Goal: Task Accomplishment & Management: Manage account settings

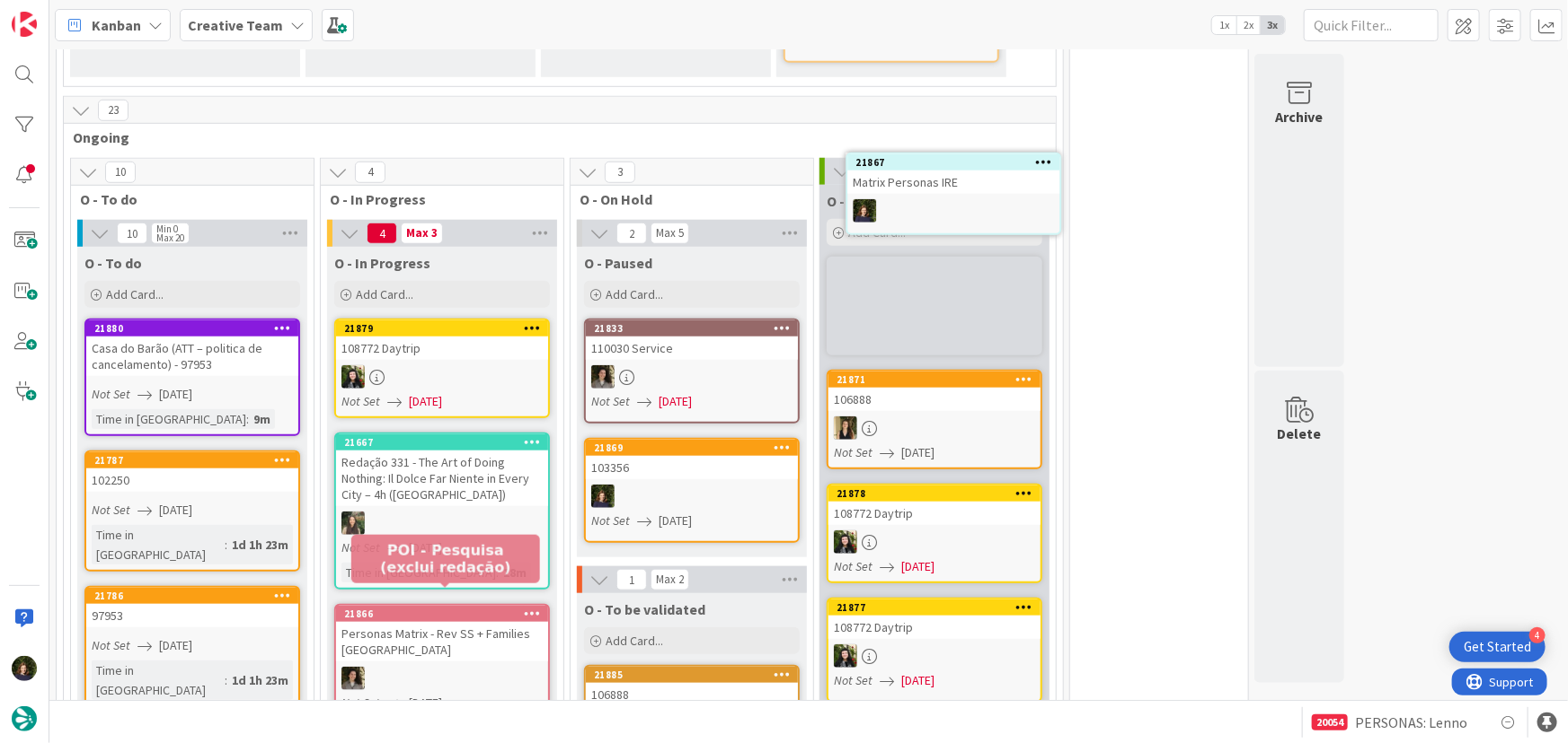
scroll to position [633, 0]
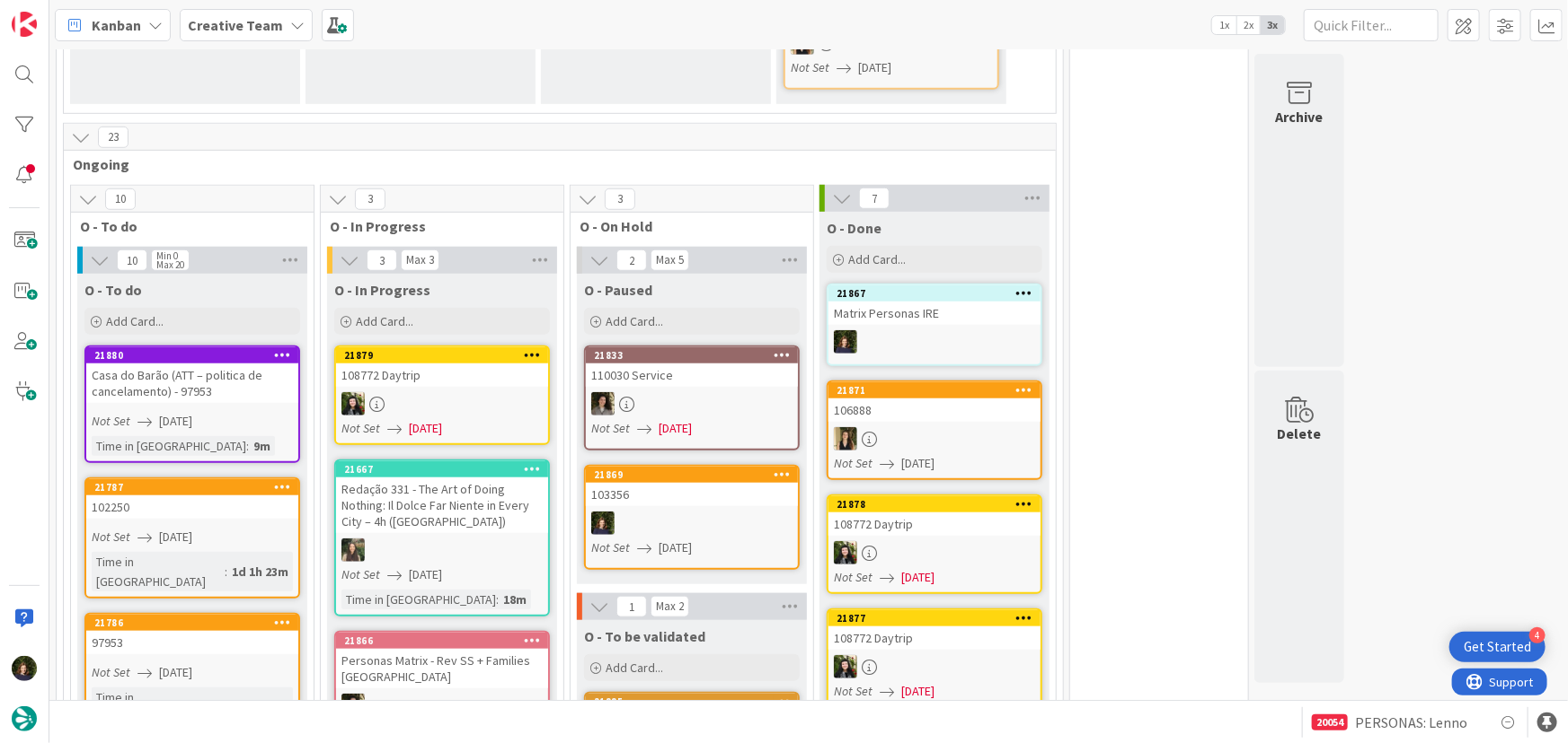
click at [1029, 287] on icon at bounding box center [1024, 293] width 17 height 13
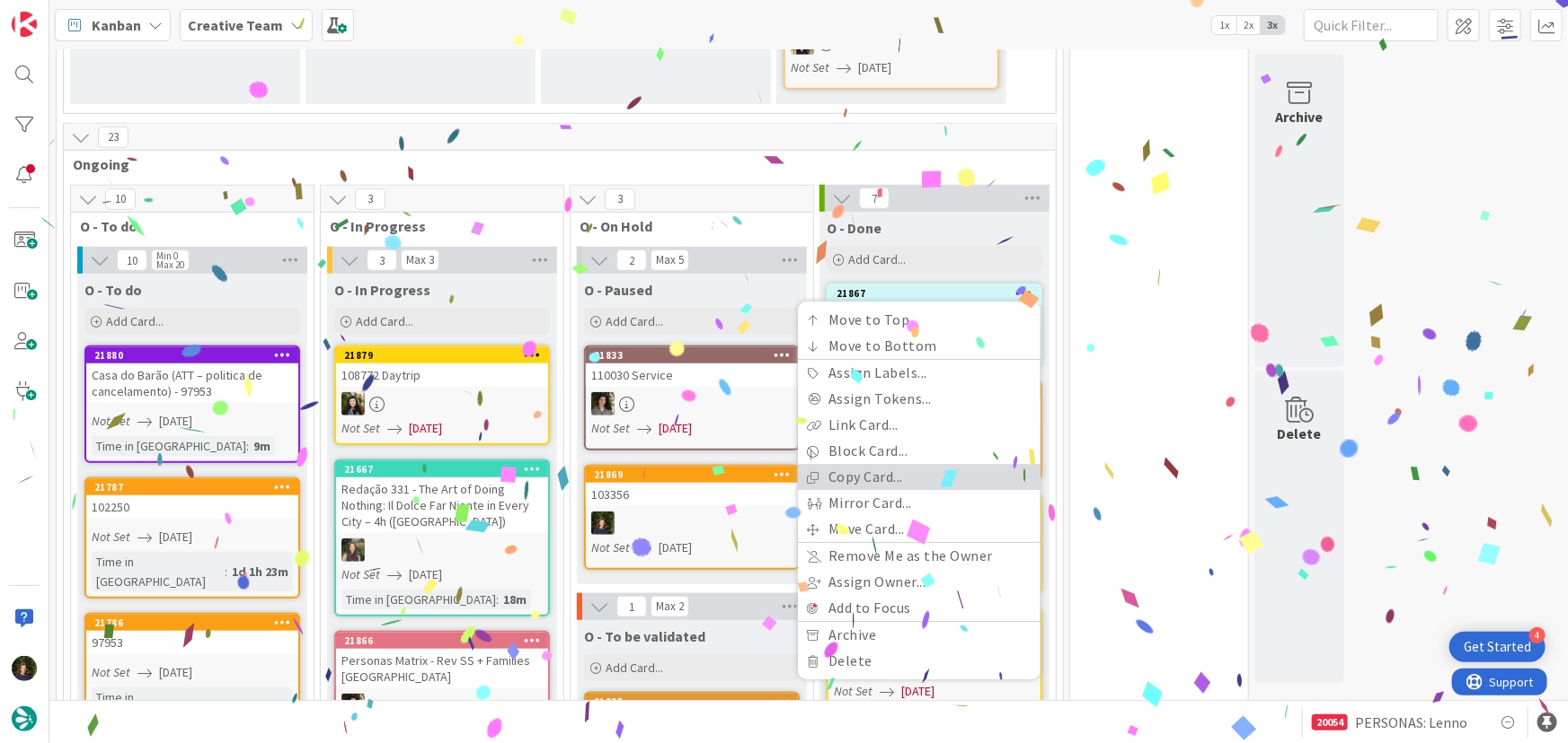
click at [922, 465] on link "Copy Card..." at bounding box center [919, 478] width 243 height 26
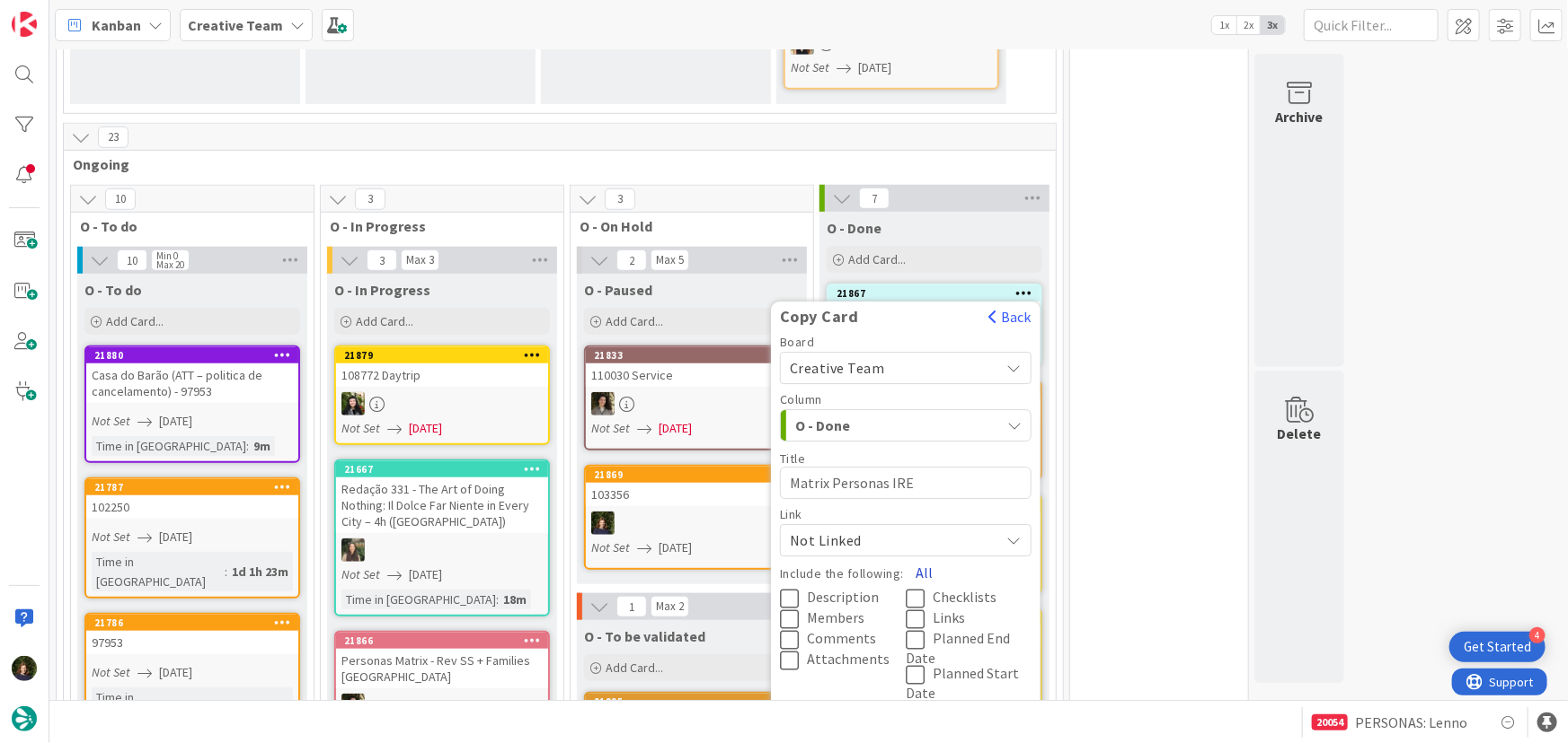
click at [927, 558] on button "All" at bounding box center [924, 574] width 41 height 33
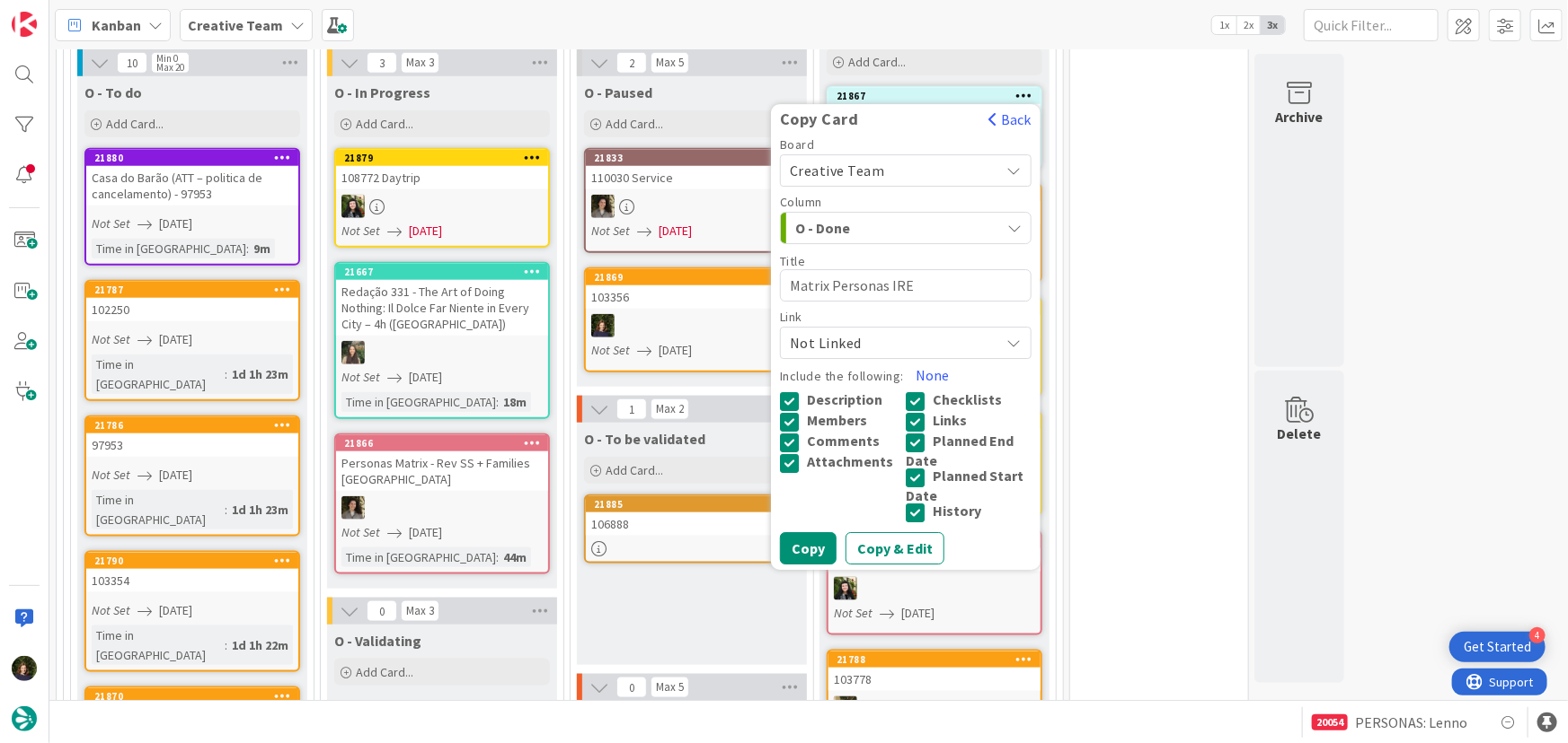
scroll to position [879, 0]
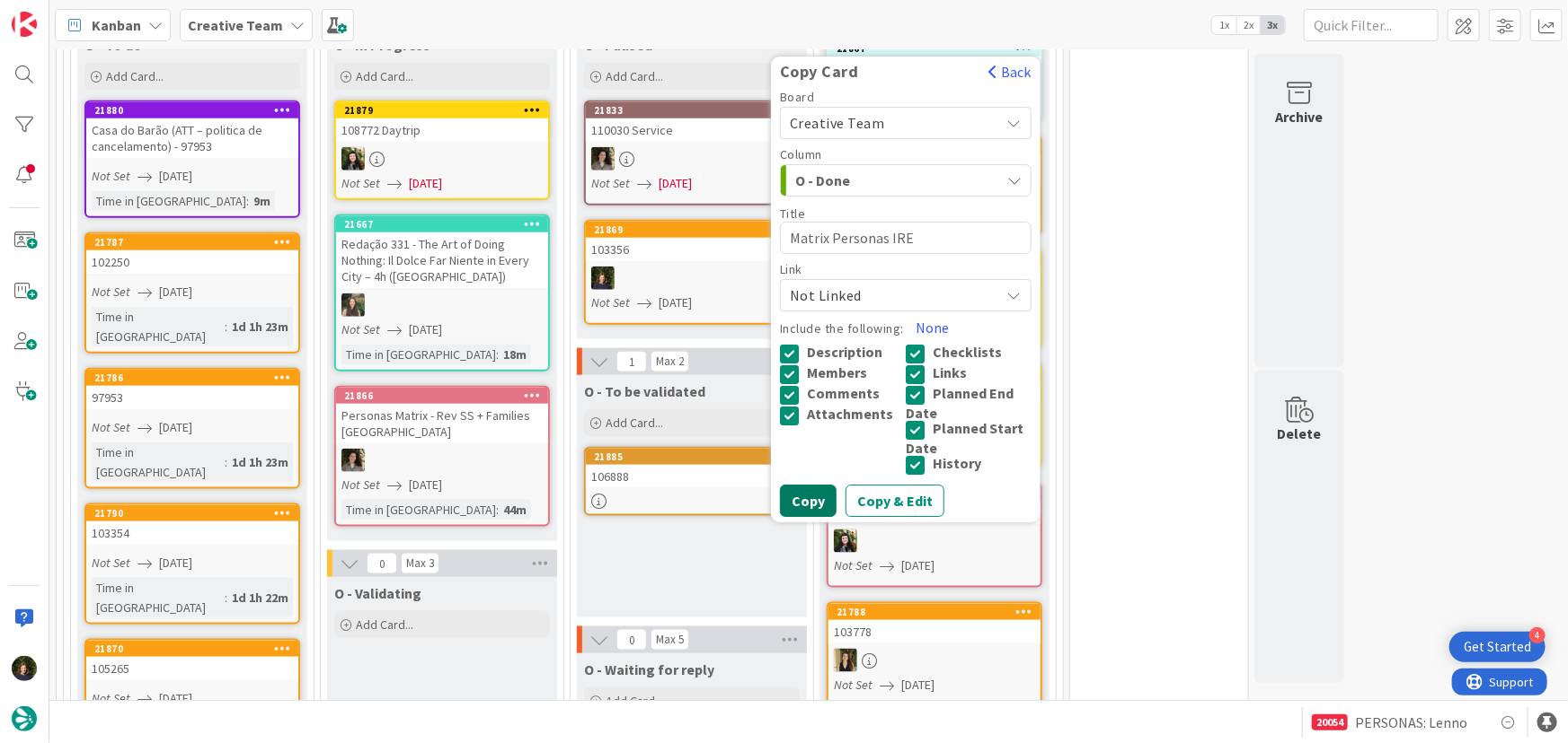
click at [813, 486] on button "Copy" at bounding box center [808, 502] width 56 height 33
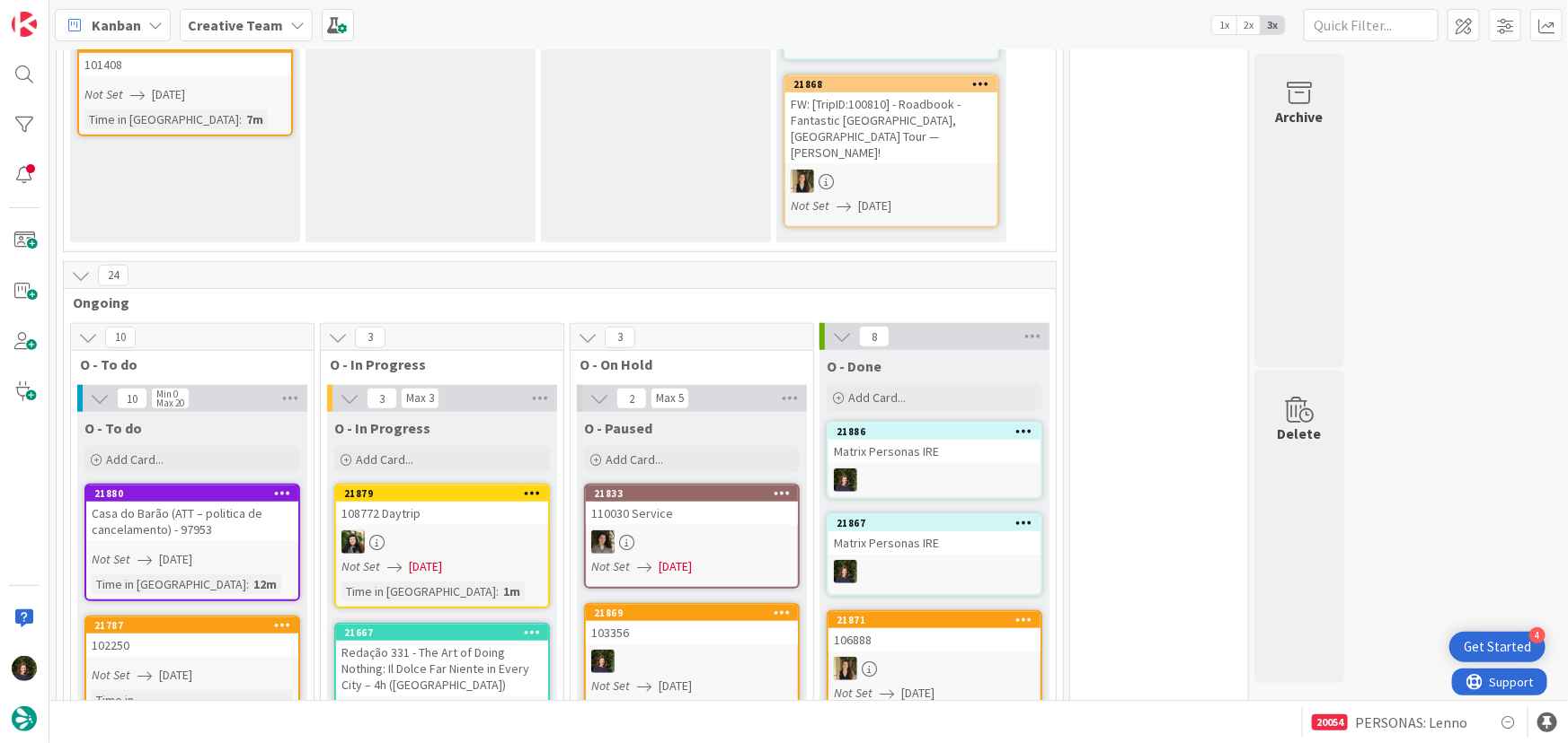
scroll to position [470, 0]
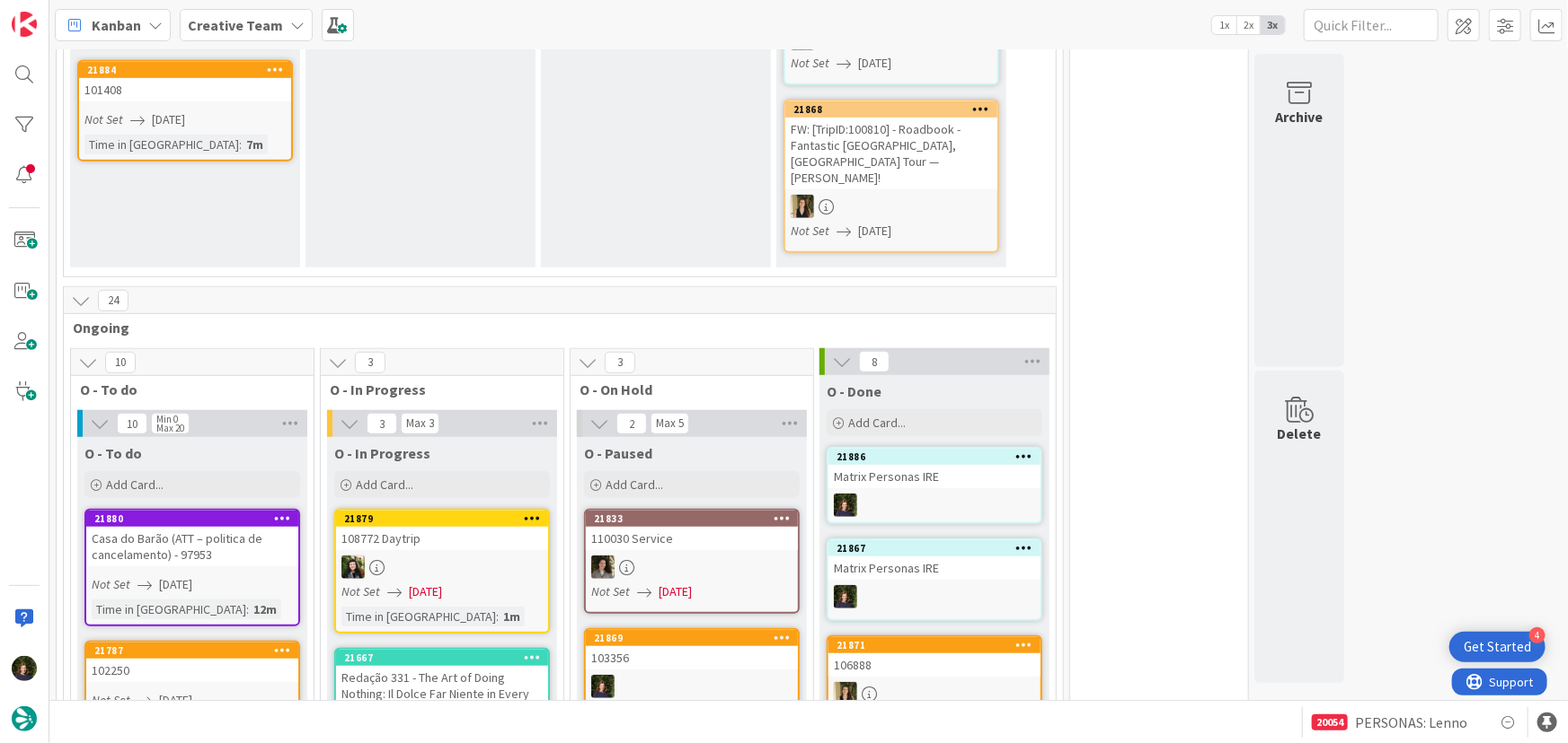
click at [947, 467] on div "Matrix Personas IRE" at bounding box center [934, 477] width 212 height 24
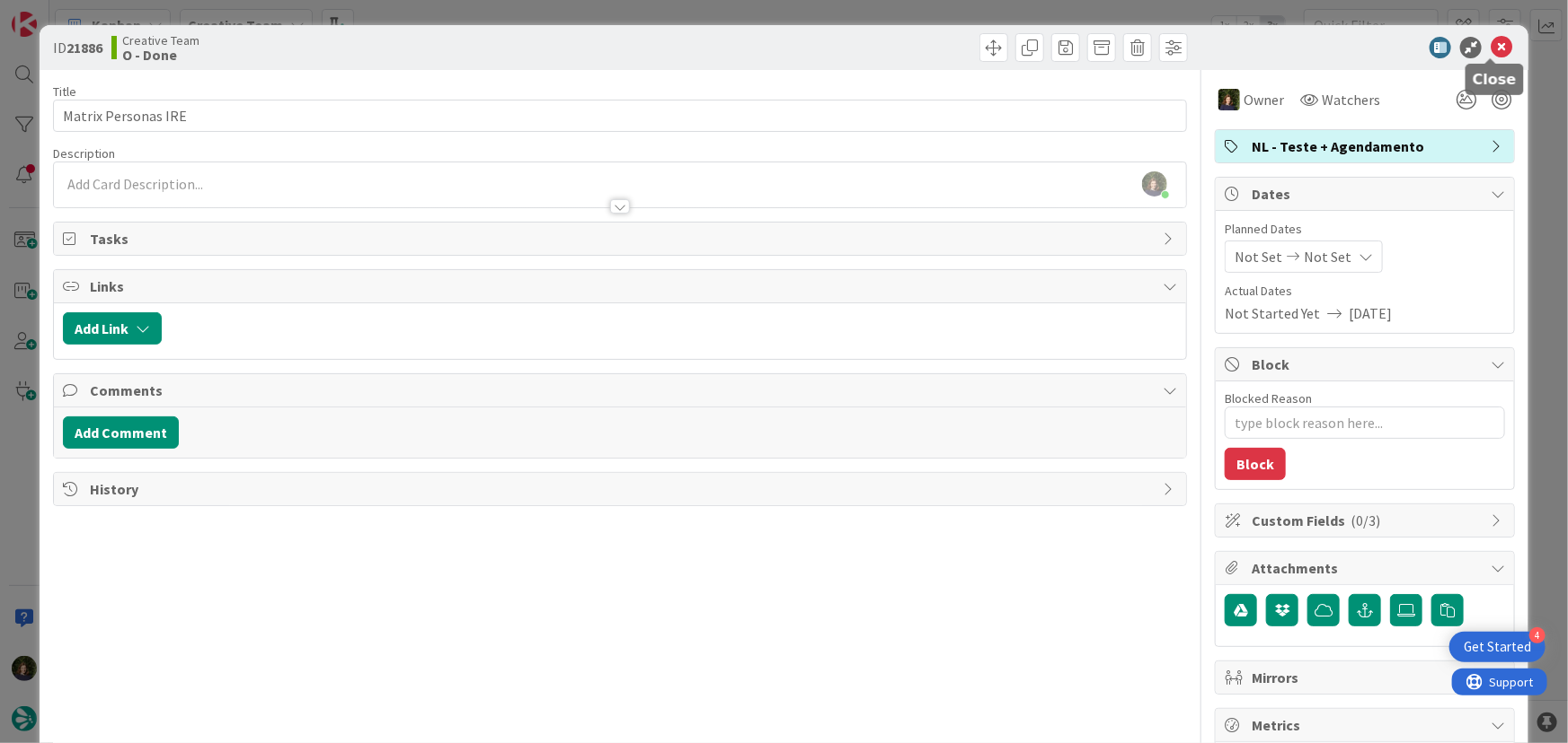
click at [1492, 45] on icon at bounding box center [1502, 47] width 22 height 22
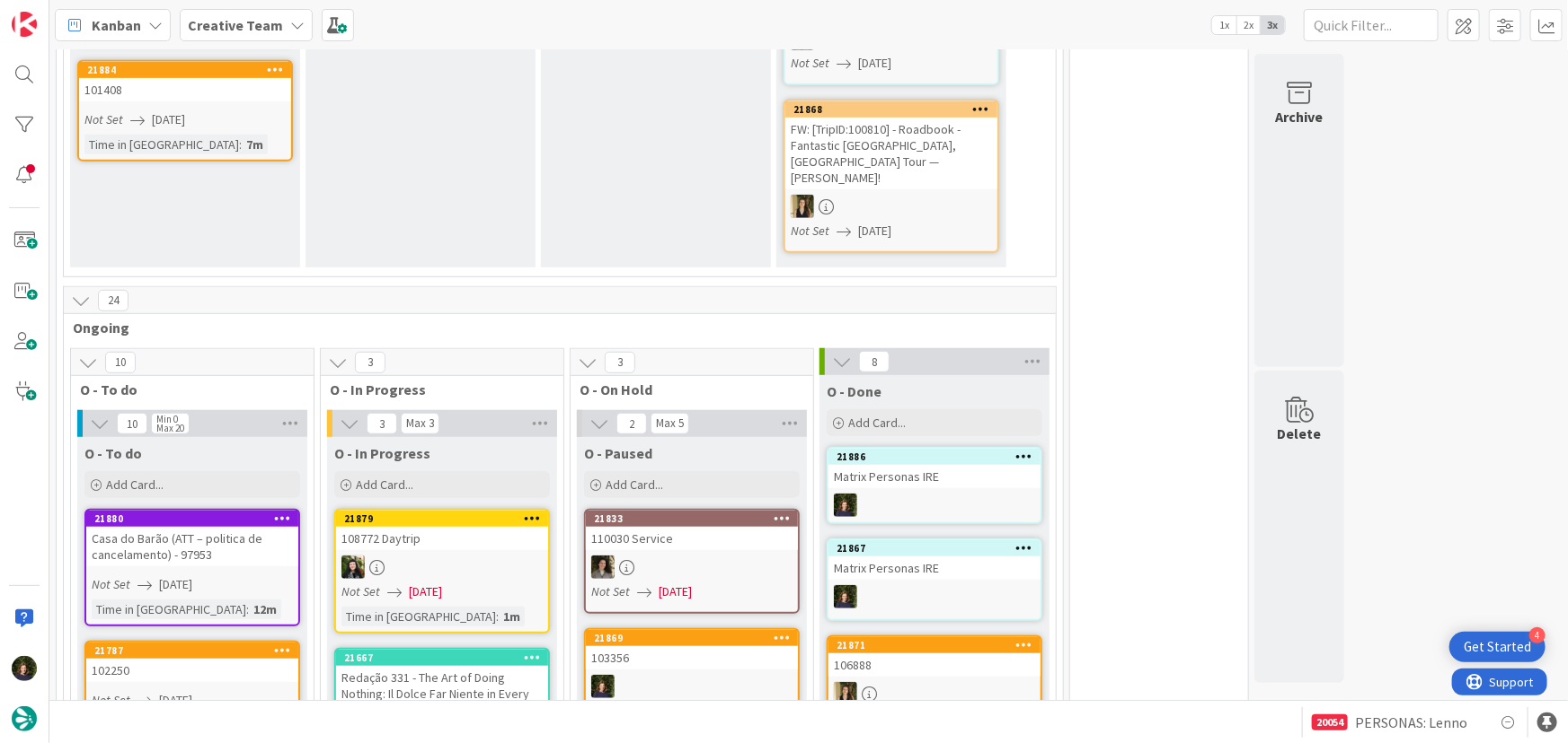
click at [957, 557] on div "Matrix Personas IRE" at bounding box center [934, 569] width 212 height 24
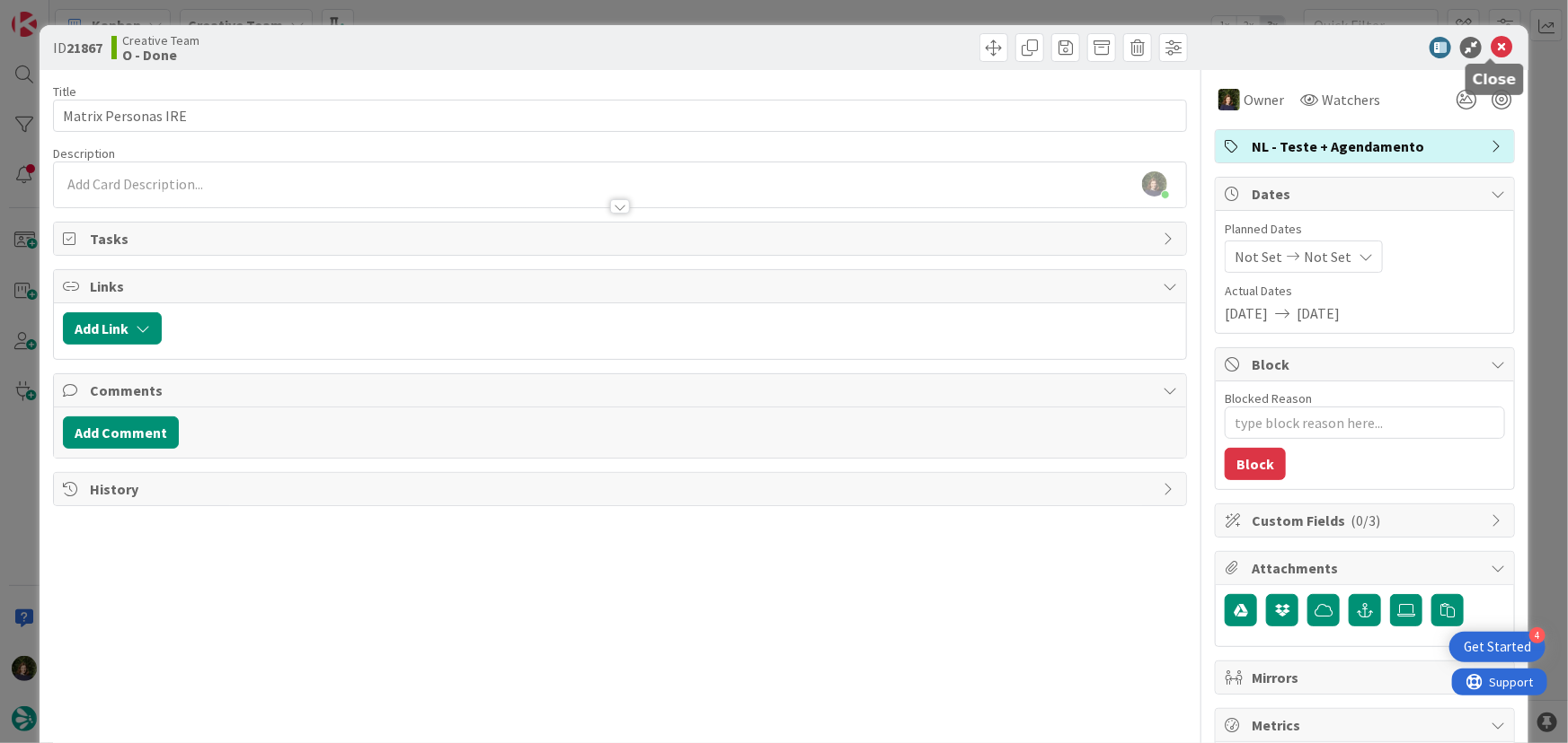
click at [1492, 50] on icon at bounding box center [1502, 47] width 22 height 22
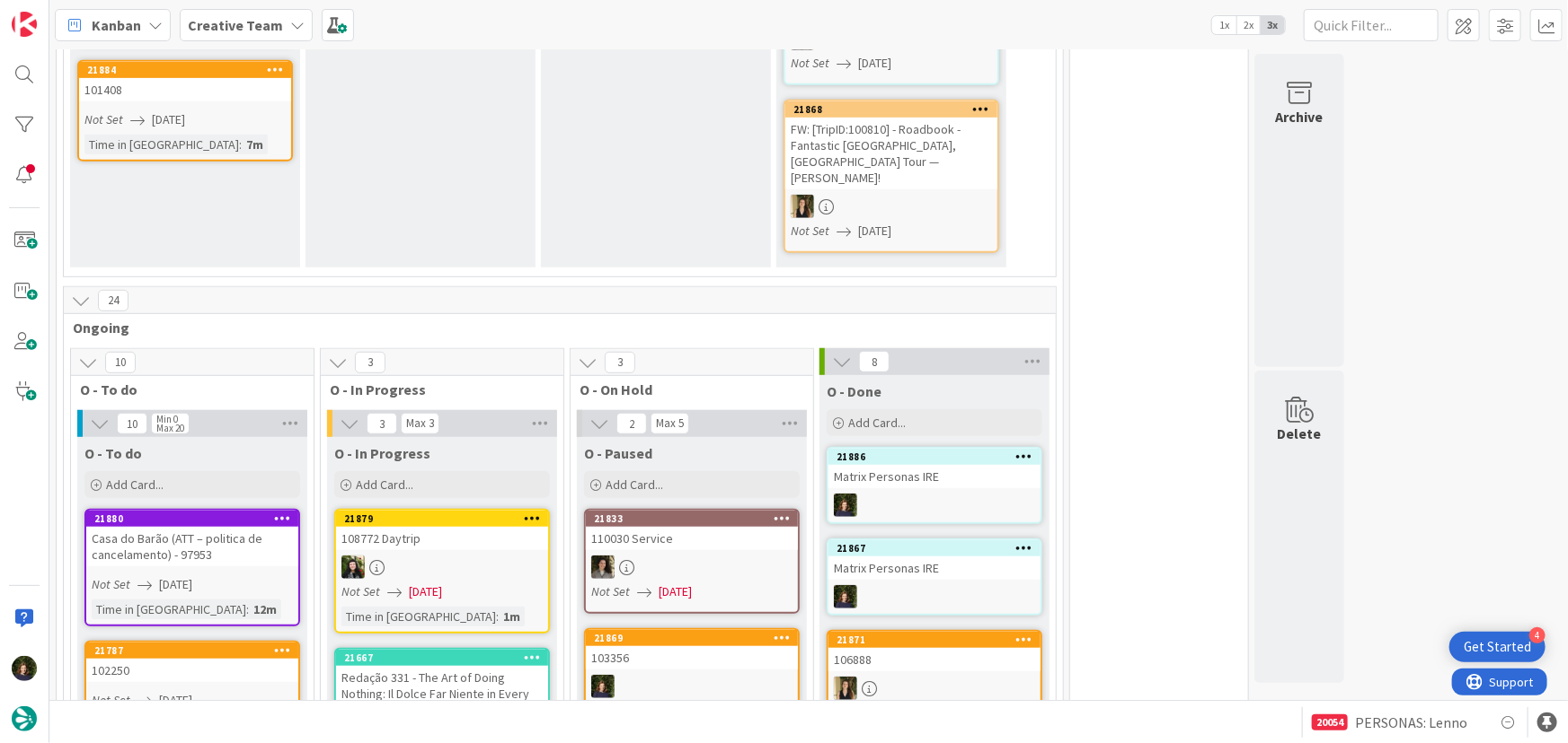
click at [1025, 450] on icon at bounding box center [1024, 456] width 17 height 13
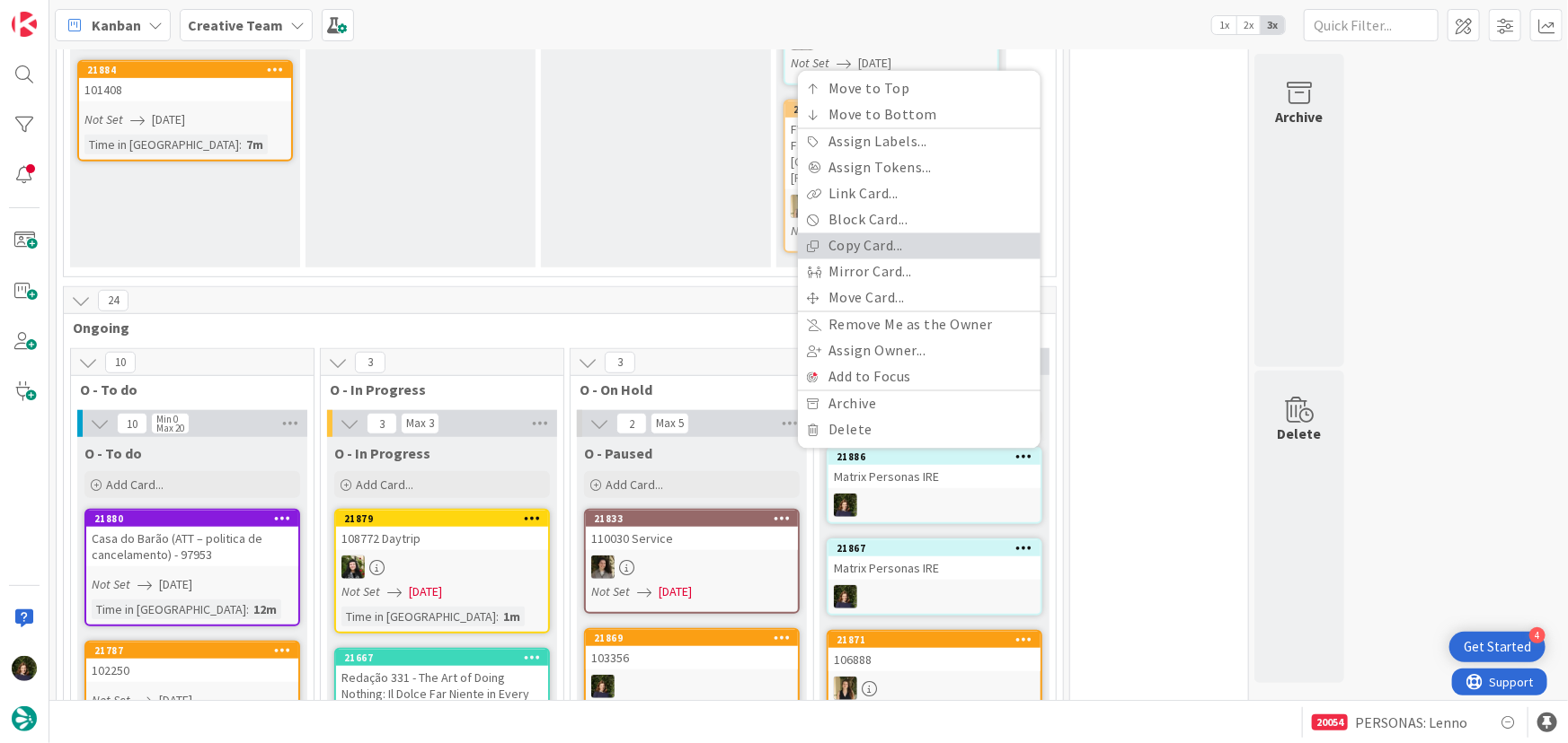
click at [869, 233] on link "Copy Card..." at bounding box center [919, 246] width 243 height 26
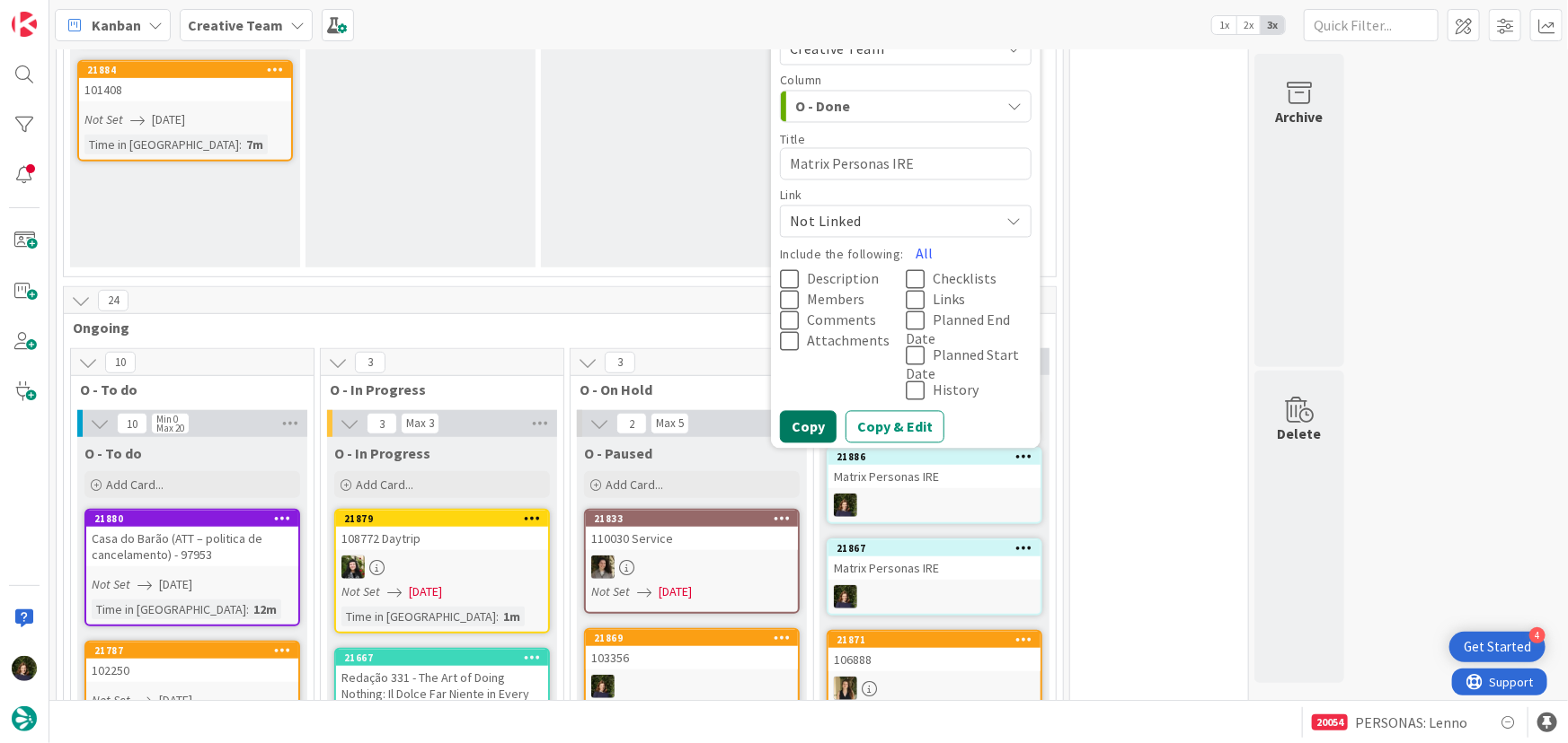
click at [802, 412] on button "Copy" at bounding box center [808, 427] width 56 height 33
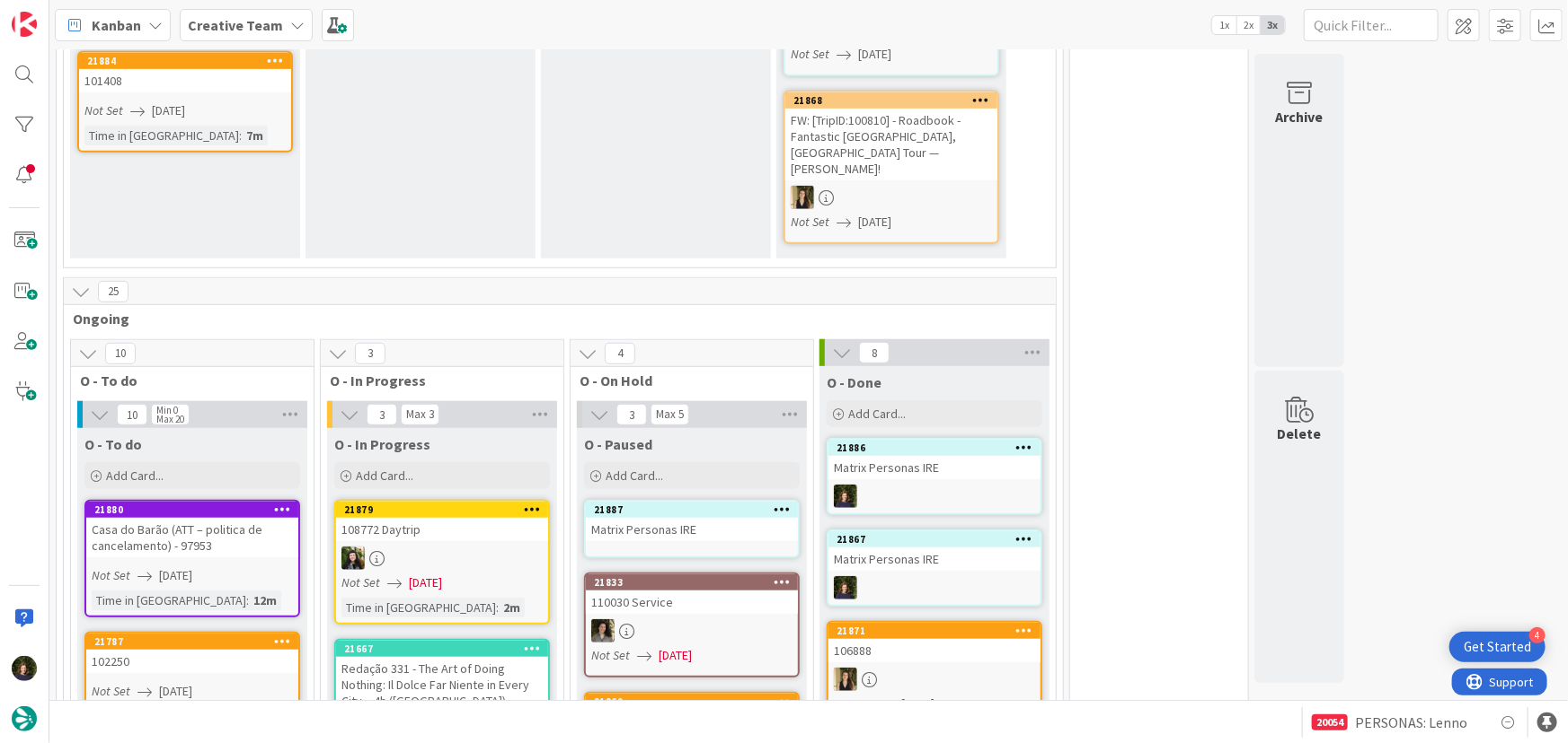
click at [701, 518] on div "Matrix Personas IRE" at bounding box center [692, 530] width 212 height 24
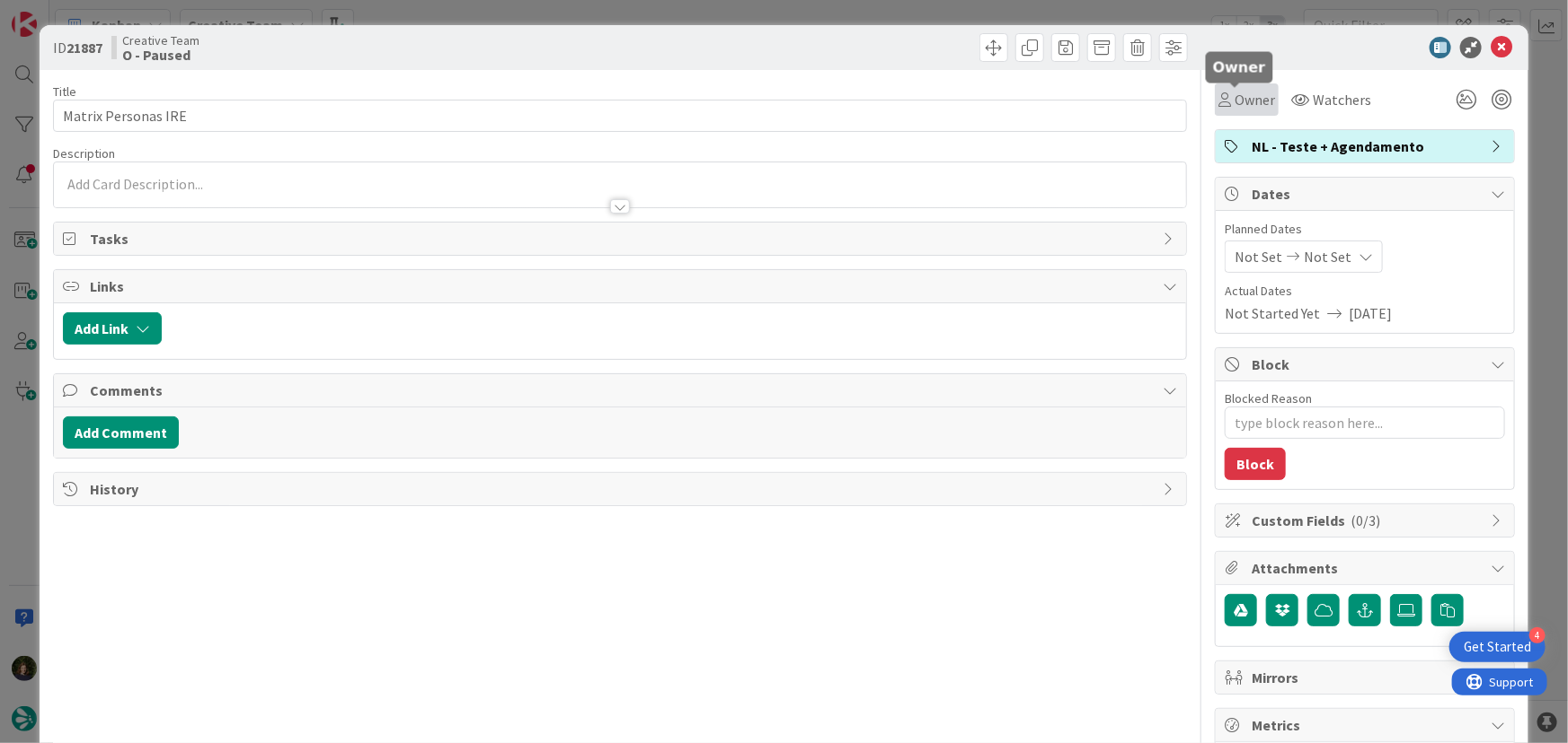
click at [1234, 100] on span "Owner" at bounding box center [1254, 100] width 41 height 22
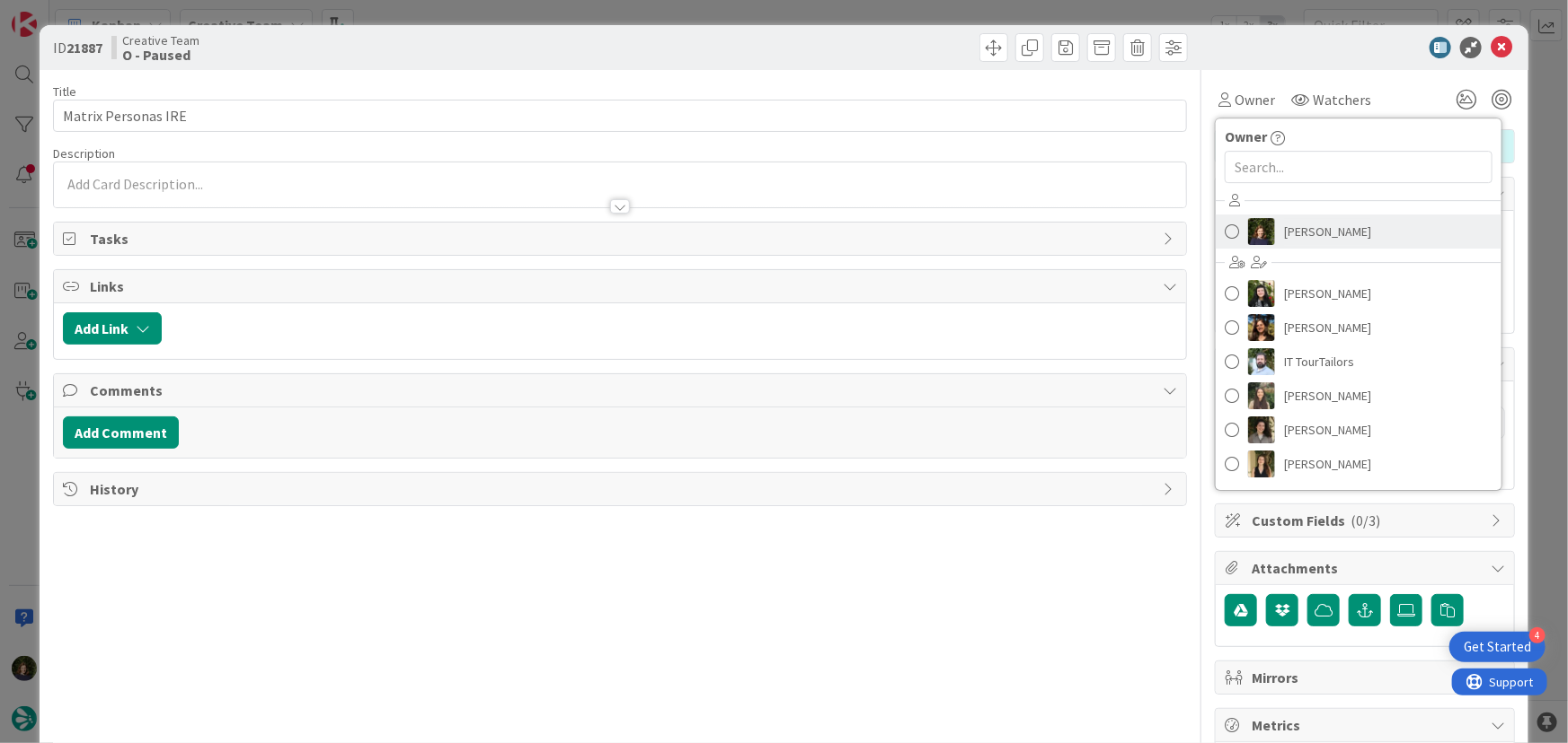
click at [1292, 229] on span "[PERSON_NAME]" at bounding box center [1327, 232] width 87 height 27
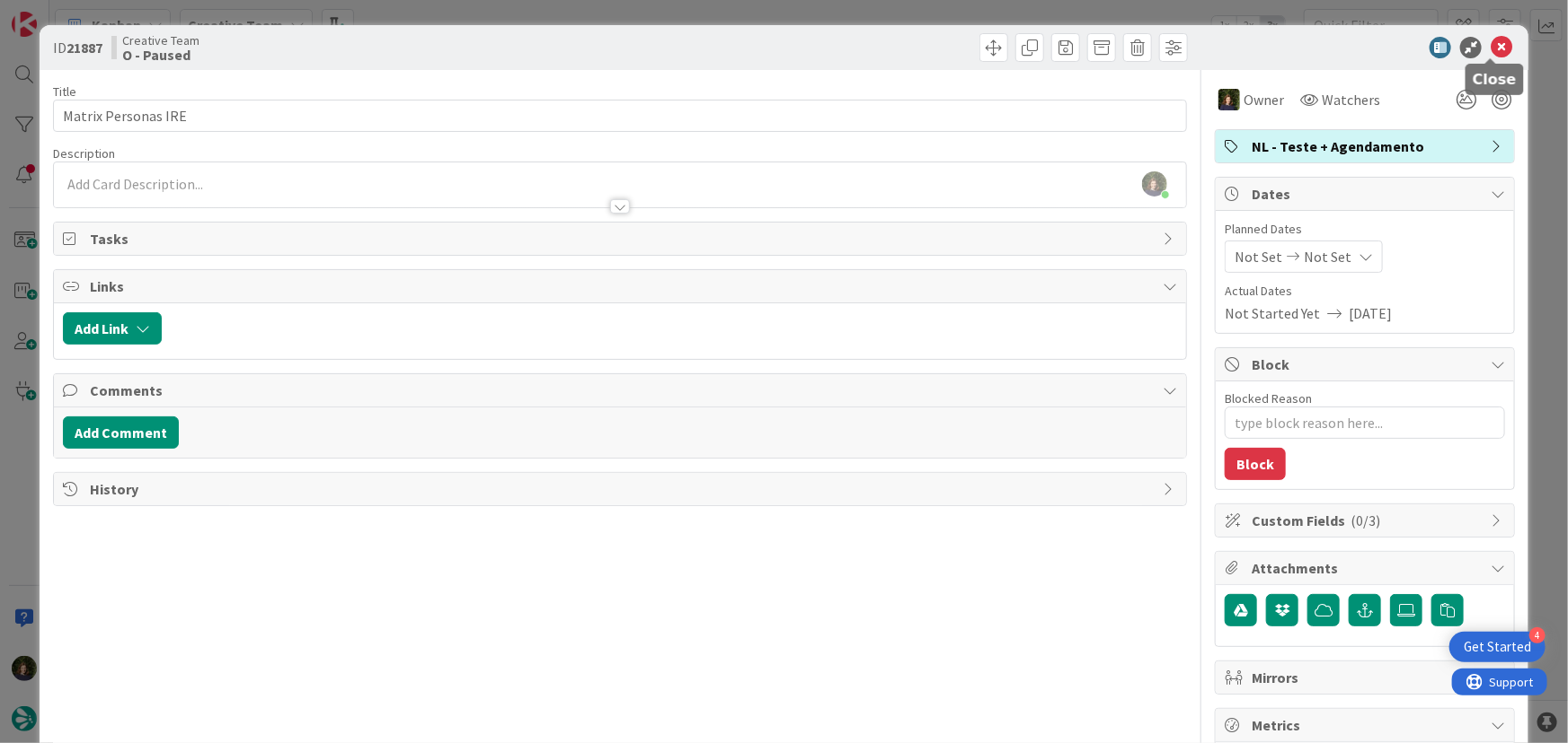
click at [1491, 49] on icon at bounding box center [1502, 47] width 22 height 22
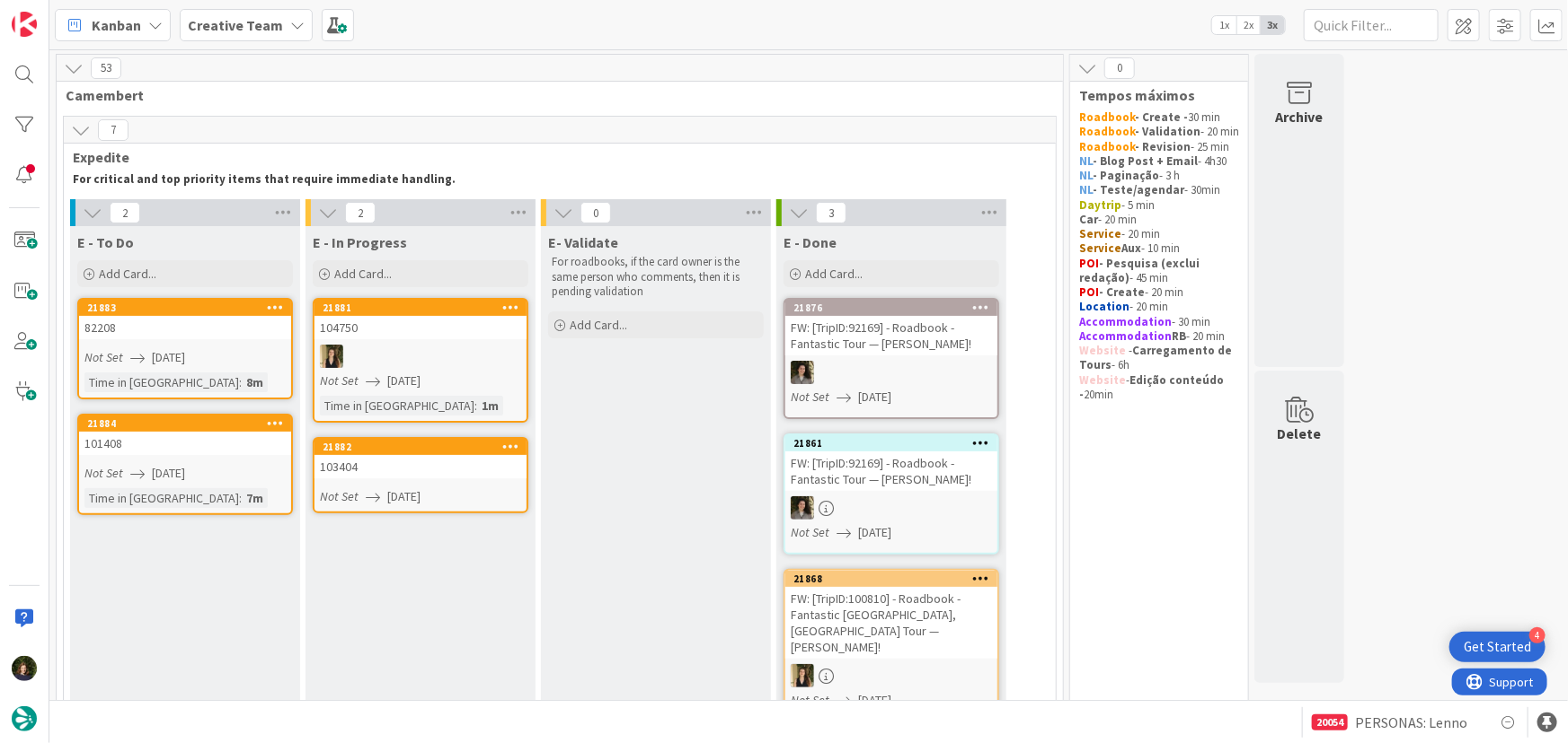
click at [404, 480] on link "21882 103404 Not Set [DATE]" at bounding box center [421, 475] width 216 height 76
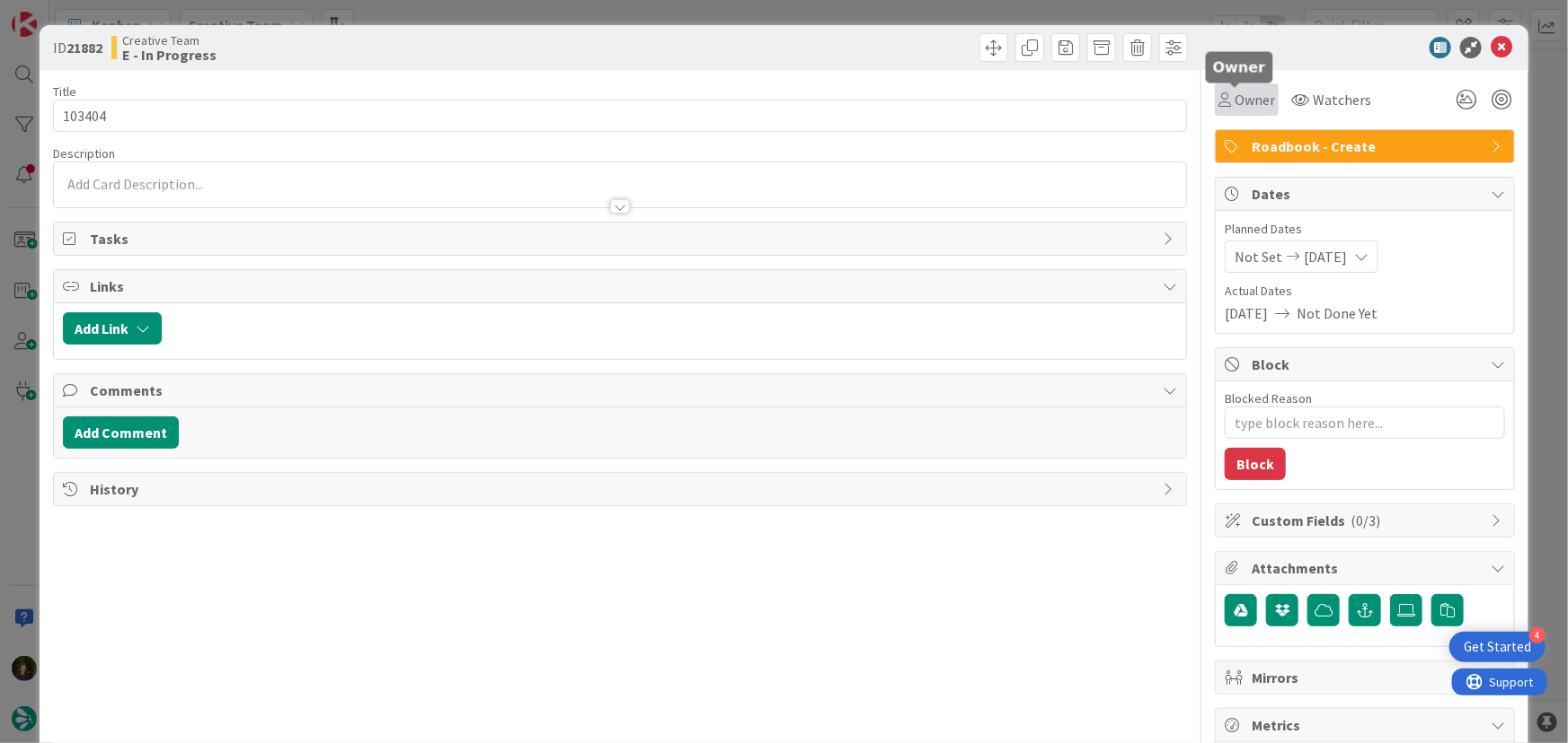
click at [1243, 104] on span "Owner" at bounding box center [1254, 100] width 41 height 22
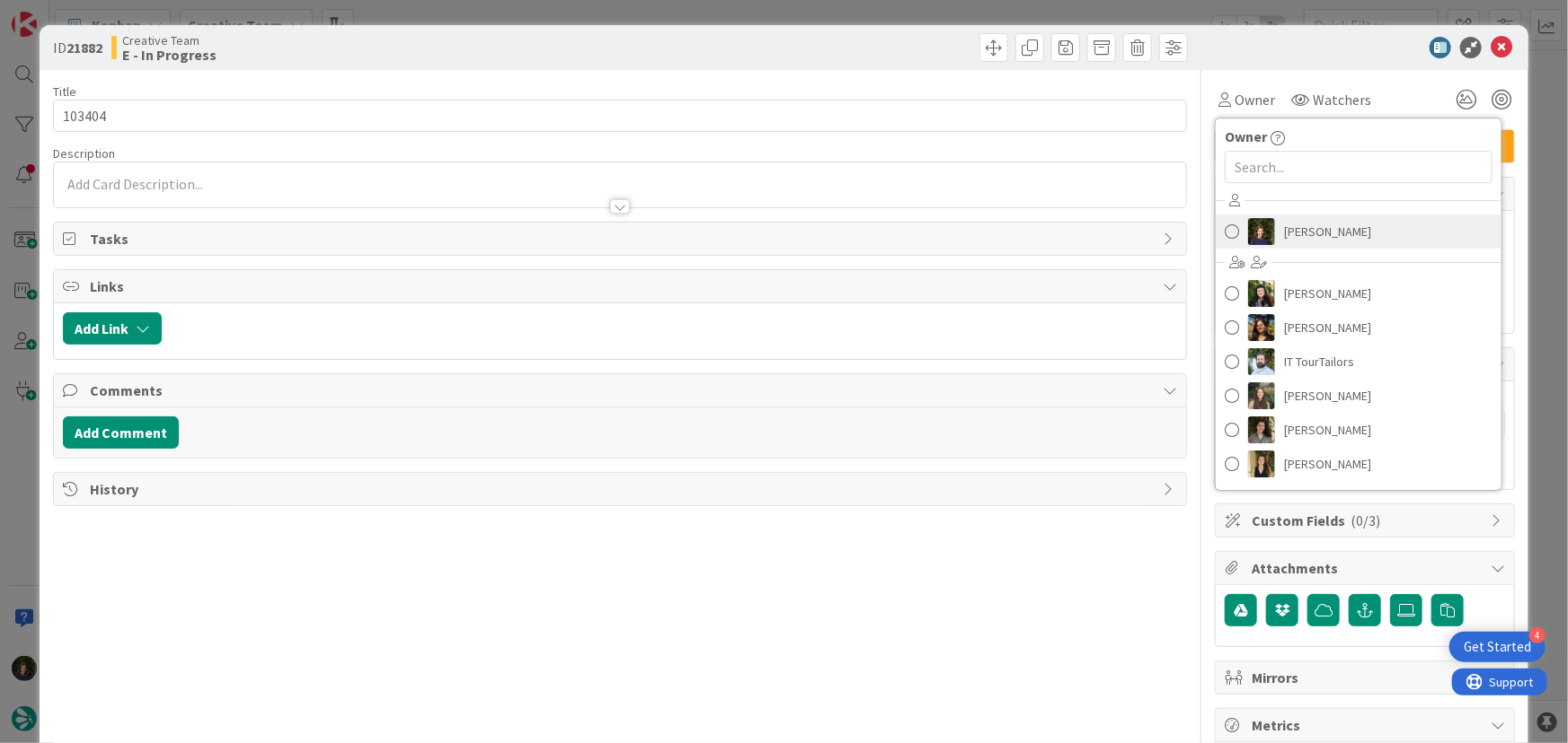
click at [1296, 229] on span "[PERSON_NAME]" at bounding box center [1327, 232] width 87 height 27
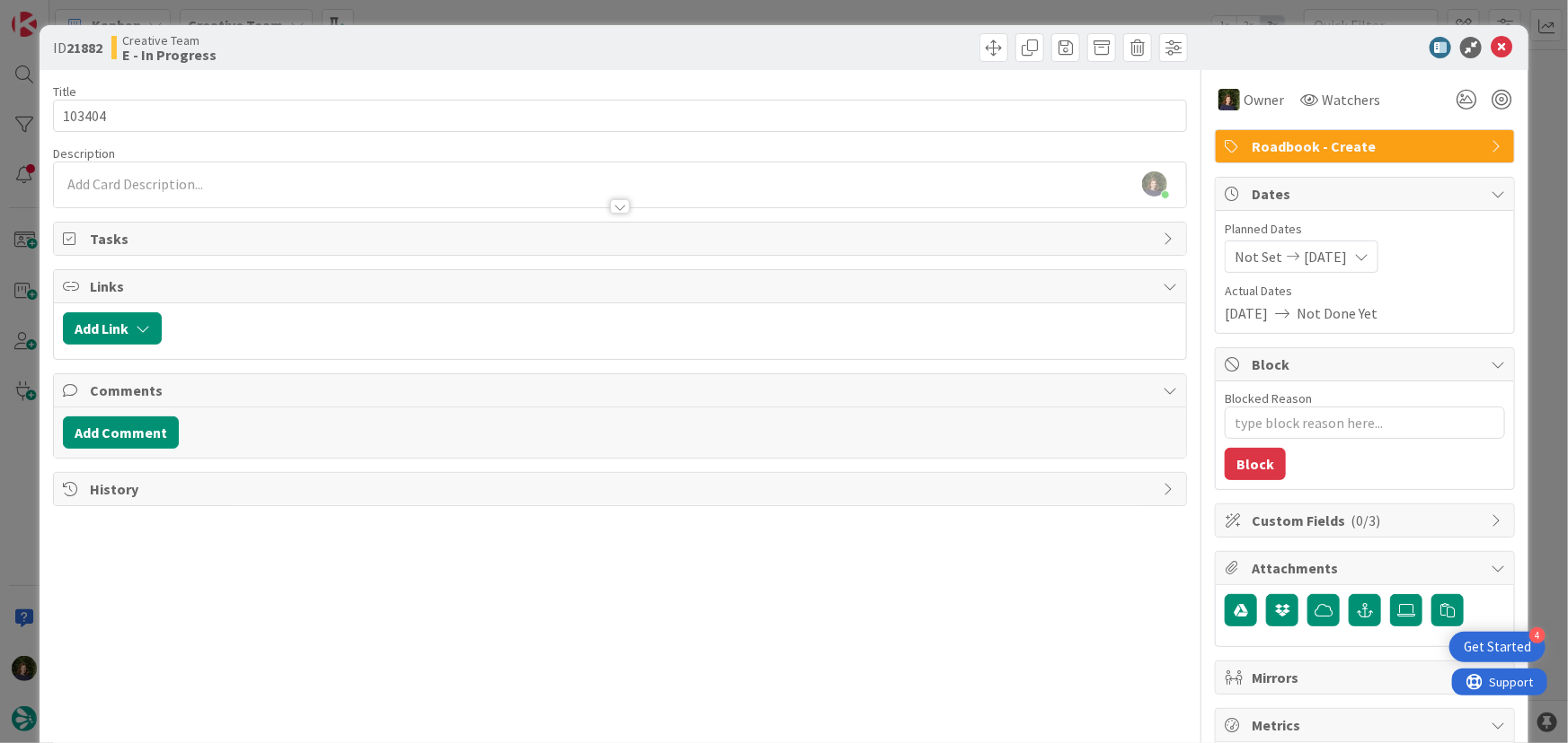
type textarea "x"
click at [151, 190] on div at bounding box center [620, 198] width 1132 height 19
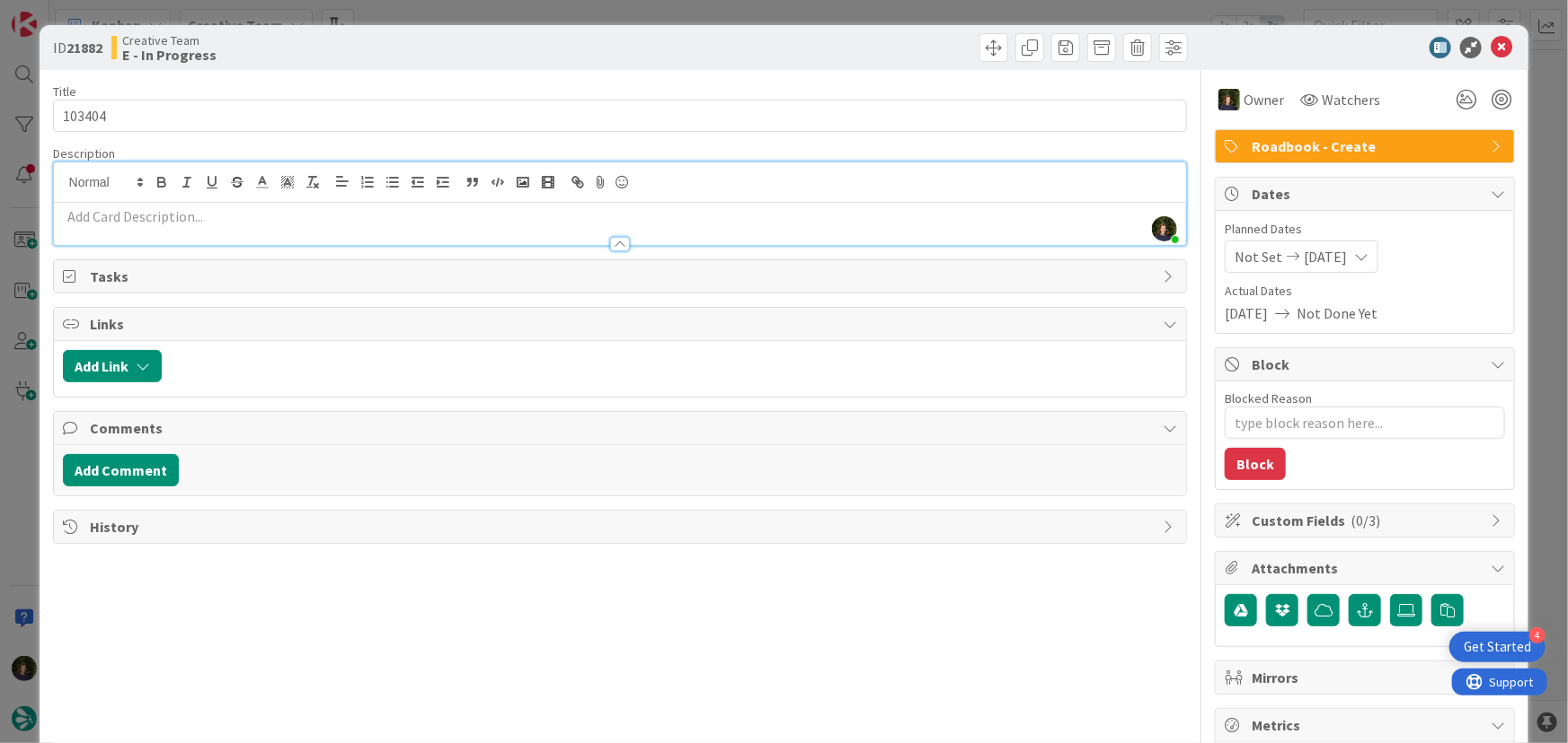
click at [168, 220] on p at bounding box center [621, 217] width 1115 height 21
paste div
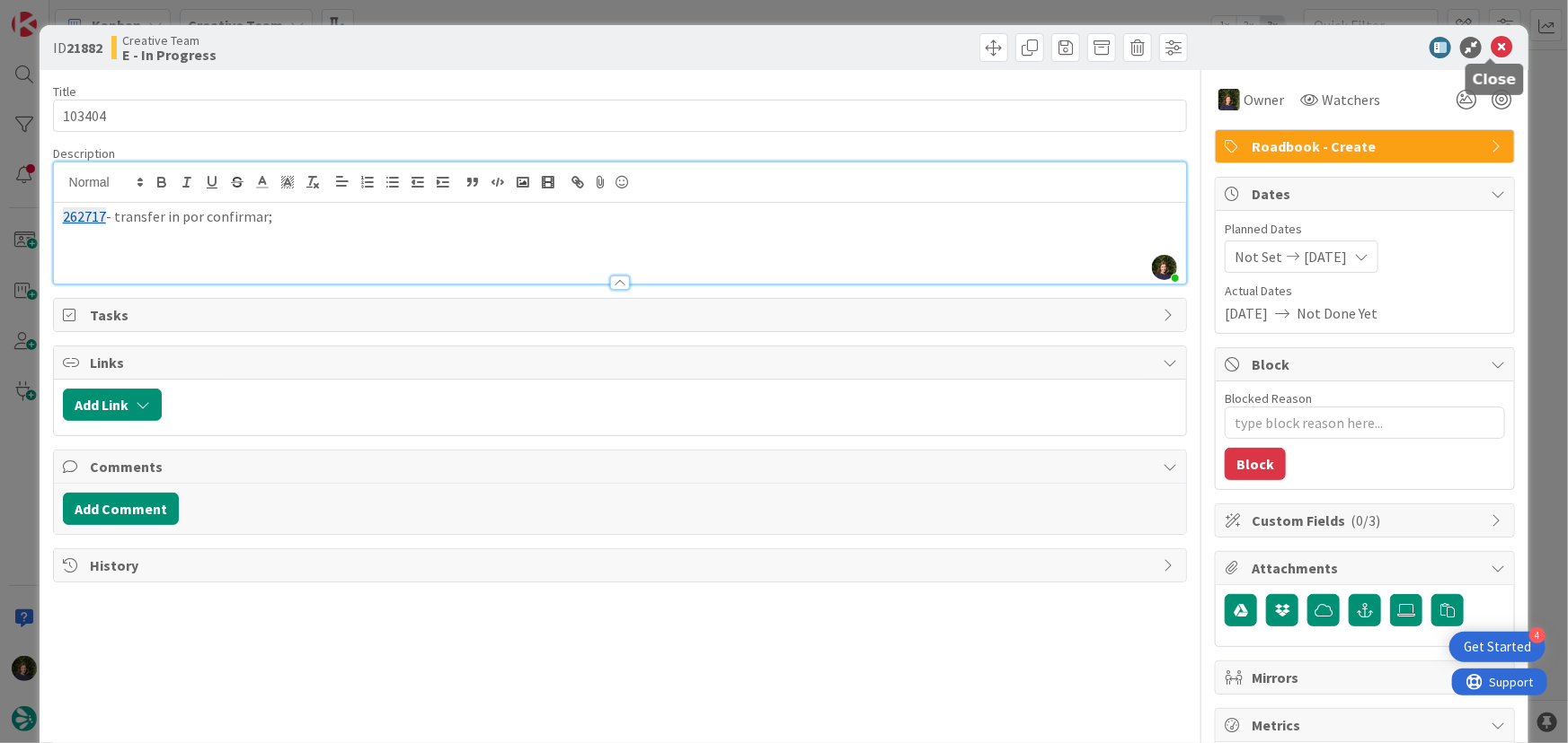
click at [1495, 51] on icon at bounding box center [1502, 47] width 22 height 22
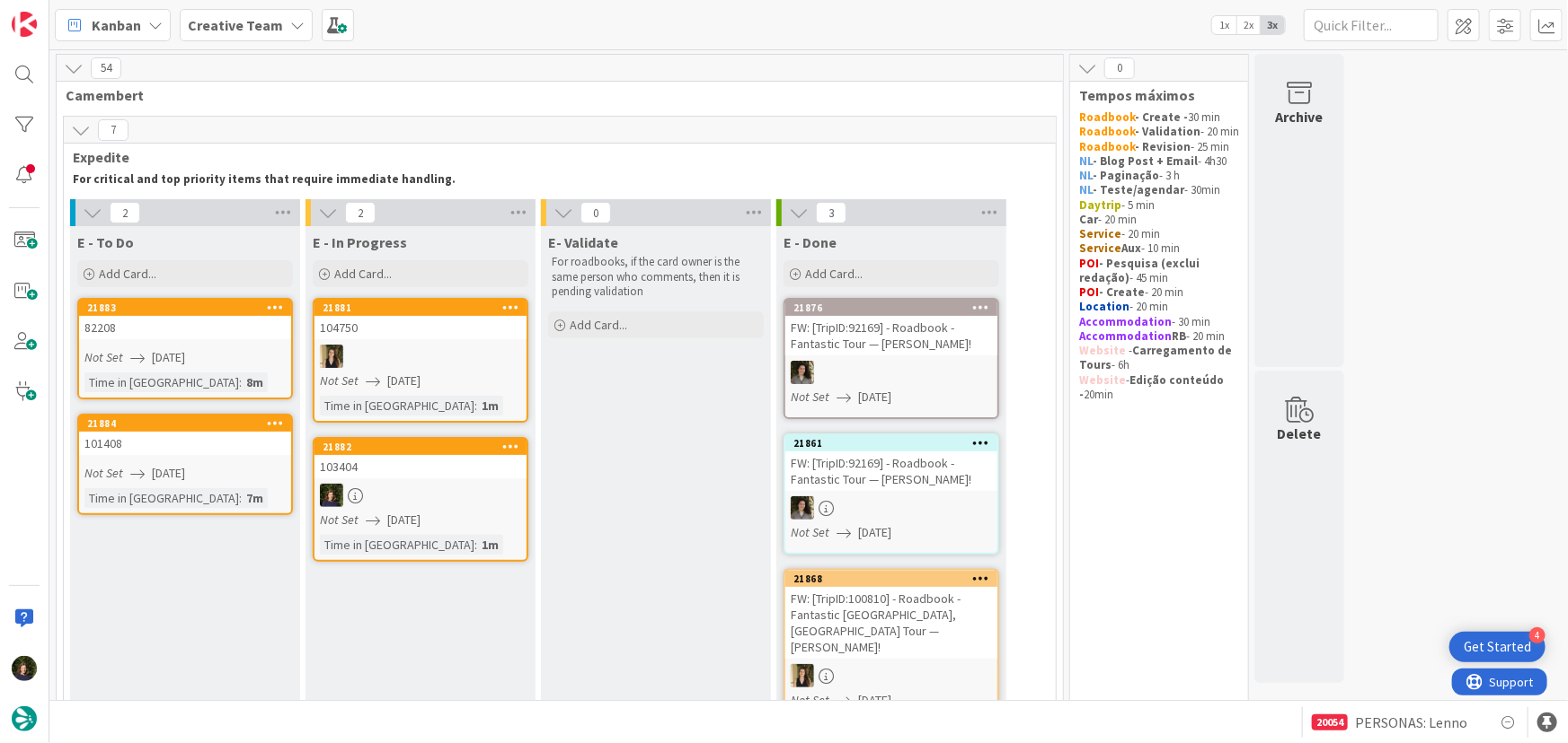
click at [388, 504] on div at bounding box center [421, 496] width 212 height 24
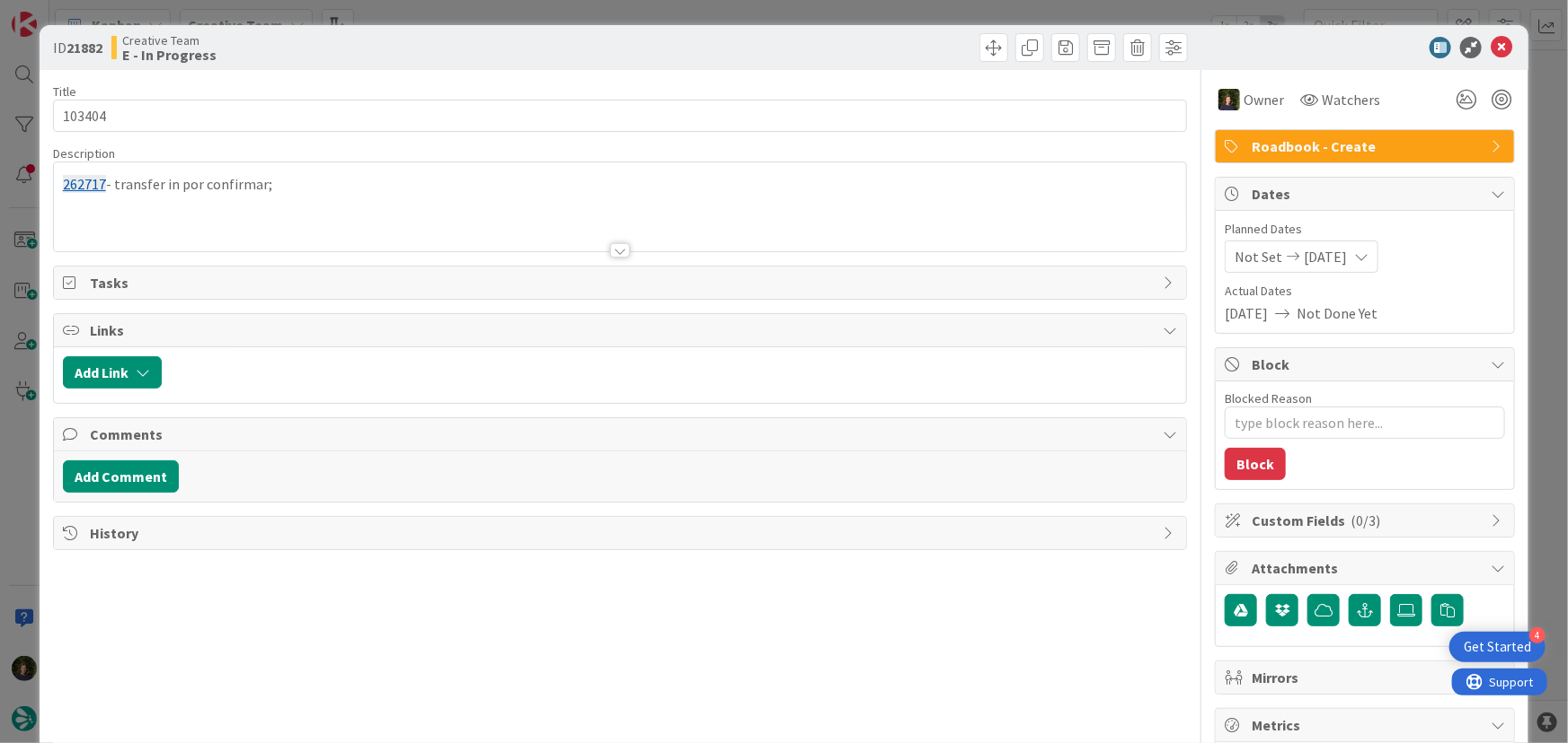
click at [111, 213] on div at bounding box center [620, 229] width 1132 height 46
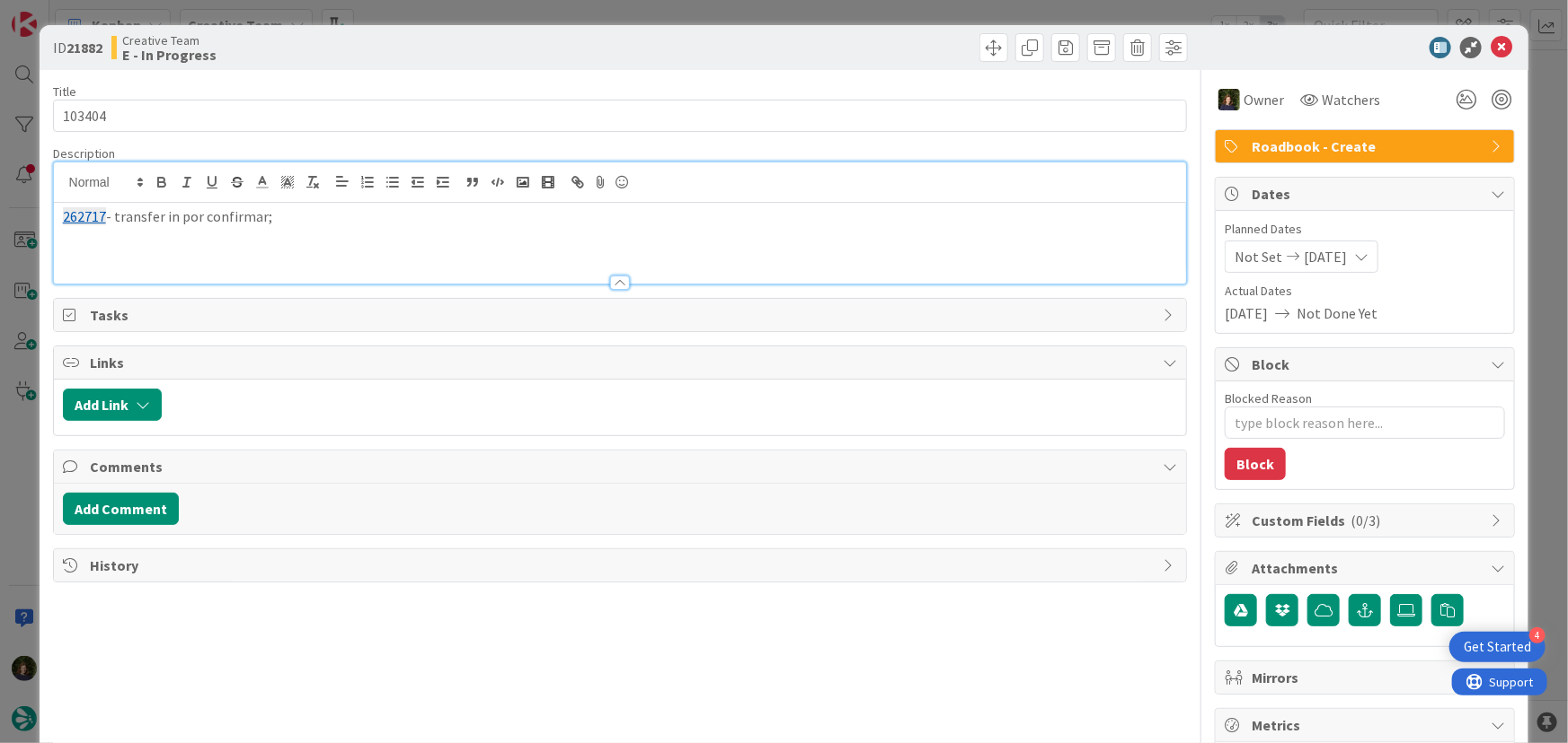
click at [312, 239] on div "262717 - transfer in por confirmar;" at bounding box center [620, 243] width 1132 height 81
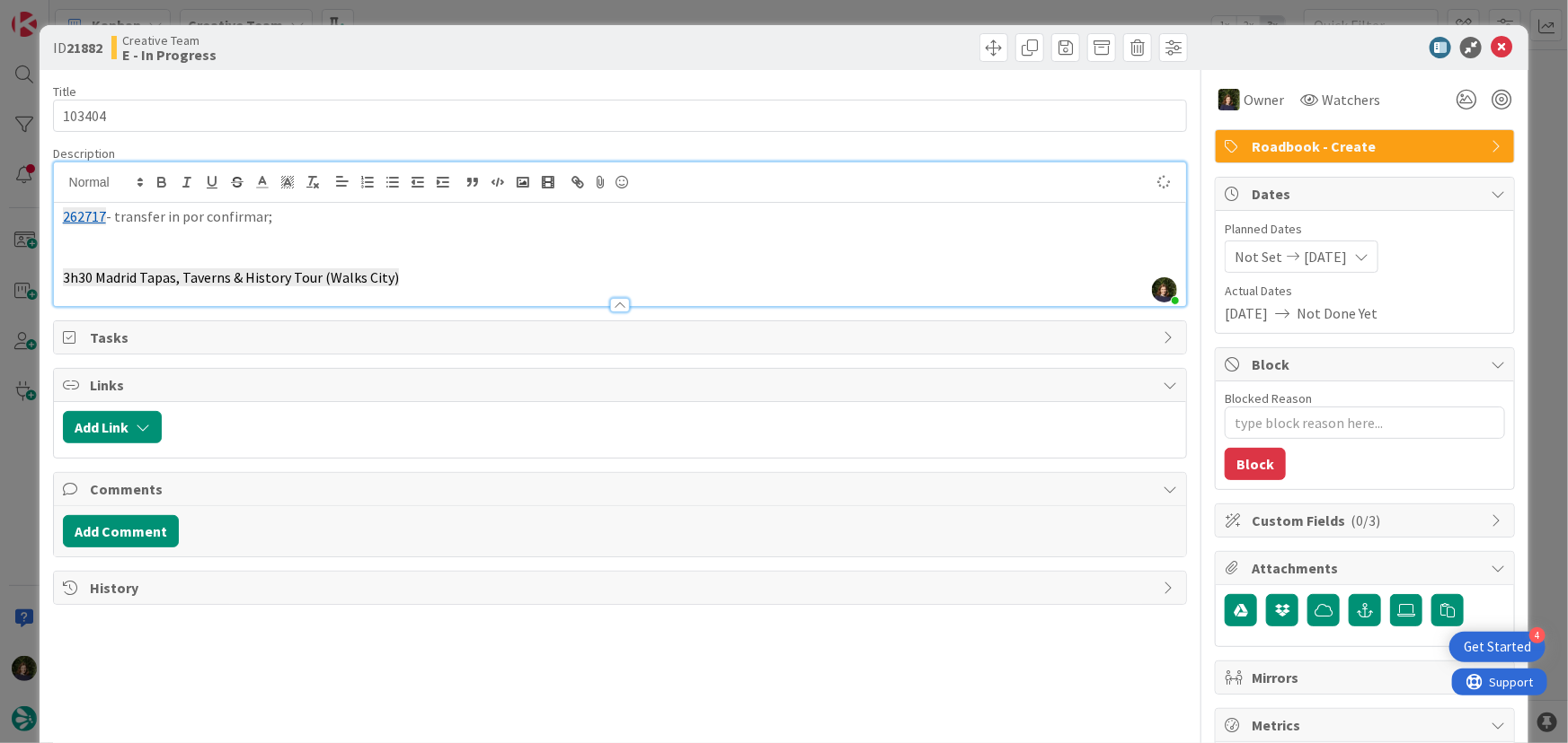
type textarea "x"
click at [92, 250] on p at bounding box center [621, 257] width 1115 height 21
click at [89, 240] on p at bounding box center [621, 237] width 1115 height 21
paste div
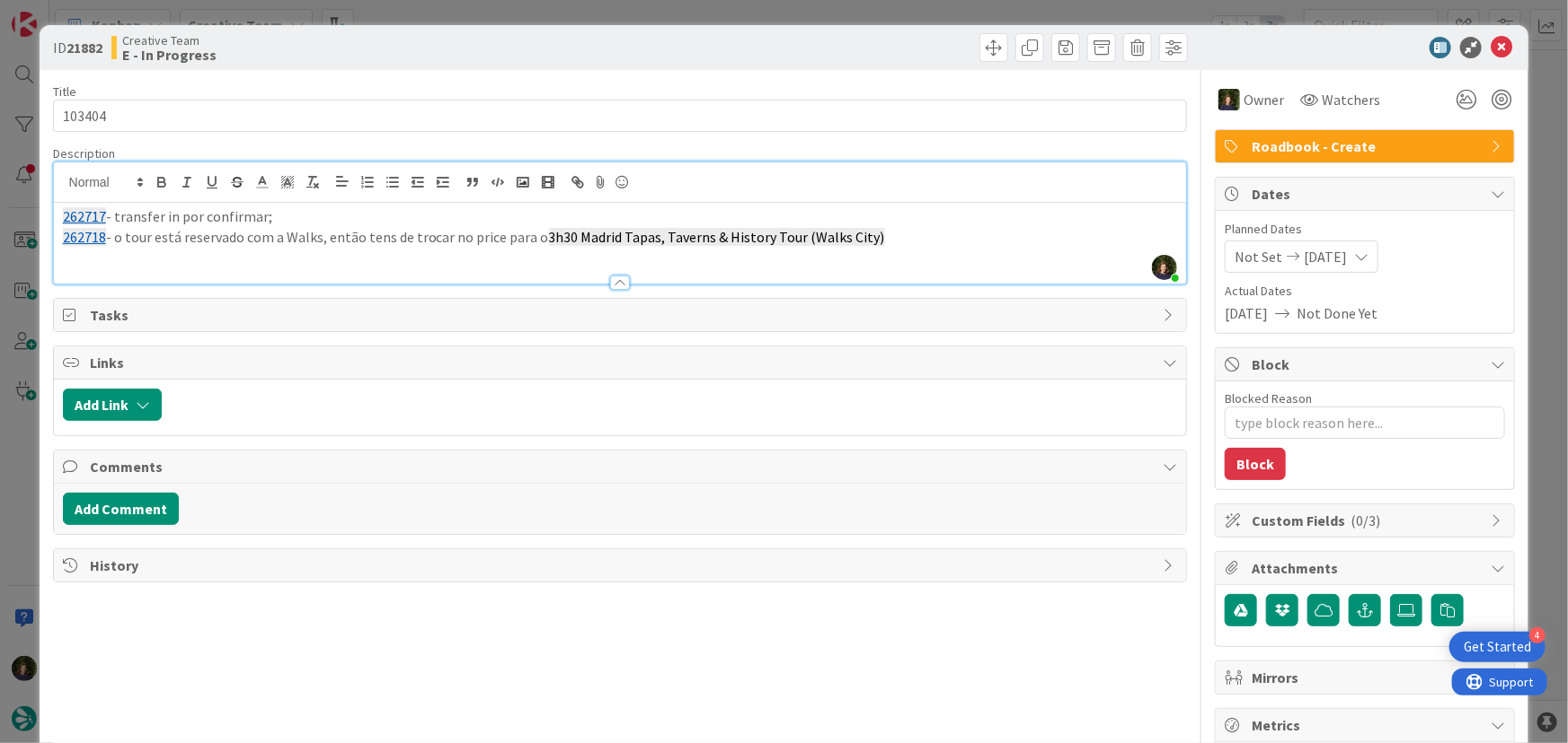
click at [923, 236] on p "262718 - o tour está reservado com a Walks, então tens de trocar no price para …" at bounding box center [621, 237] width 1115 height 21
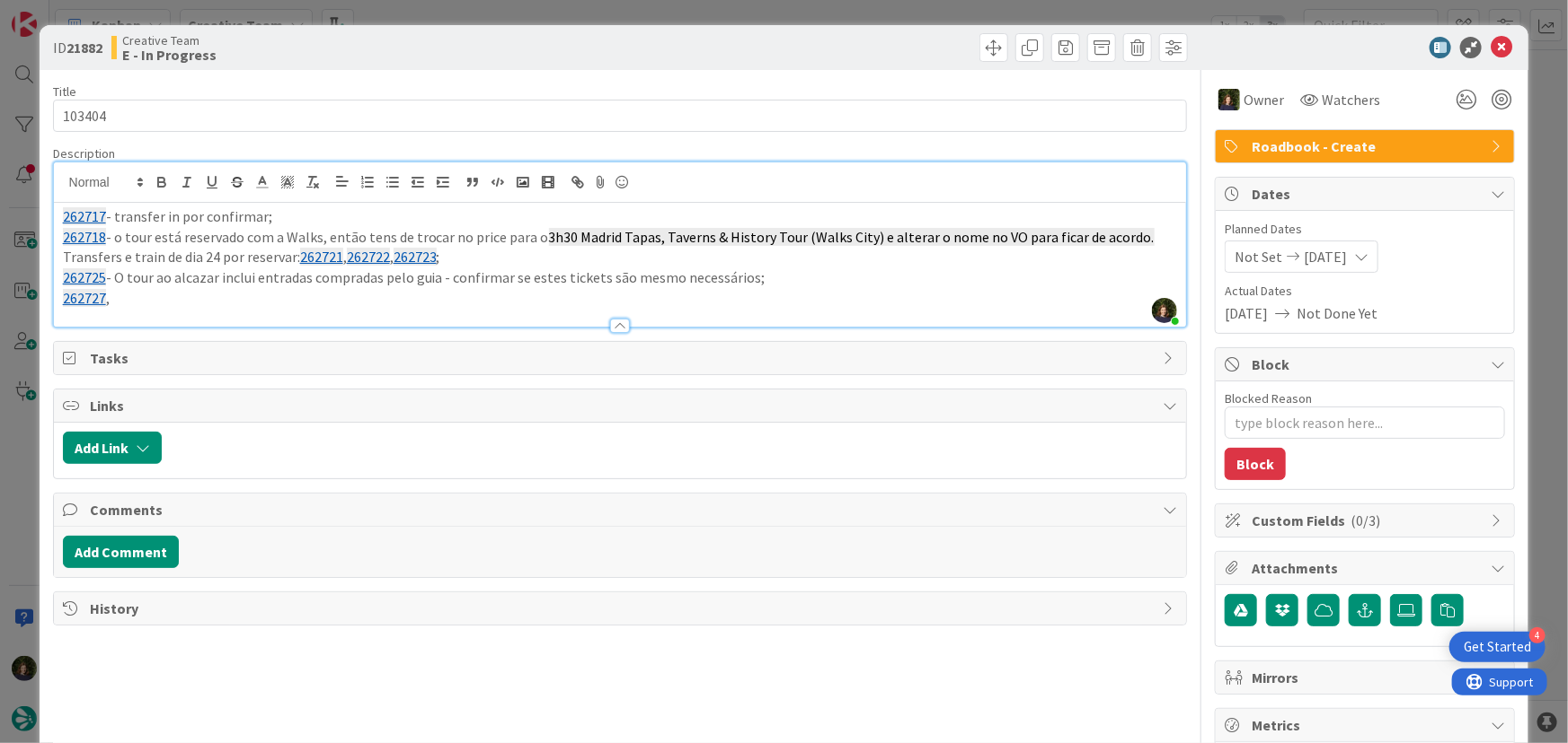
drag, startPoint x: 219, startPoint y: 258, endPoint x: 354, endPoint y: 282, distance: 137.1
click at [219, 258] on p "Transfers e train de dia 24 por reservar: 262721 , 262722 , 262723 ;" at bounding box center [621, 257] width 1115 height 21
click at [126, 297] on p "262727 ," at bounding box center [621, 298] width 1115 height 21
click at [217, 303] on p "262727 , 262729 e 262731 por reservar" at bounding box center [621, 298] width 1115 height 21
click at [409, 287] on p "262725 - O tour ao alcazar inclui entradas compradas pelo guia - confirmar se e…" at bounding box center [621, 277] width 1115 height 21
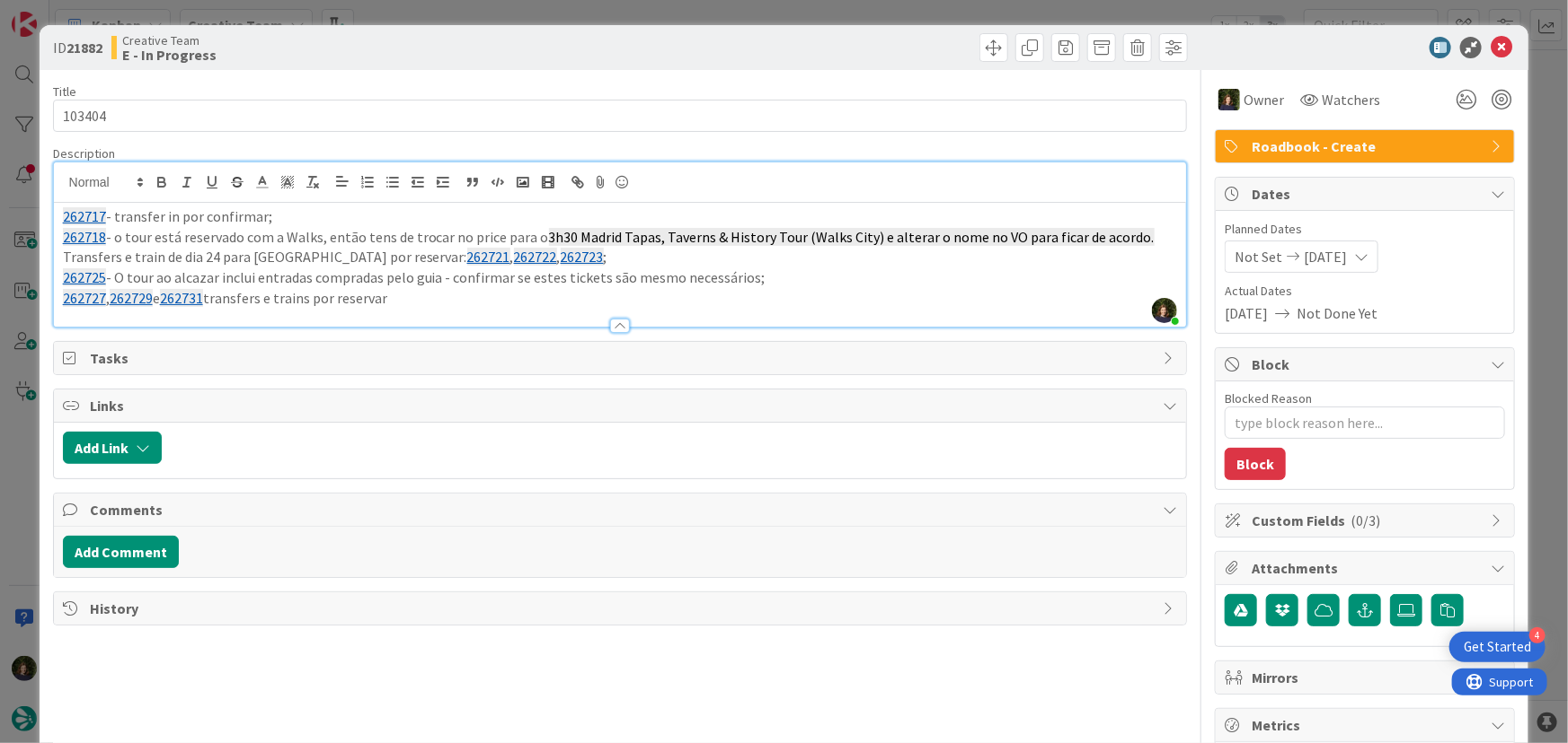
click at [422, 304] on p "262727 , 262729 e 262731 transfers e trains por reservar" at bounding box center [621, 298] width 1115 height 21
click at [316, 297] on p "262727 , 262729 e 262731 transfers e trains por reservar" at bounding box center [621, 298] width 1115 height 21
click at [535, 306] on p "262727 , 262729 e 262731 transfers e trains para [GEOGRAPHIC_DATA] por reservar" at bounding box center [621, 298] width 1115 height 21
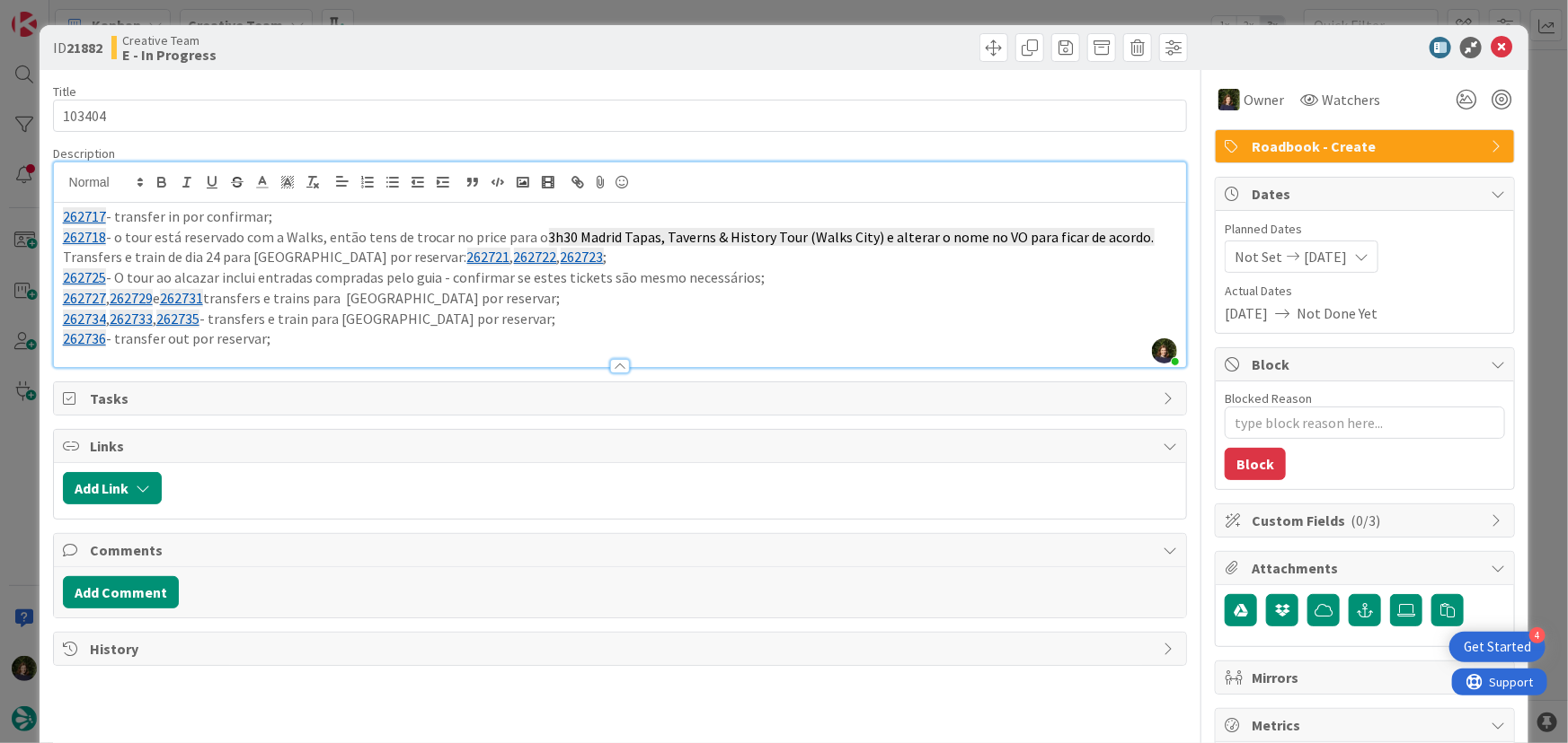
click at [288, 336] on p "262736 - transfer out por reservar;" at bounding box center [621, 338] width 1115 height 21
drag, startPoint x: 288, startPoint y: 336, endPoint x: 49, endPoint y: 209, distance: 270.6
click at [49, 209] on div "ID 21882 Creative Team E - In Progress Title 6 / 128 103404 Description [PERSON…" at bounding box center [784, 543] width 1490 height 1037
copy div "262717 - transfer in por confirmar; 262718 - o tour está reservado com a Walks,…"
click at [1491, 48] on icon at bounding box center [1502, 47] width 22 height 22
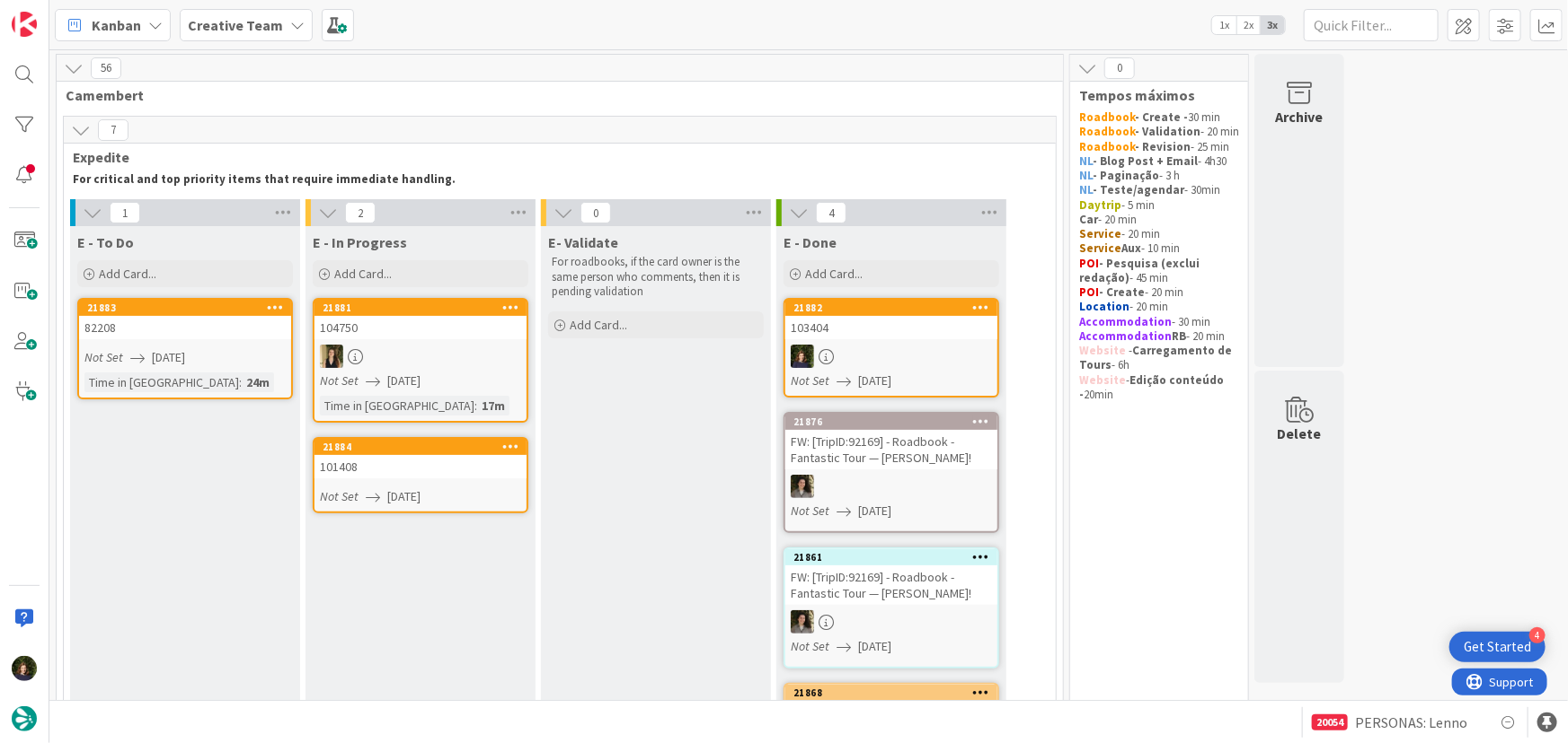
click at [404, 485] on link "21884 101408 Not Set [DATE]" at bounding box center [421, 475] width 216 height 76
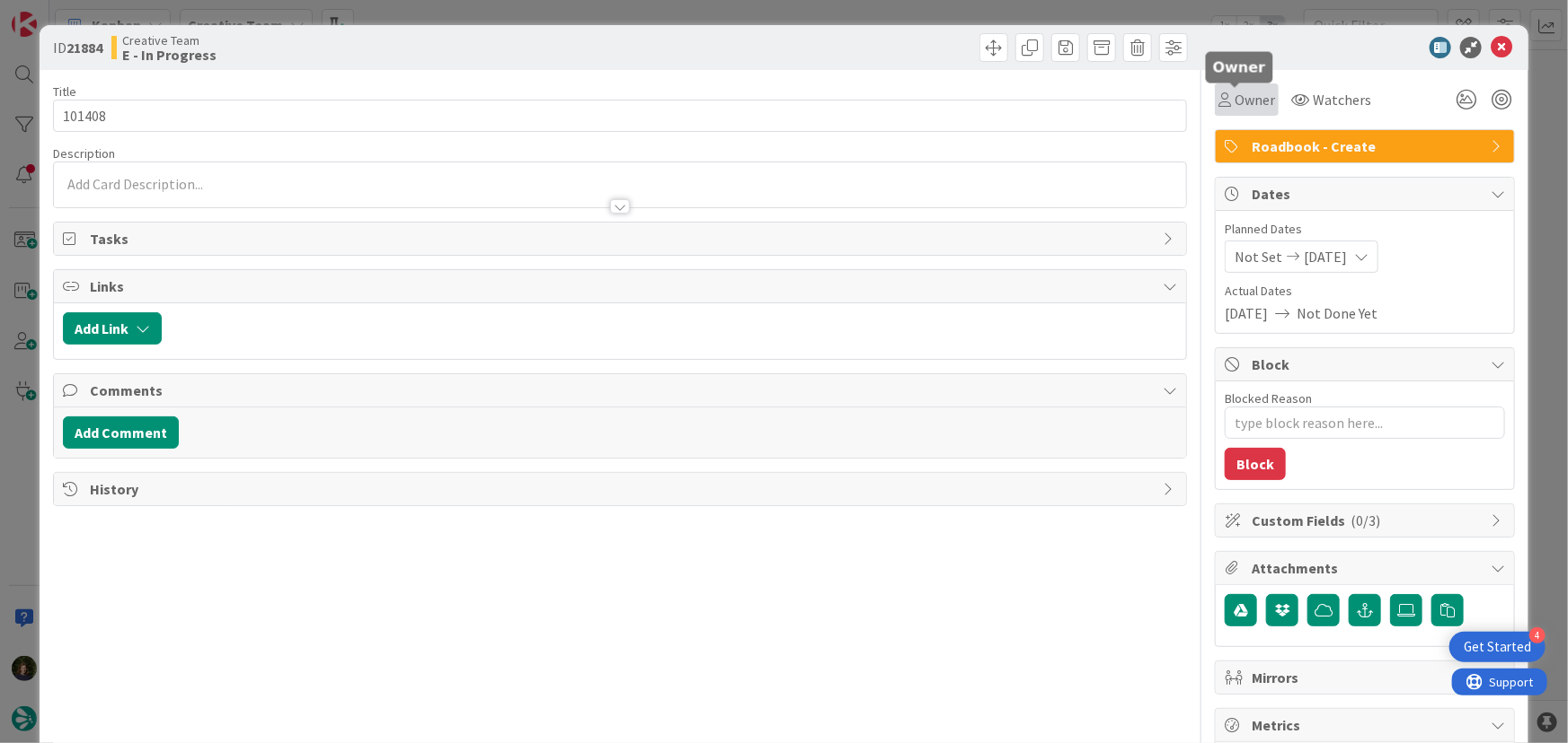
click at [1234, 94] on span "Owner" at bounding box center [1254, 100] width 41 height 22
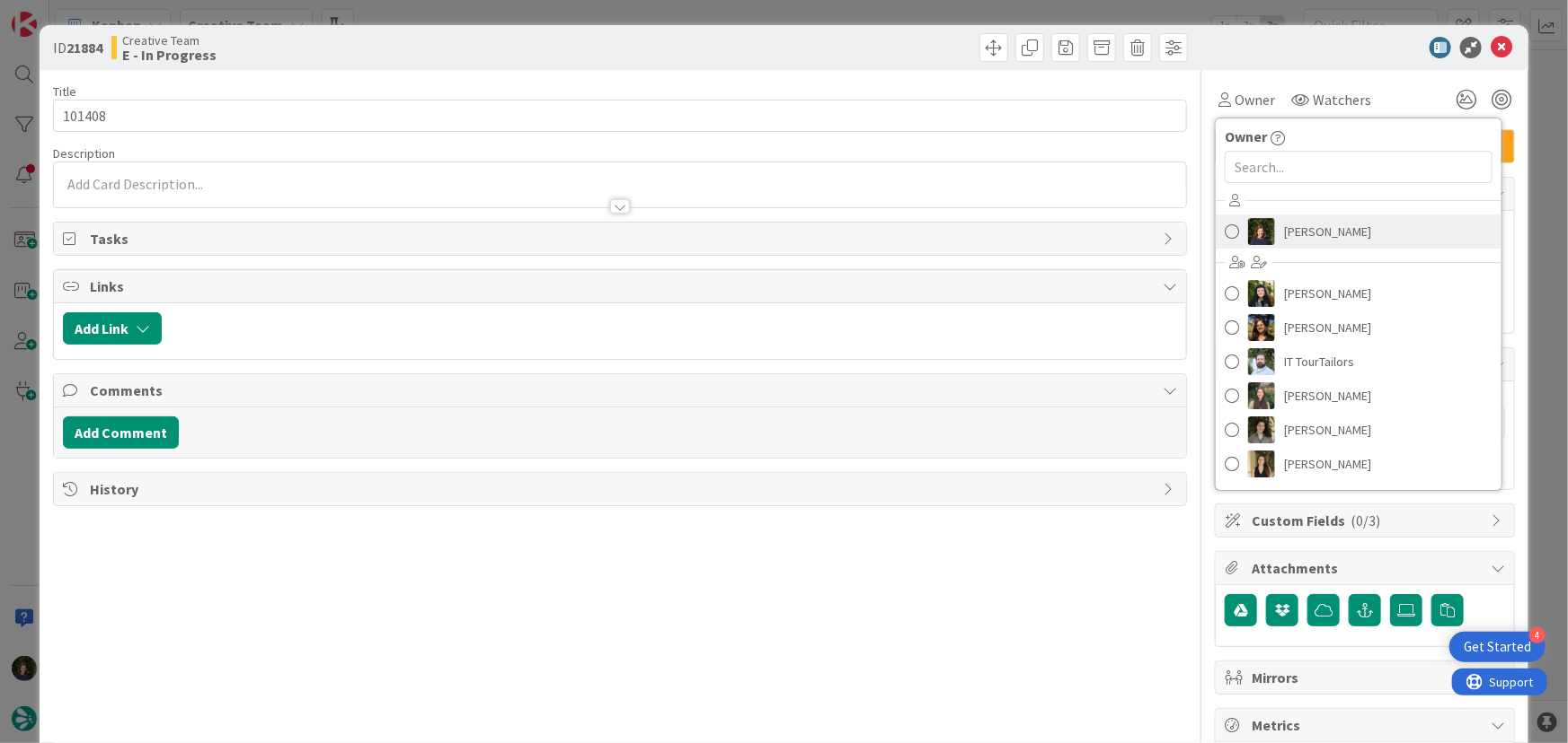
click at [1322, 222] on span "[PERSON_NAME]" at bounding box center [1327, 232] width 87 height 27
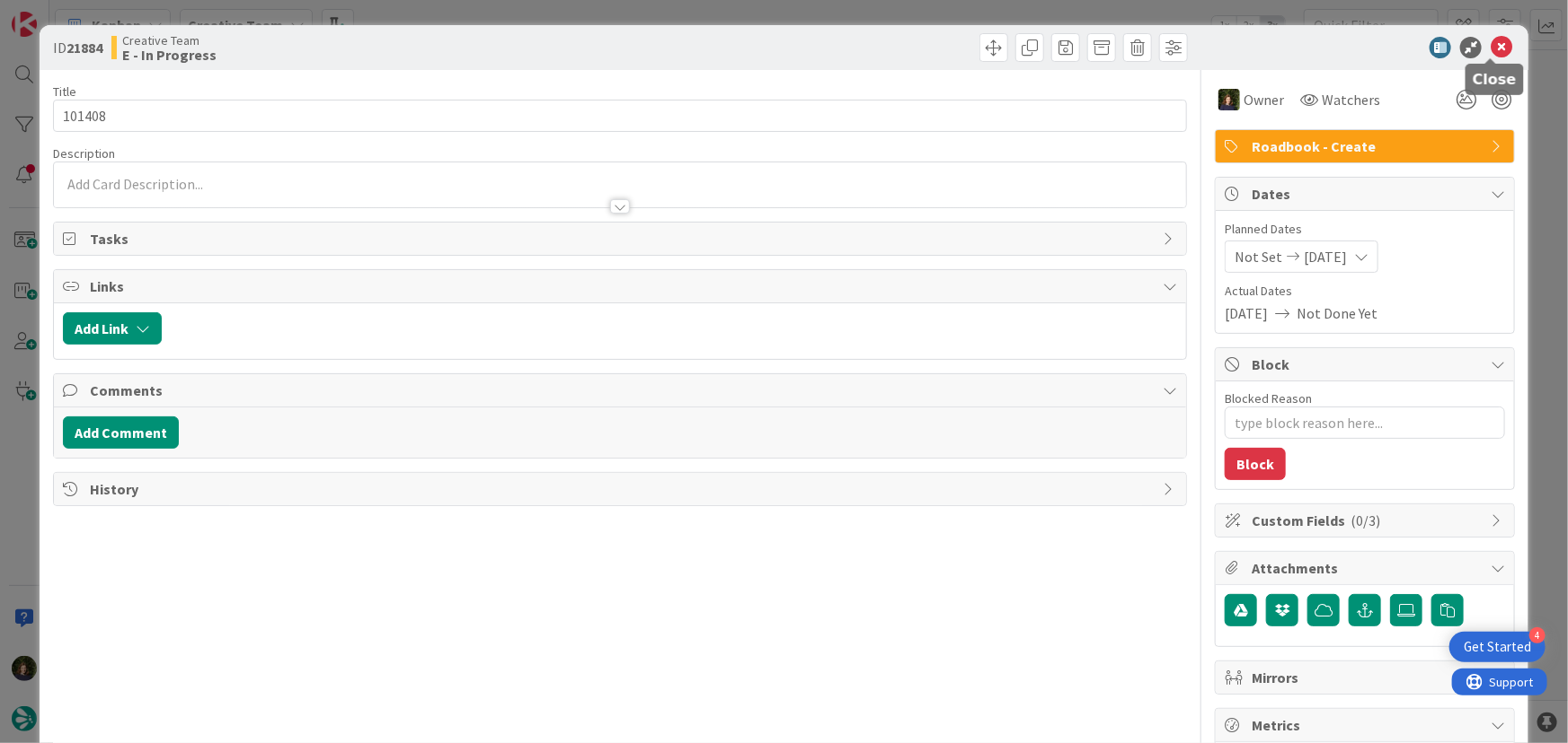
click at [1491, 53] on icon at bounding box center [1502, 47] width 22 height 22
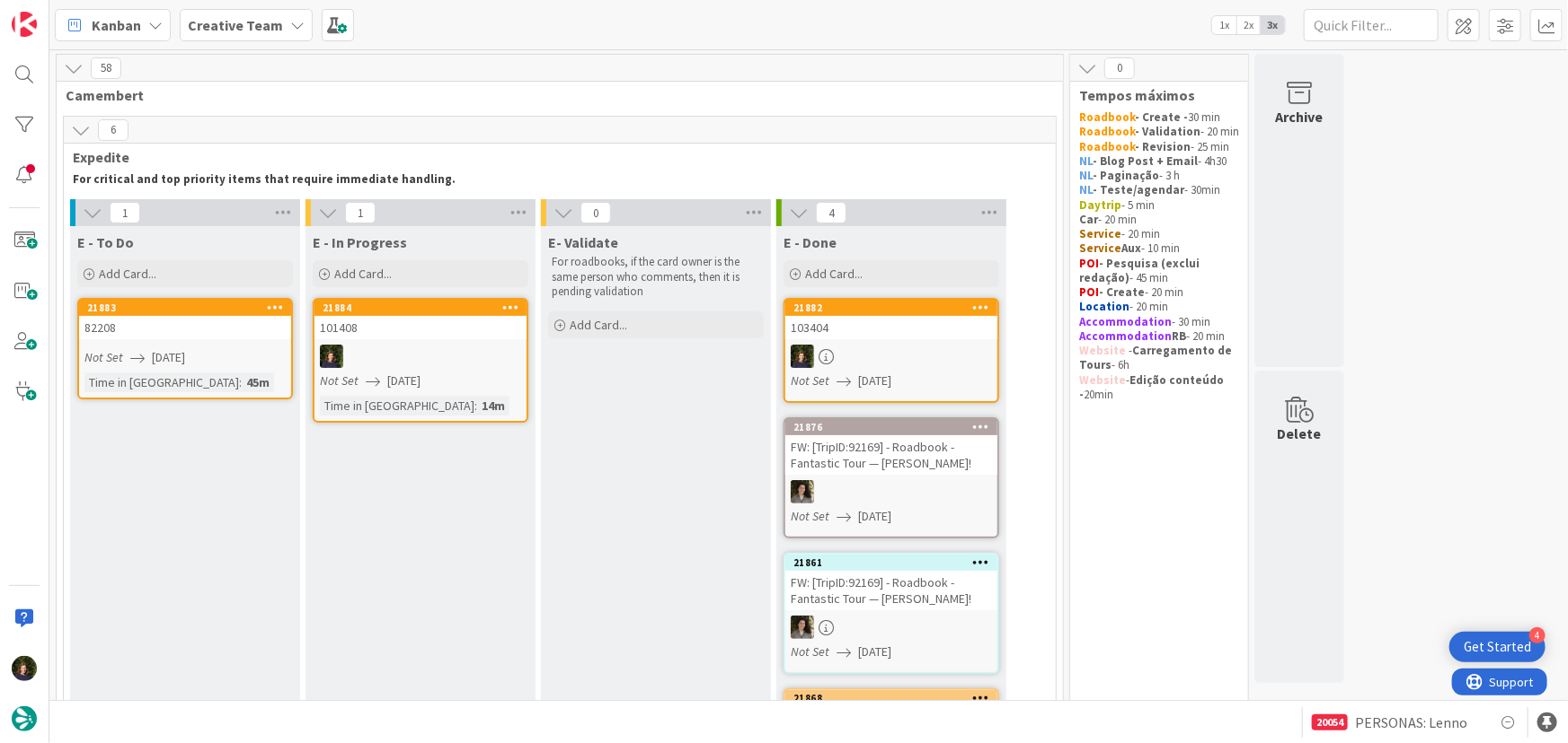
click at [440, 342] on link "21884 101408 Not Set [DATE] Time in [GEOGRAPHIC_DATA] : 14m" at bounding box center [421, 360] width 216 height 125
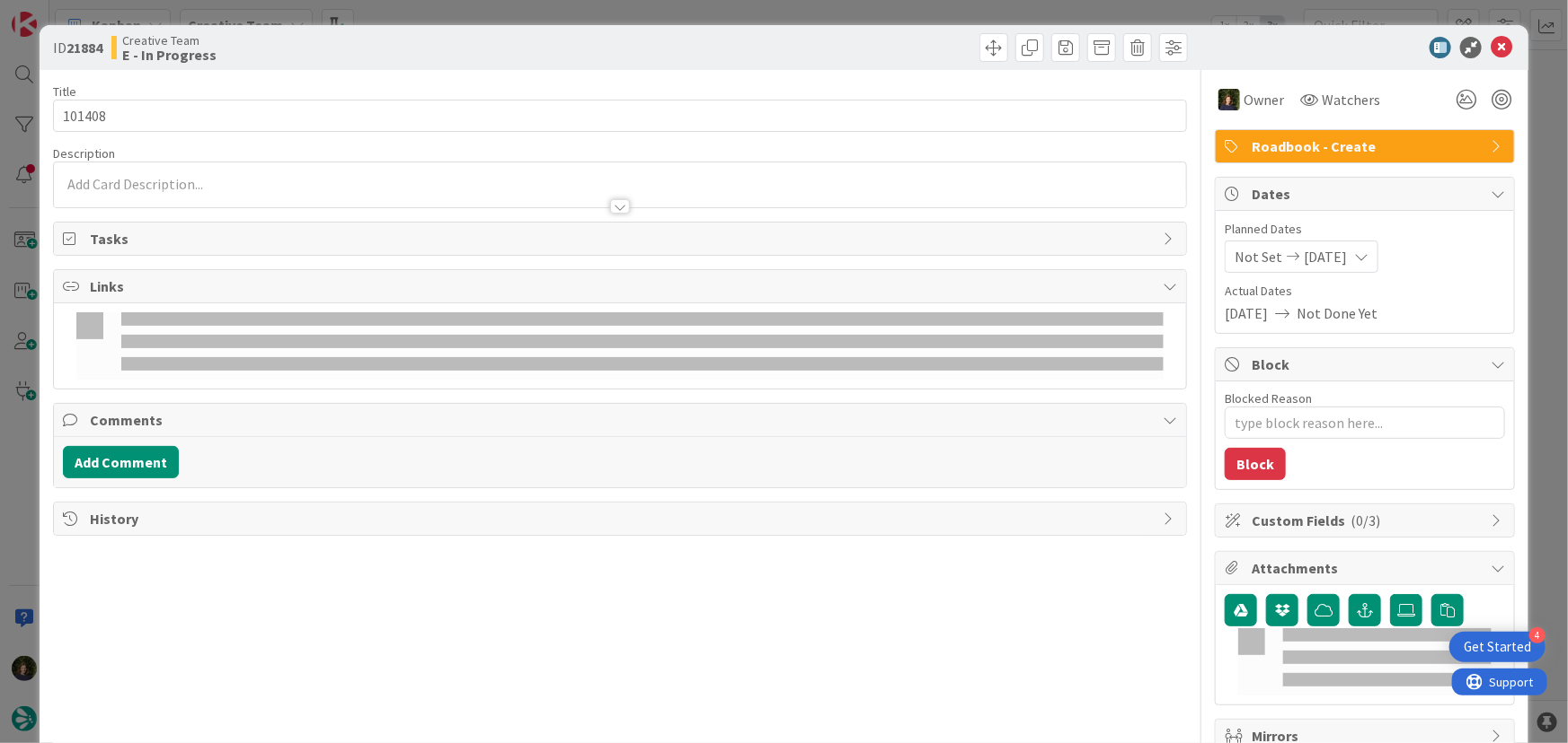
type textarea "x"
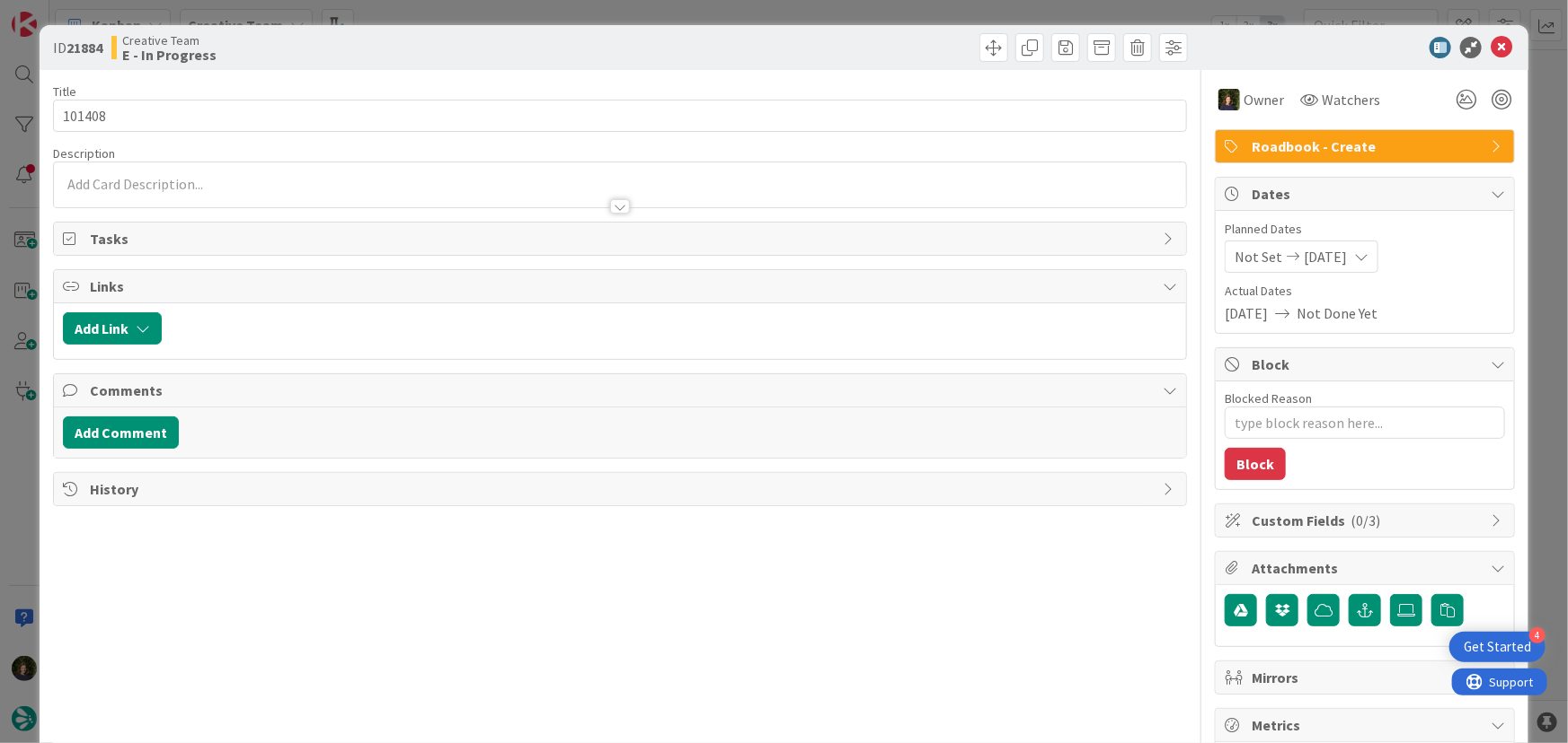
click at [126, 175] on p at bounding box center [621, 184] width 1115 height 21
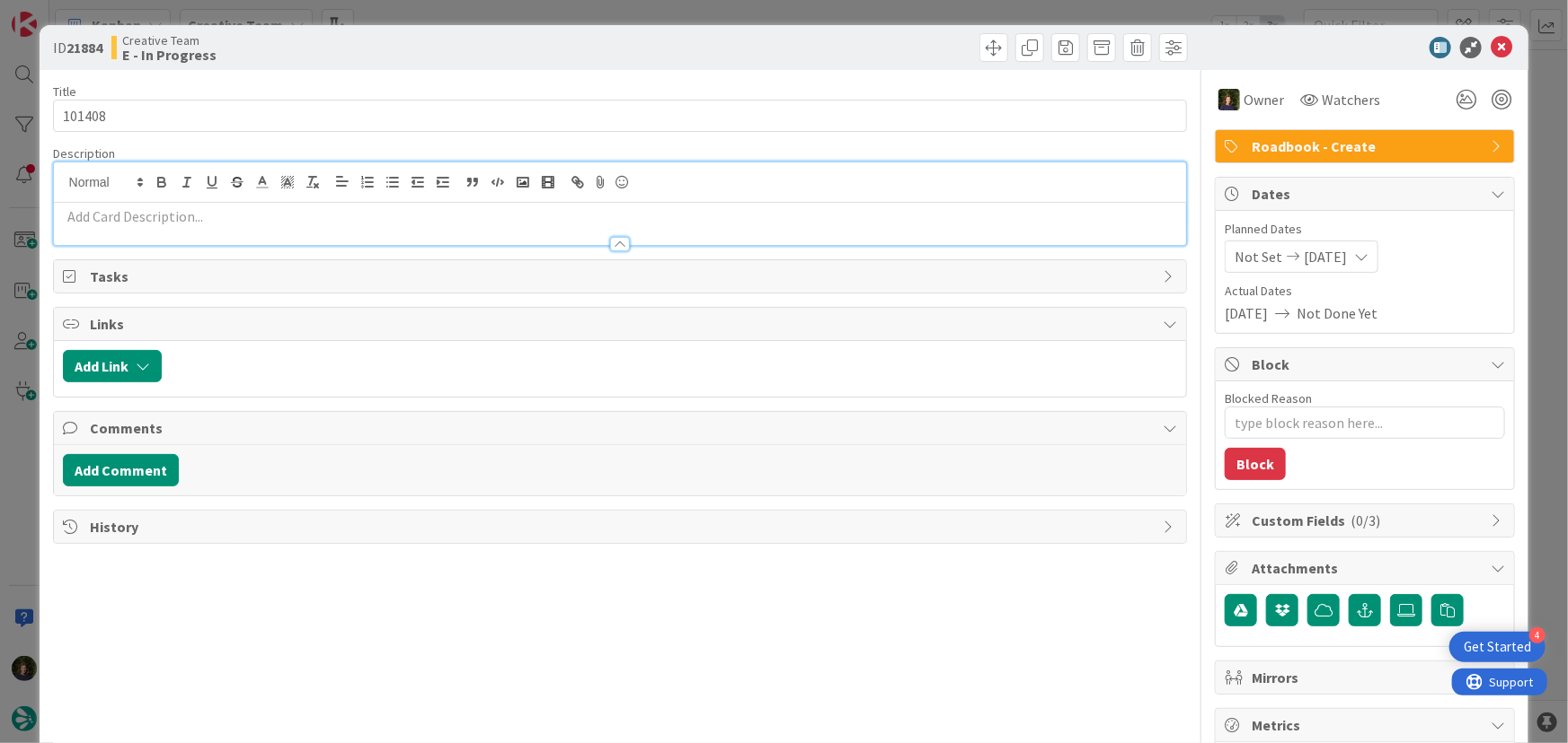
click at [129, 219] on p at bounding box center [621, 217] width 1115 height 21
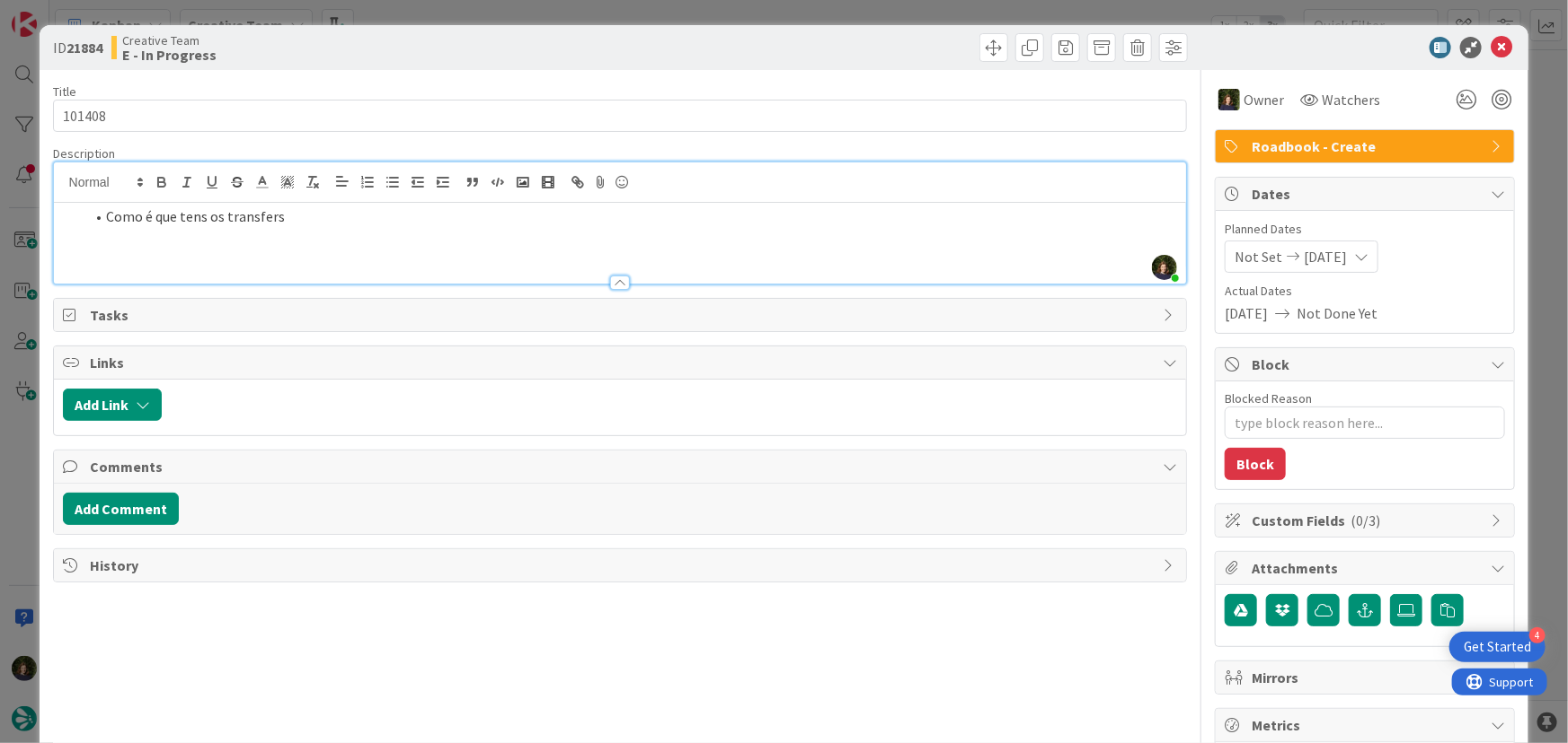
click at [366, 222] on li "Como é que tens os transfers" at bounding box center [631, 217] width 1094 height 21
click at [602, 223] on li "Como é que tens os transfers marcados, mas não há informação nenhuma nas obsser…" at bounding box center [631, 217] width 1094 height 21
click at [438, 243] on li at bounding box center [631, 237] width 1094 height 21
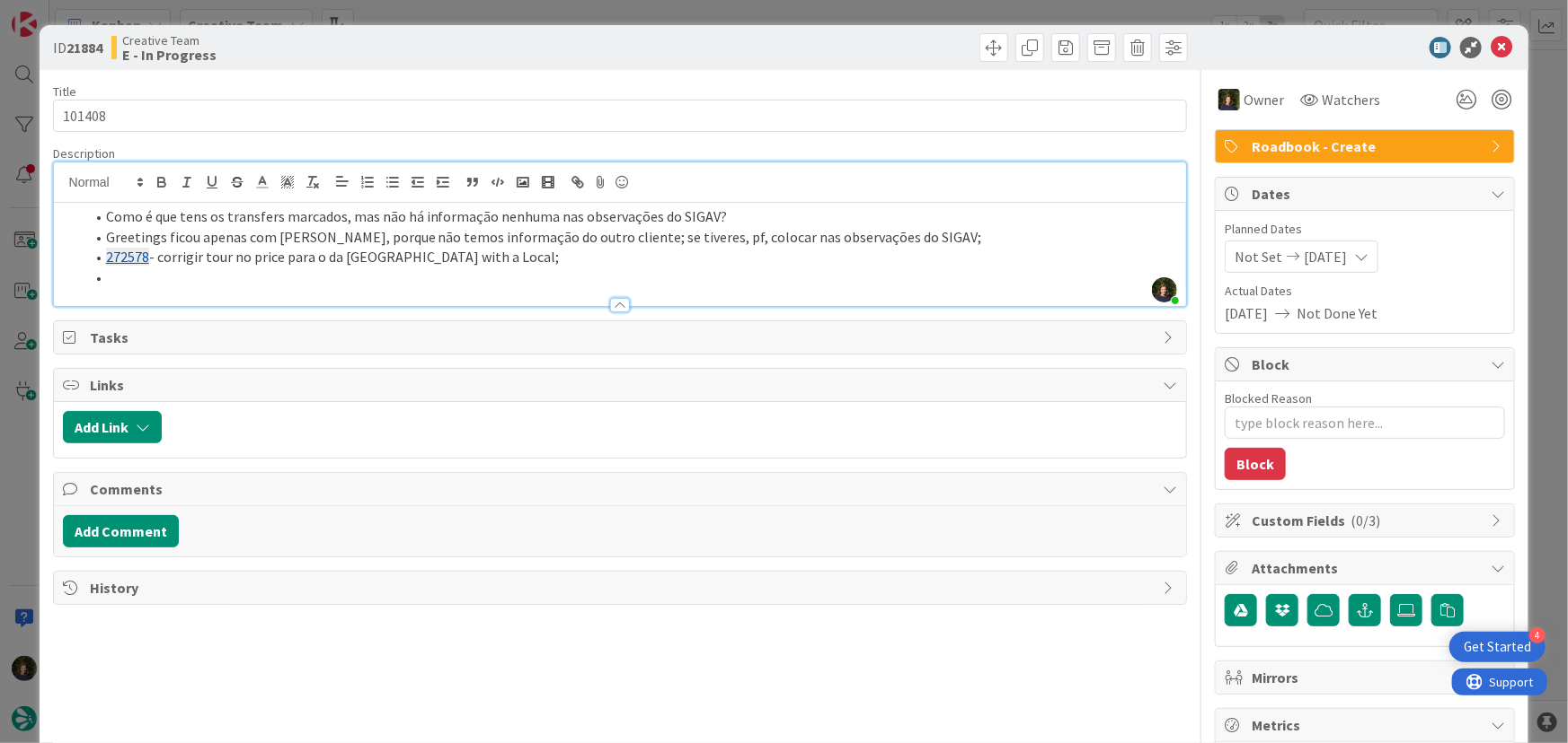
click at [504, 263] on li "272578 - corrigir tour no price para o da [GEOGRAPHIC_DATA] with a Local;" at bounding box center [631, 257] width 1094 height 21
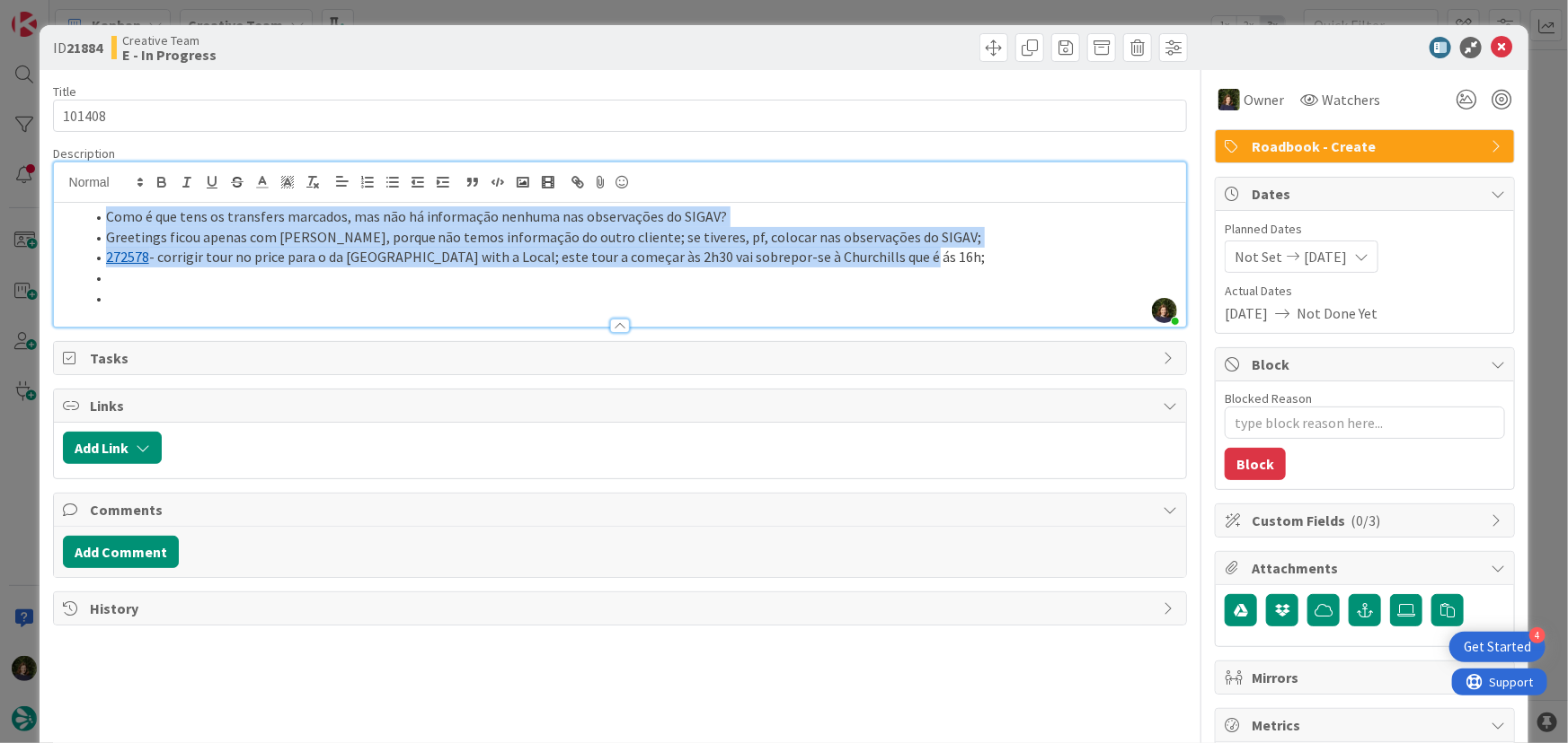
drag, startPoint x: 906, startPoint y: 259, endPoint x: 116, endPoint y: 226, distance: 790.7
click at [90, 215] on ol "Como é que tens os transfers marcados, mas não há informação nenhuma nas observ…" at bounding box center [621, 257] width 1115 height 102
copy ol "Como é que tens os transfers marcados, mas não há informação nenhuma nas observ…"
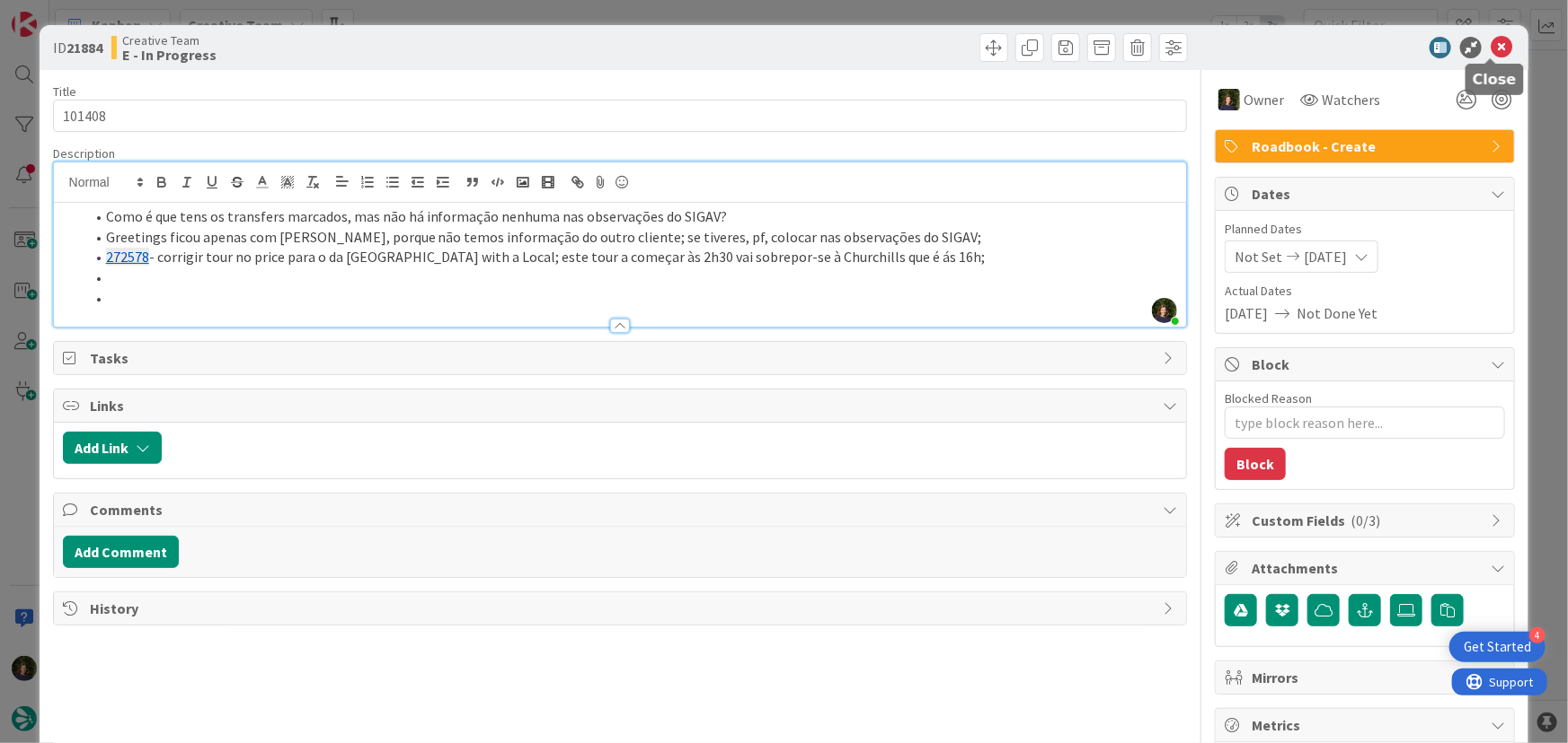
click at [1499, 46] on icon at bounding box center [1502, 47] width 22 height 22
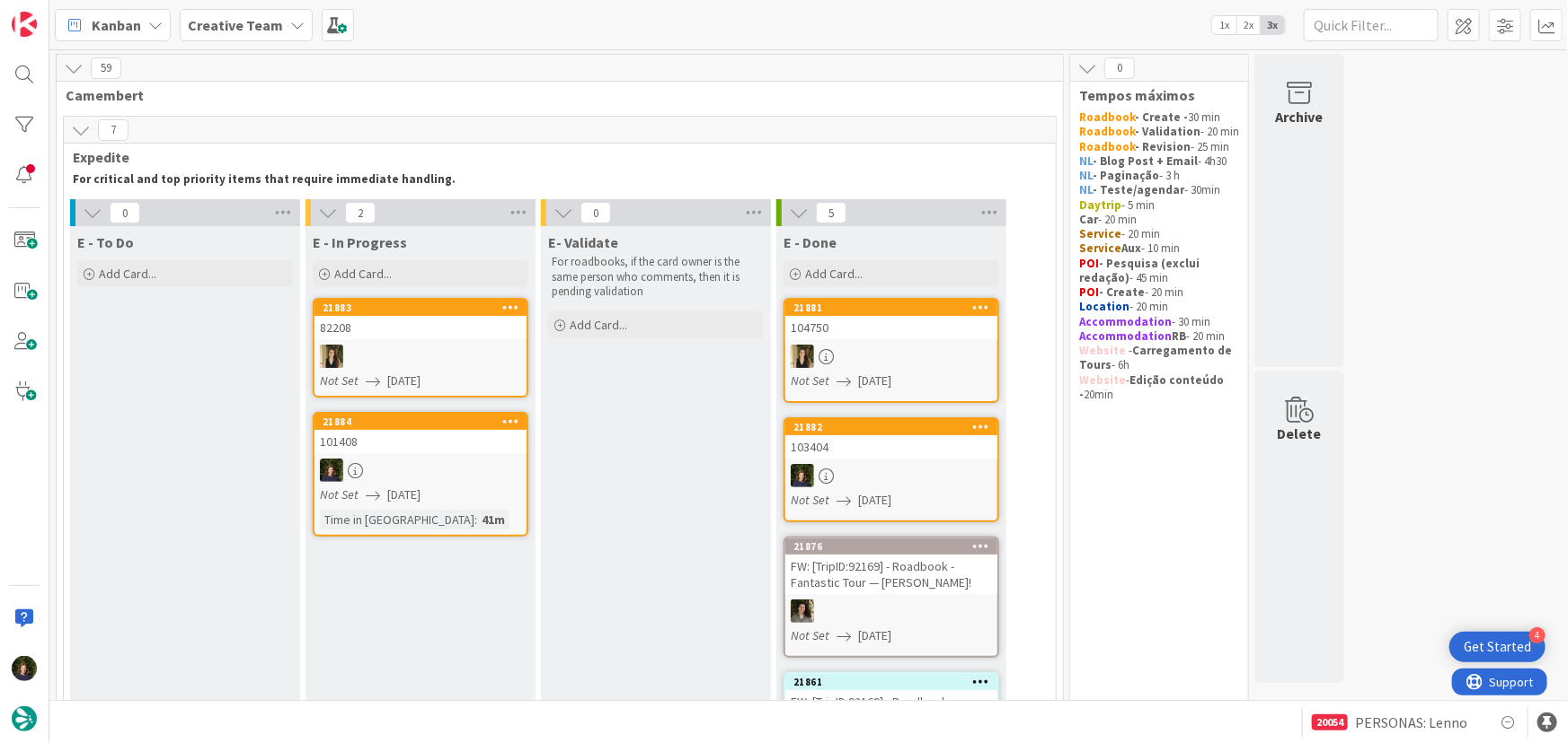
click at [405, 464] on div at bounding box center [421, 471] width 212 height 24
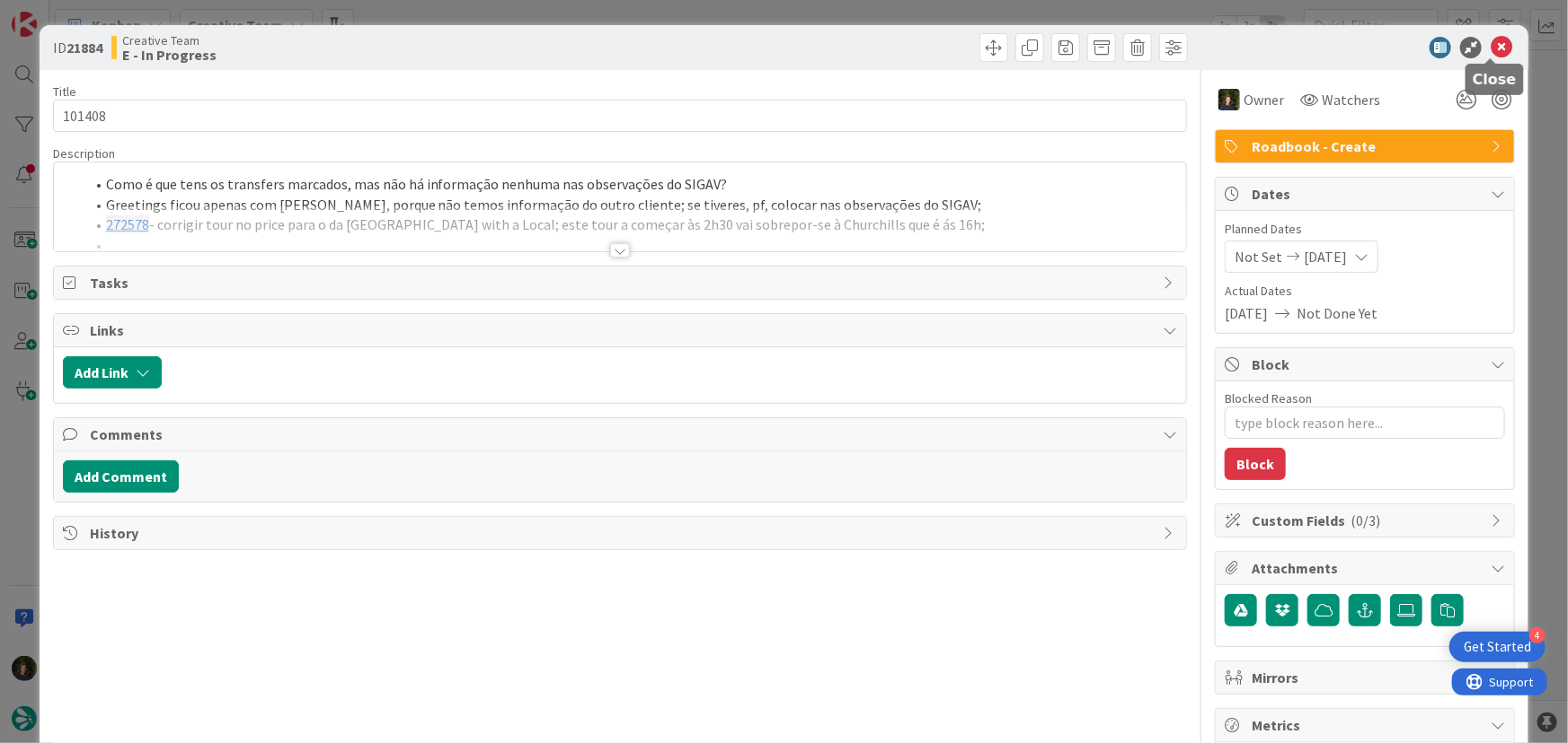
click at [1495, 46] on icon at bounding box center [1502, 47] width 22 height 22
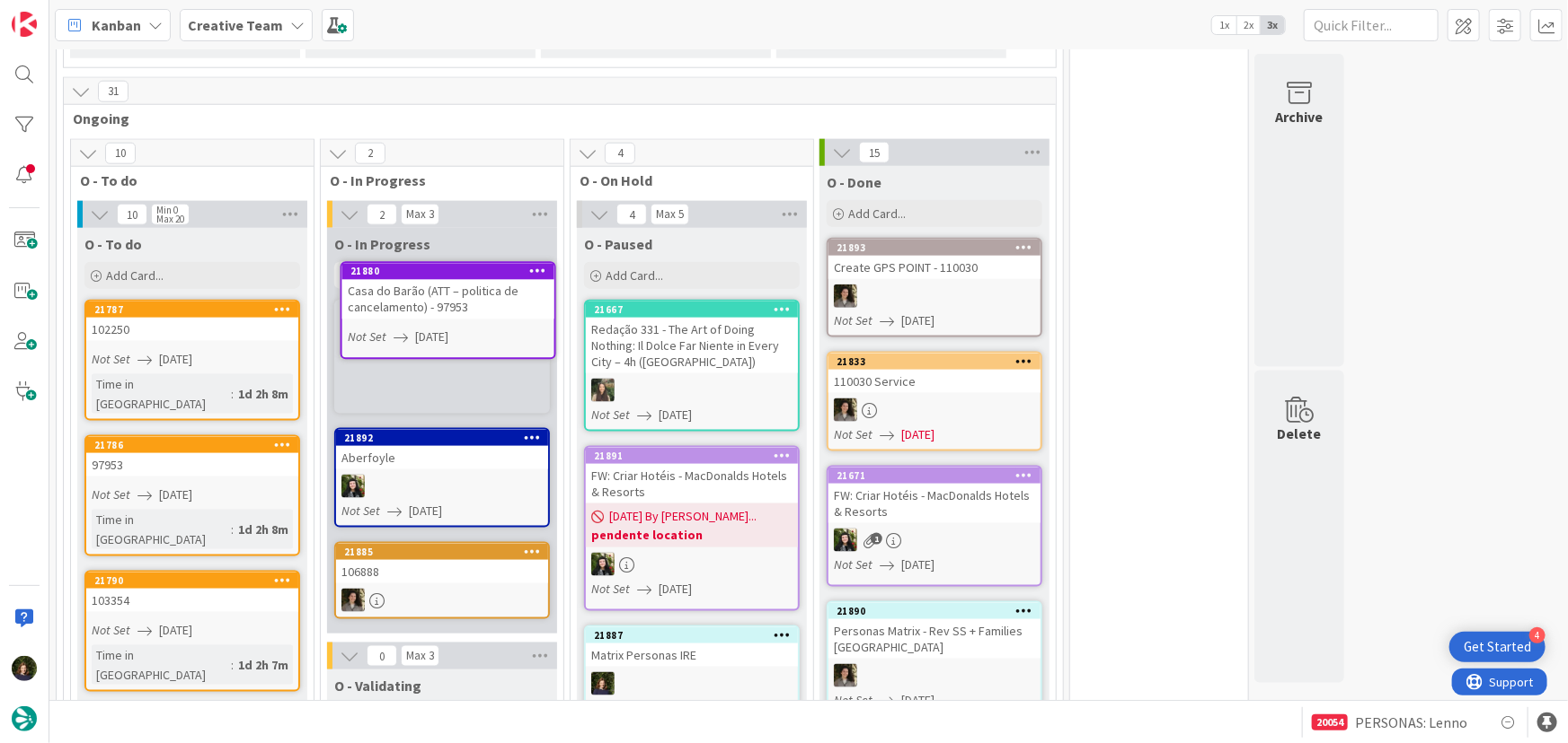
scroll to position [1030, 0]
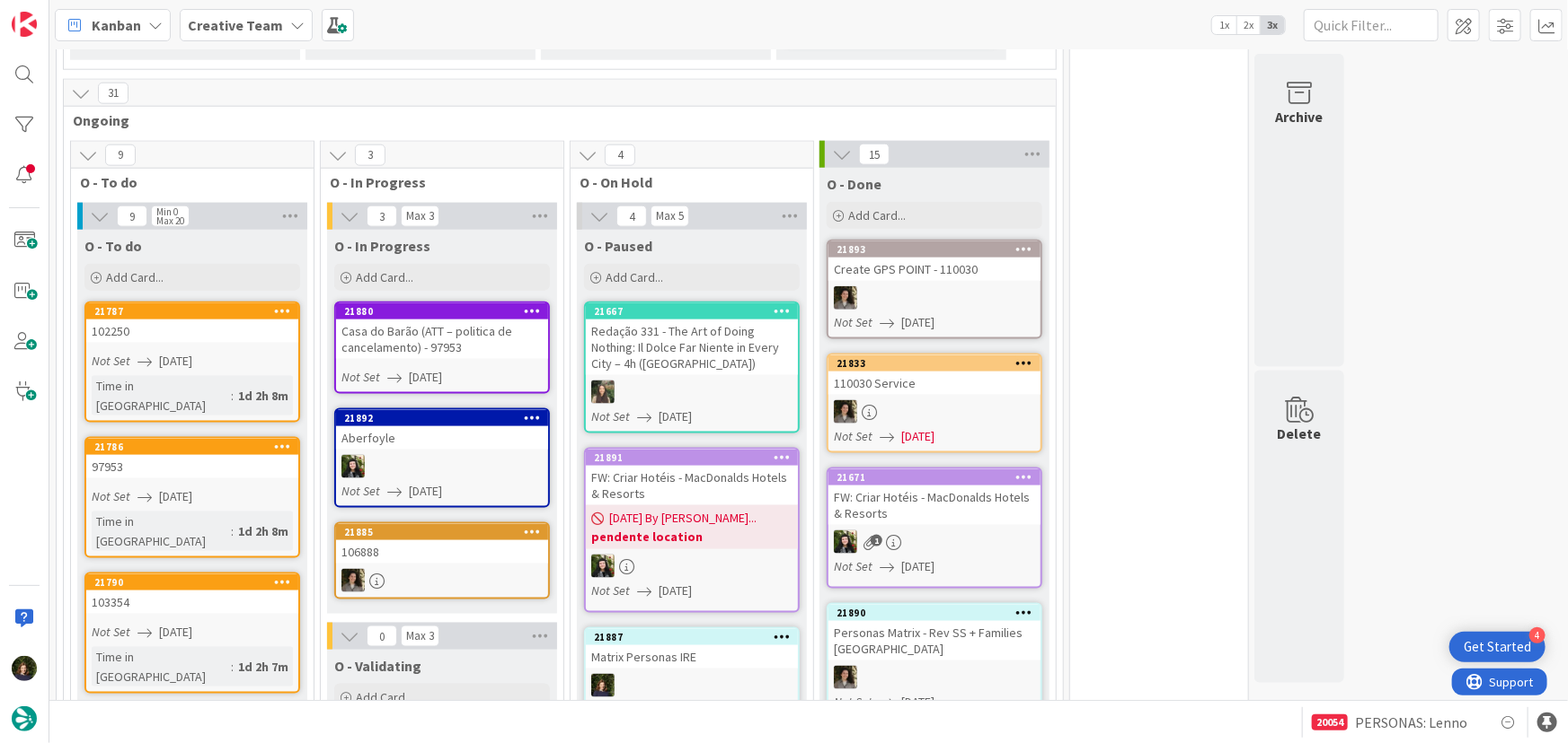
click at [421, 325] on div "Casa do Barão (ATT – politica de cancelamento) - 97953" at bounding box center [441, 339] width 212 height 40
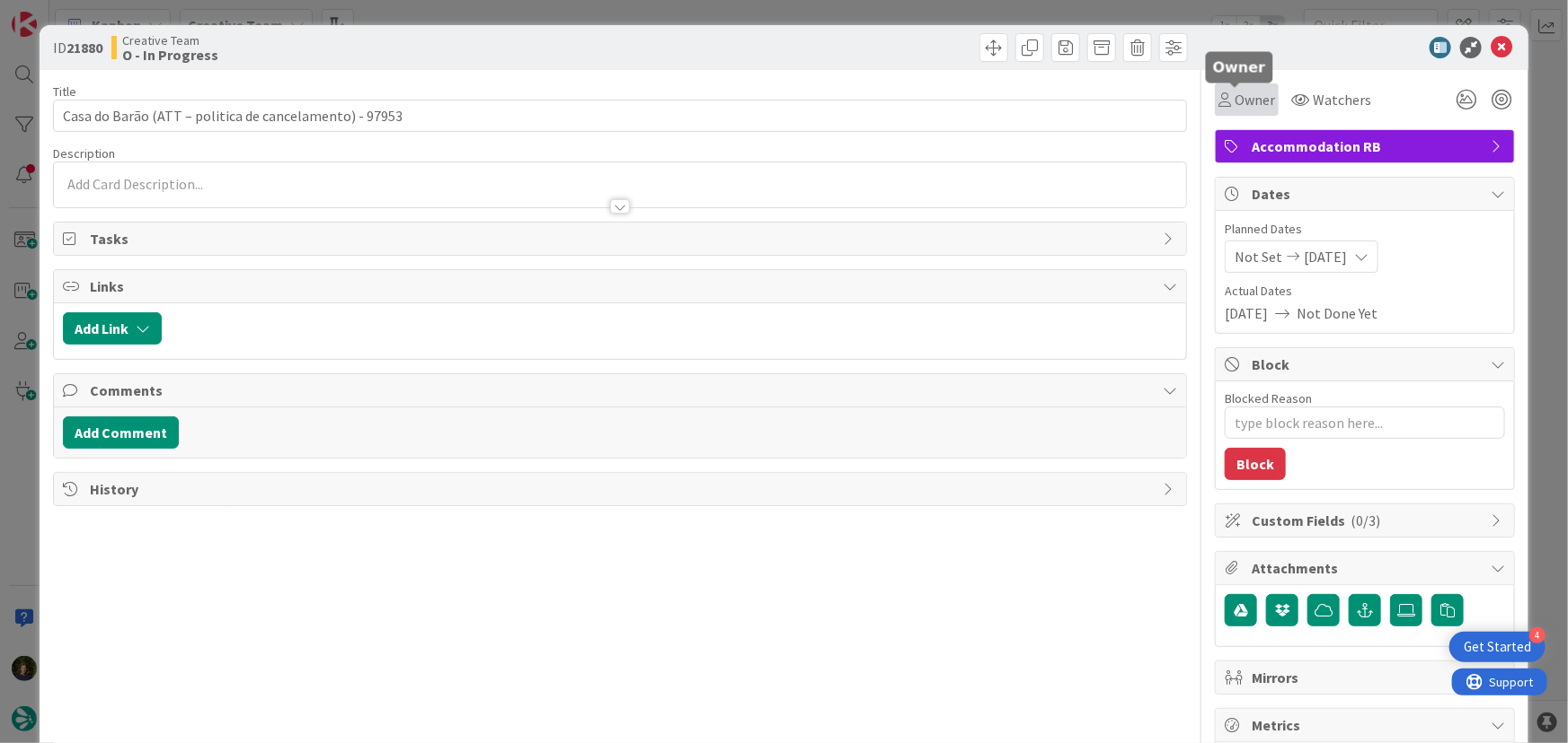
click at [1236, 103] on span "Owner" at bounding box center [1254, 100] width 41 height 22
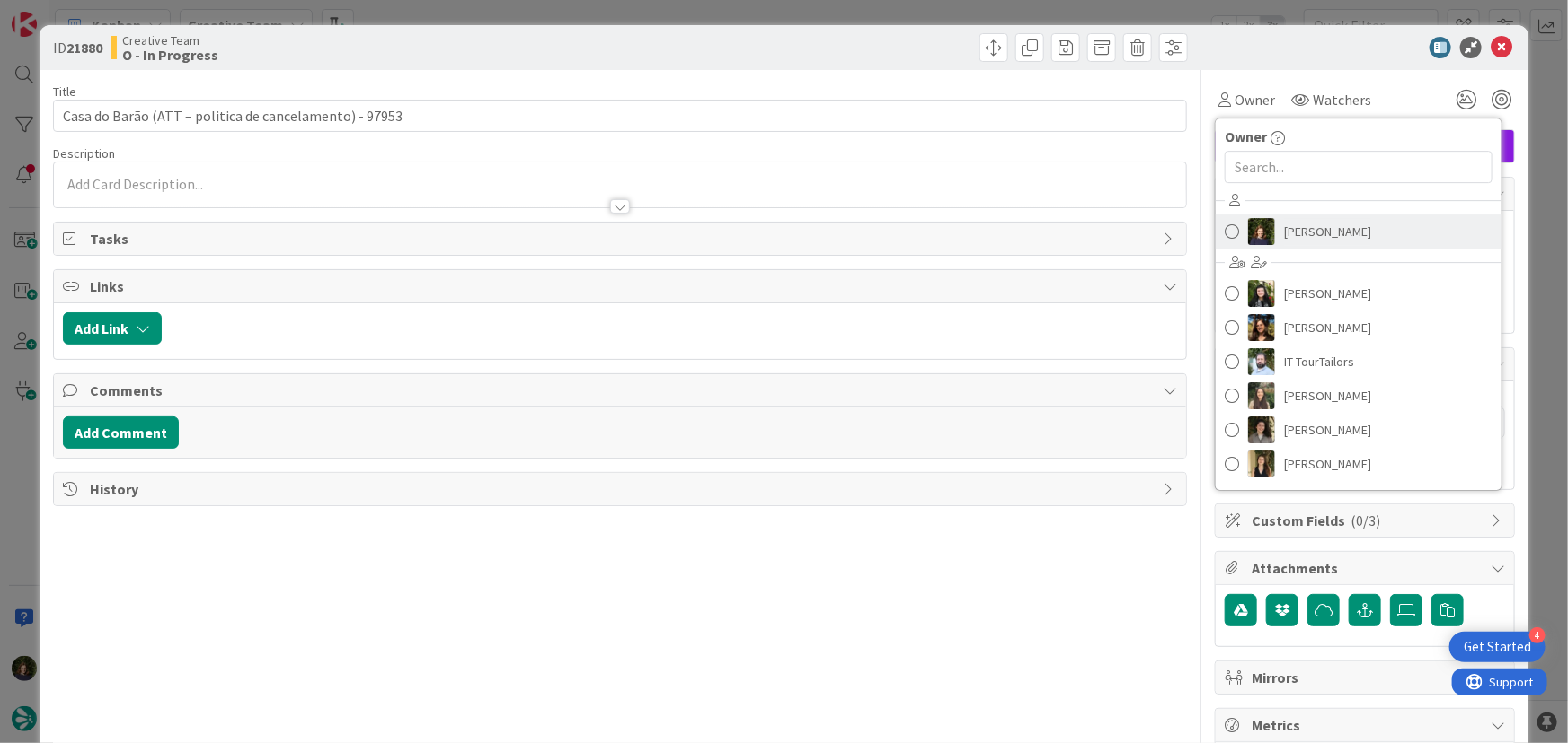
click at [1340, 224] on span "[PERSON_NAME]" at bounding box center [1327, 232] width 87 height 27
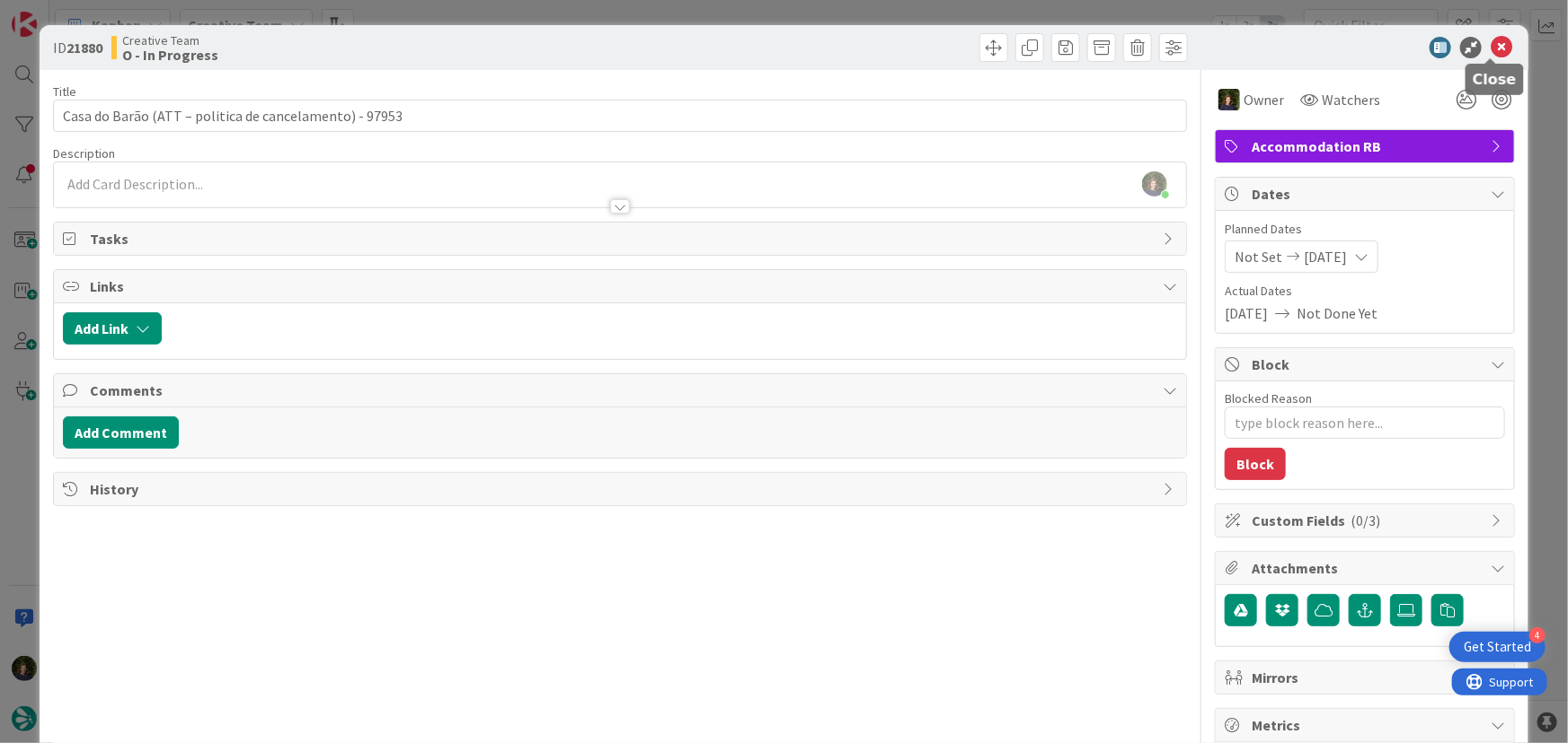
drag, startPoint x: 1489, startPoint y: 55, endPoint x: 1132, endPoint y: 191, distance: 382.0
click at [1491, 55] on icon at bounding box center [1502, 47] width 22 height 22
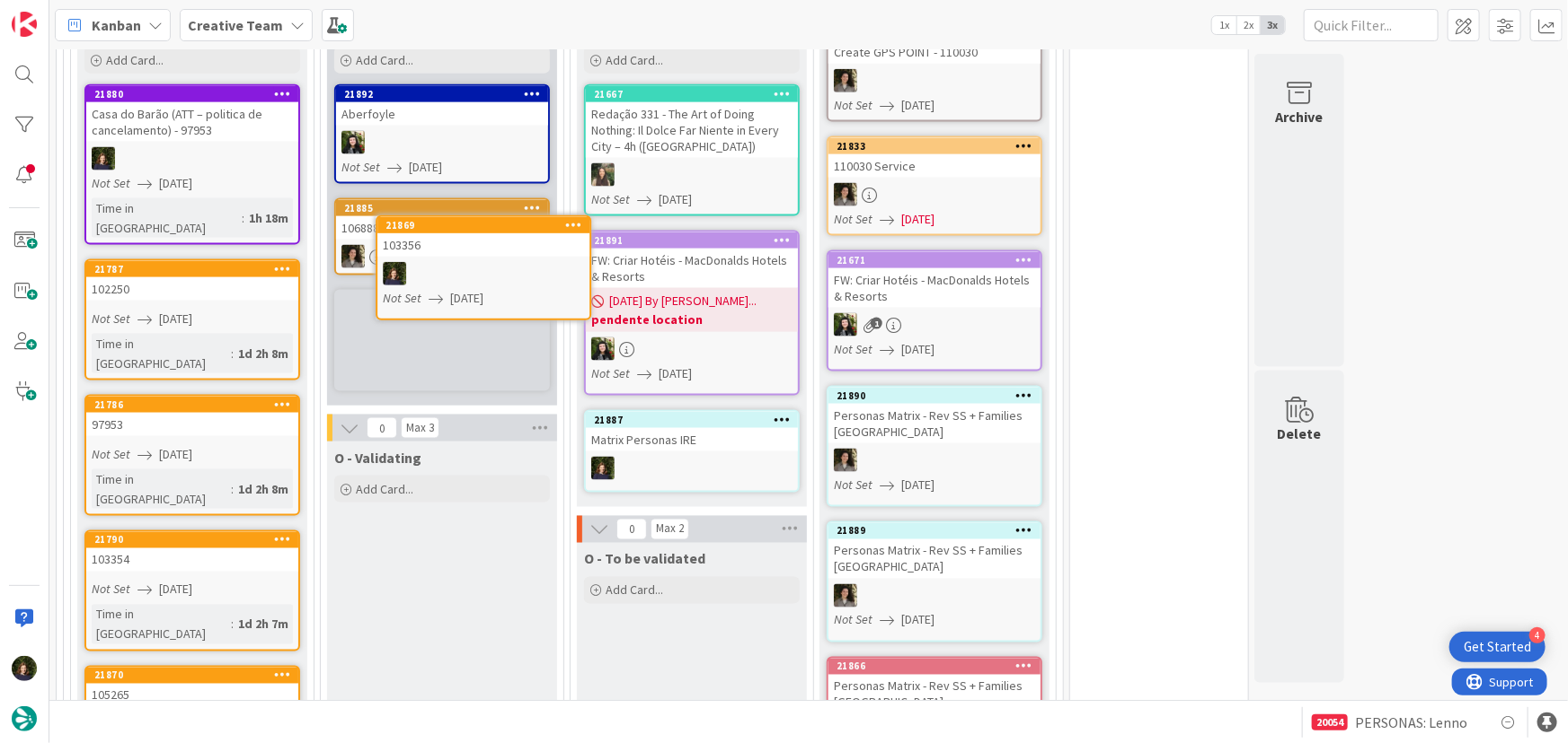
scroll to position [1236, 0]
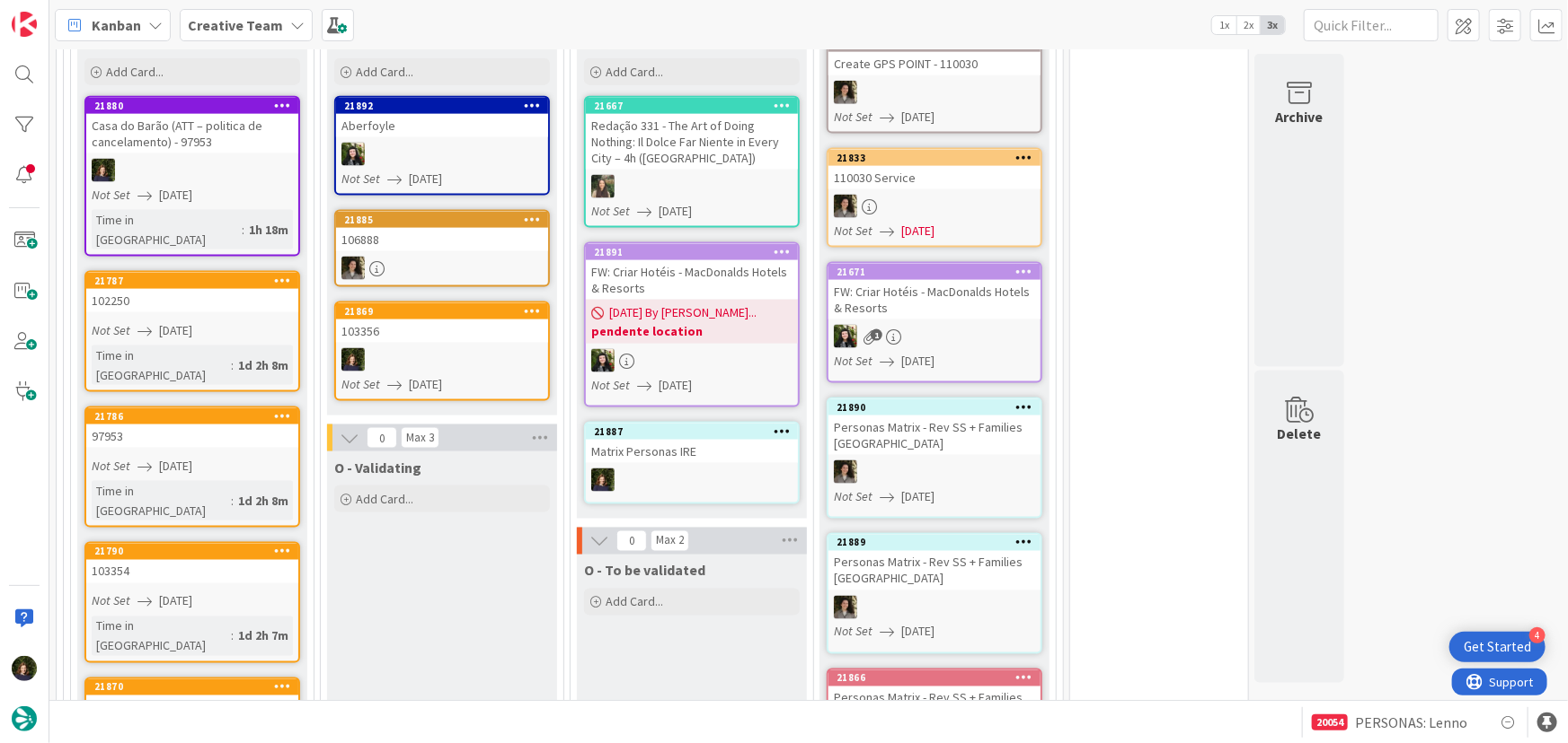
click at [421, 348] on div at bounding box center [441, 360] width 212 height 24
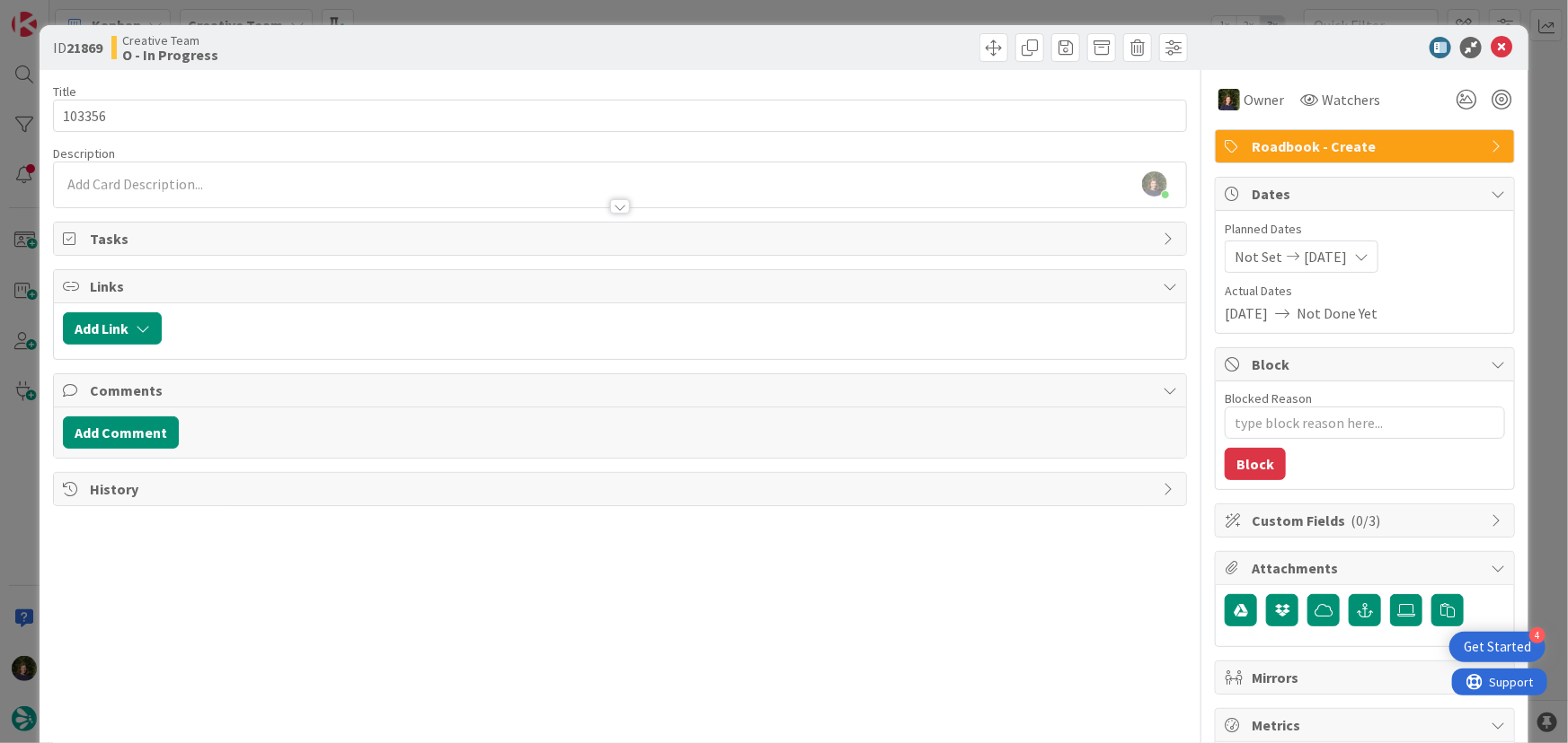
type textarea "x"
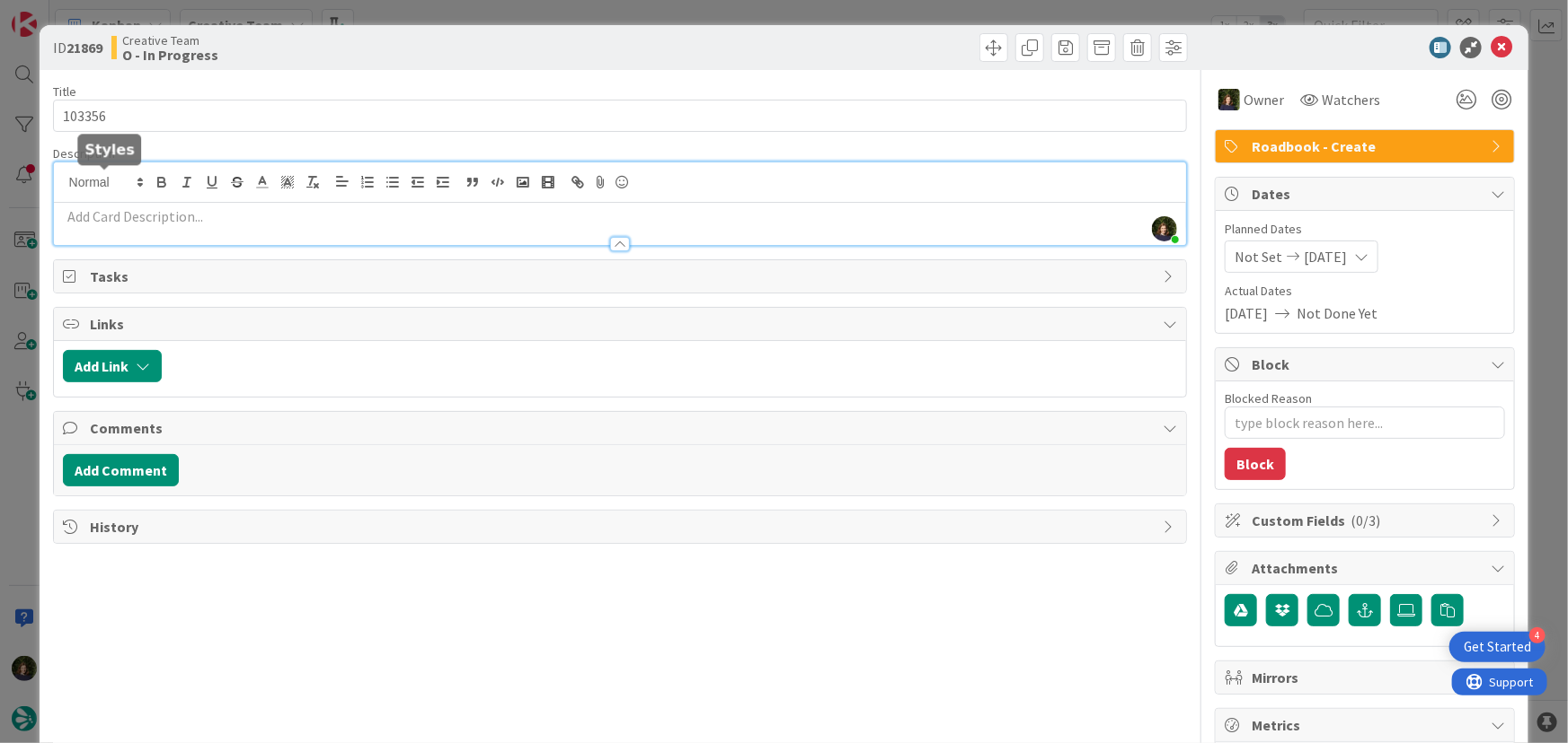
click at [125, 183] on div "[PERSON_NAME] joined 5 m ago" at bounding box center [620, 203] width 1132 height 82
paste div
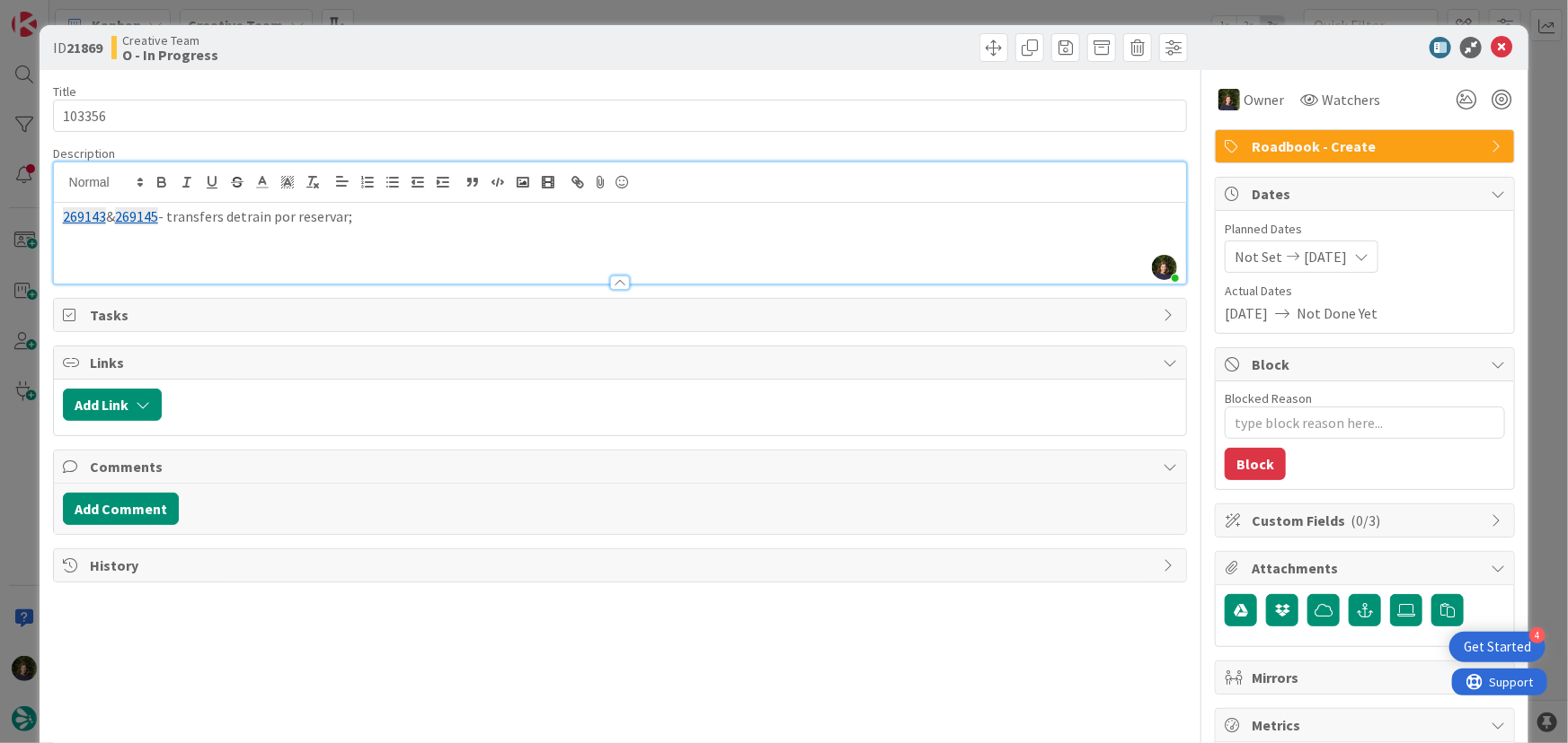
click at [241, 217] on p "269143 & 269145 - transfers detrain por reservar;" at bounding box center [621, 217] width 1115 height 21
click at [404, 240] on p at bounding box center [621, 237] width 1115 height 21
click at [563, 234] on p "269138 - tens o pick up do carro no dia 5, mas Douro Cruise no Pinhã no dia 4;" at bounding box center [621, 237] width 1115 height 21
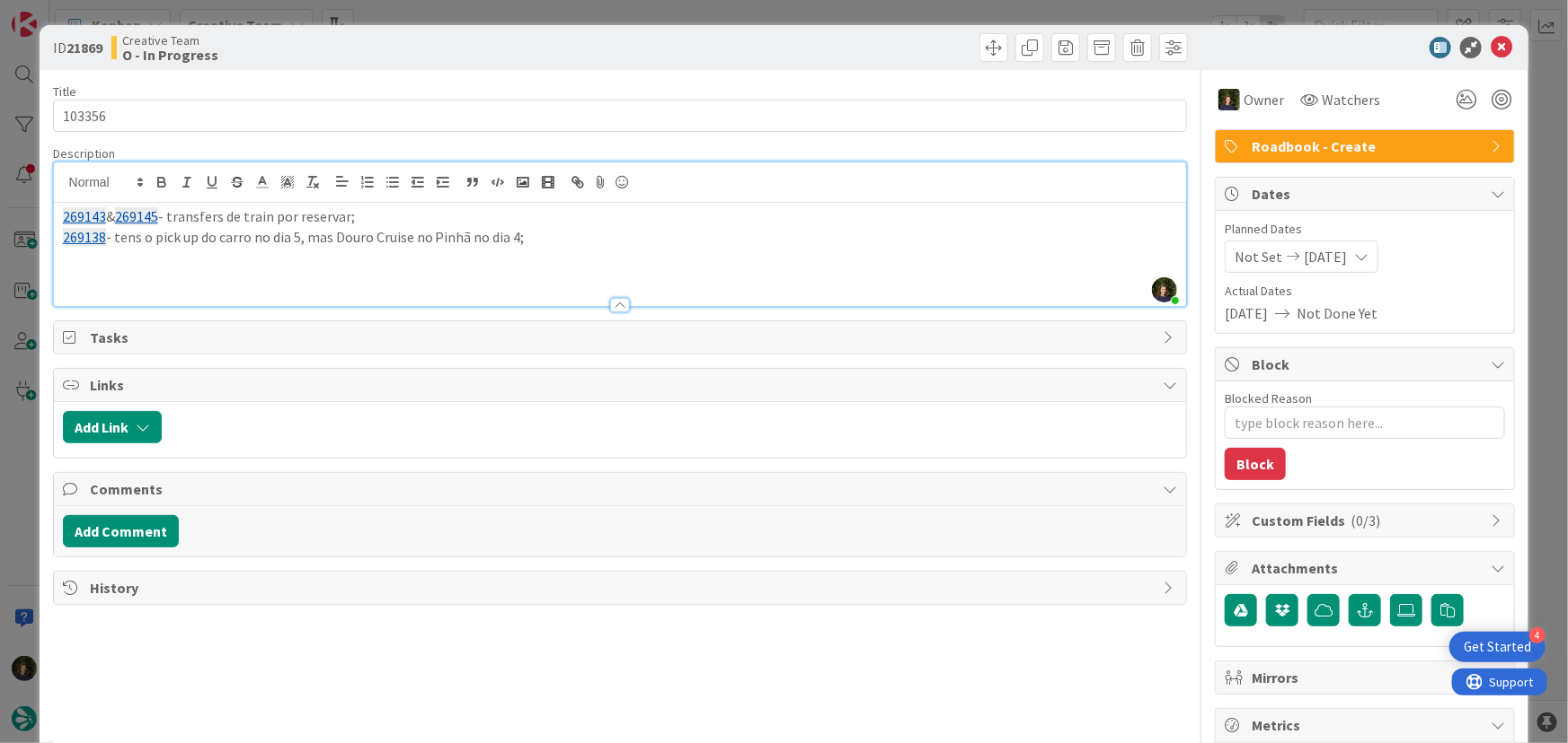
scroll to position [1433, 0]
click at [1494, 48] on icon at bounding box center [1502, 47] width 22 height 22
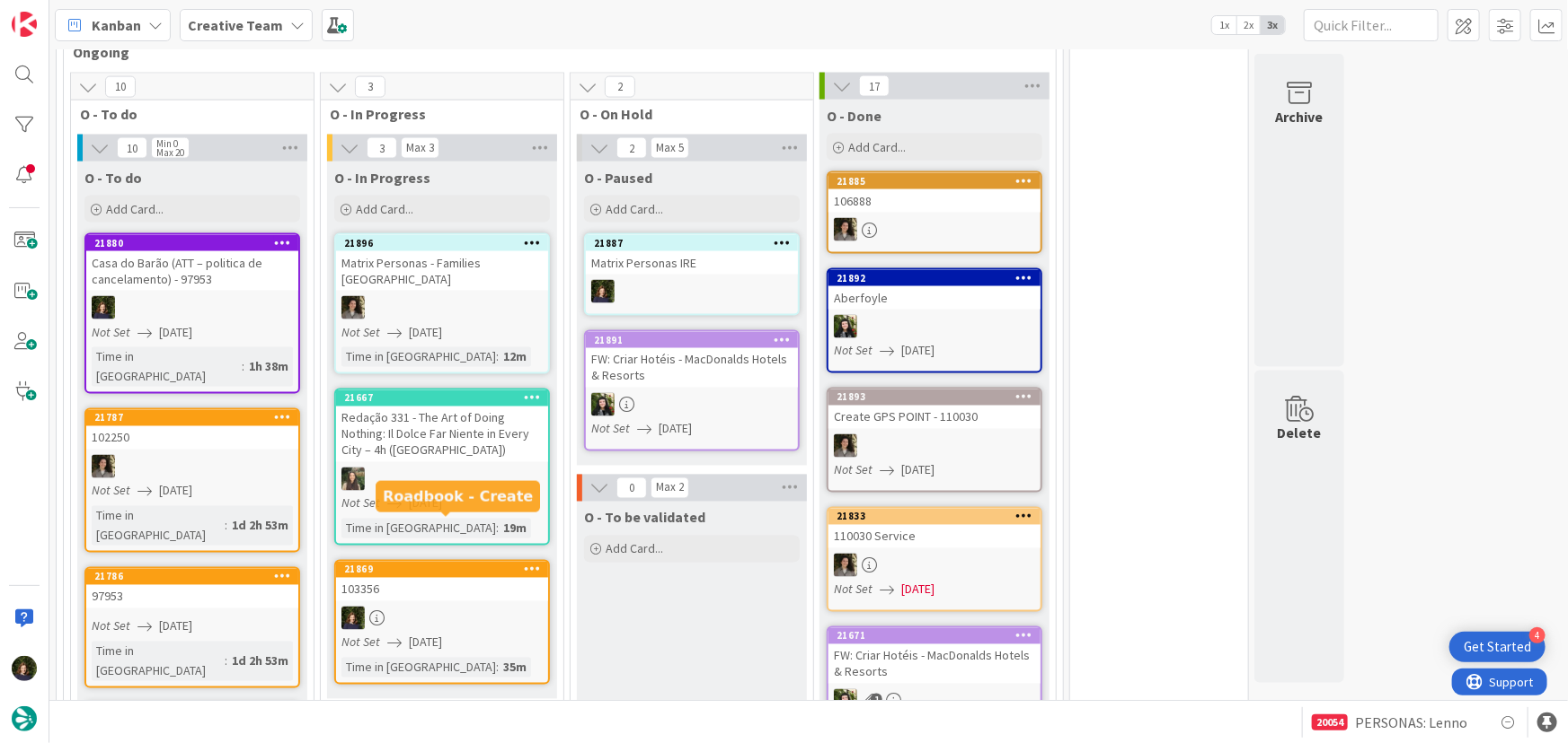
scroll to position [1433, 0]
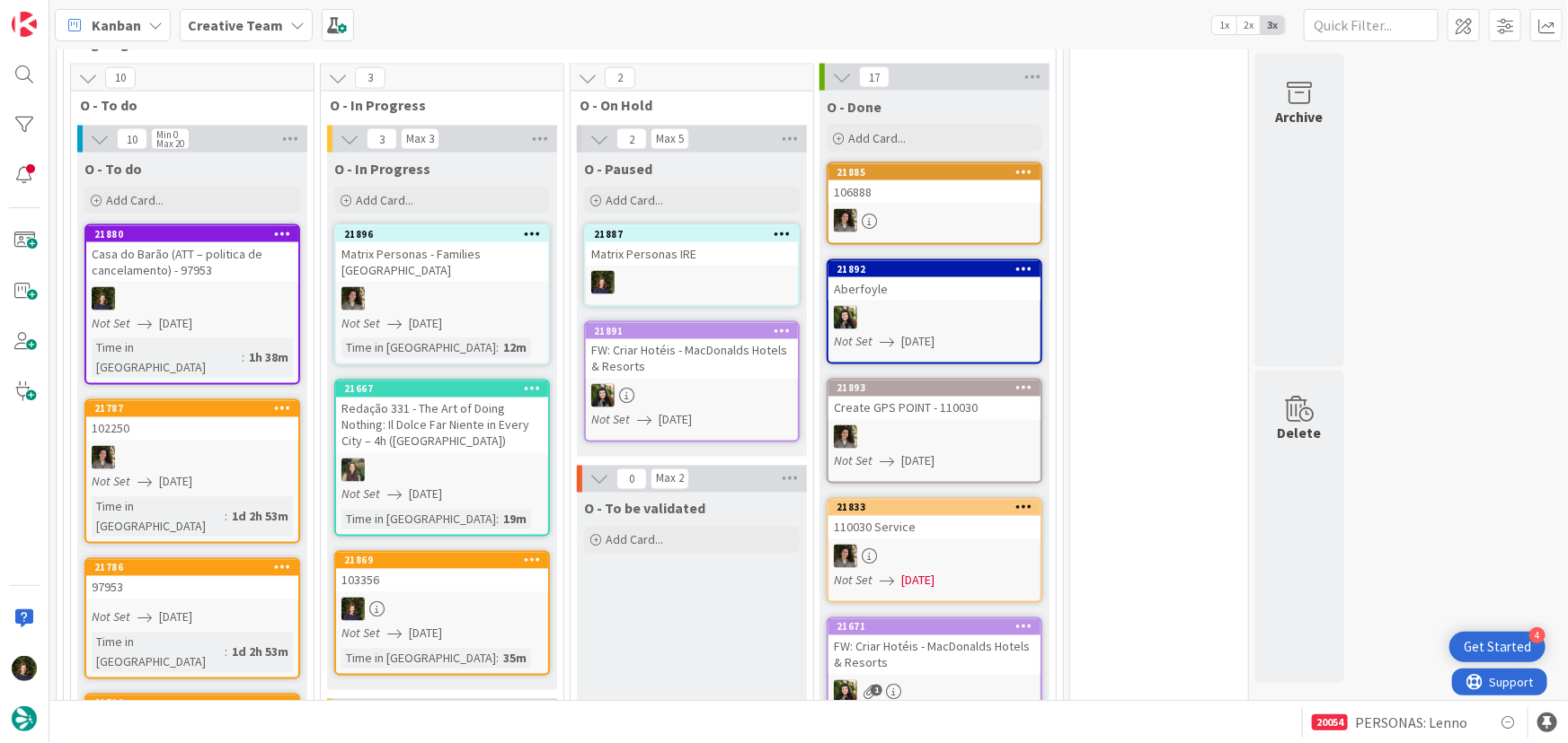
click at [459, 598] on div at bounding box center [441, 609] width 212 height 24
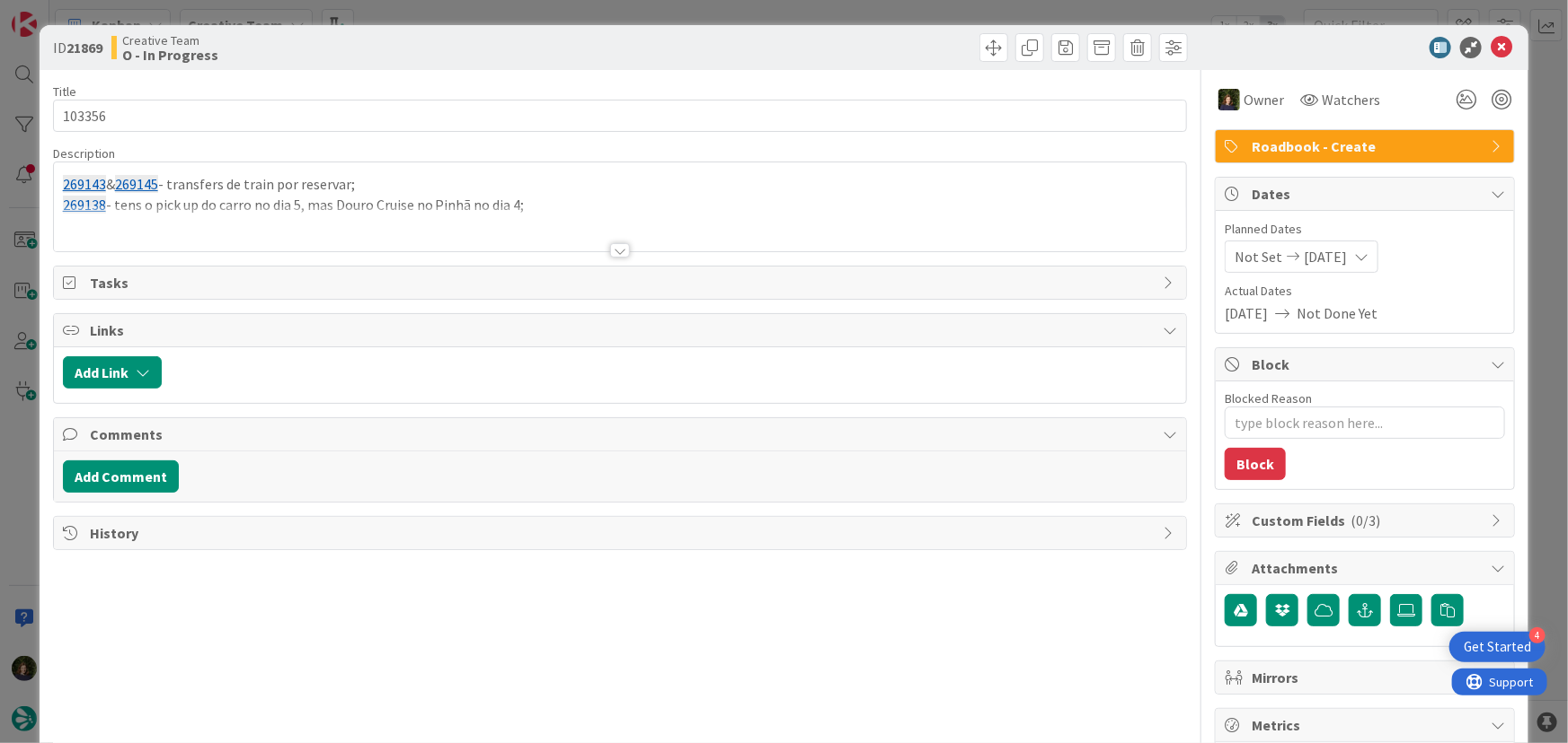
click at [617, 254] on div at bounding box center [620, 250] width 20 height 15
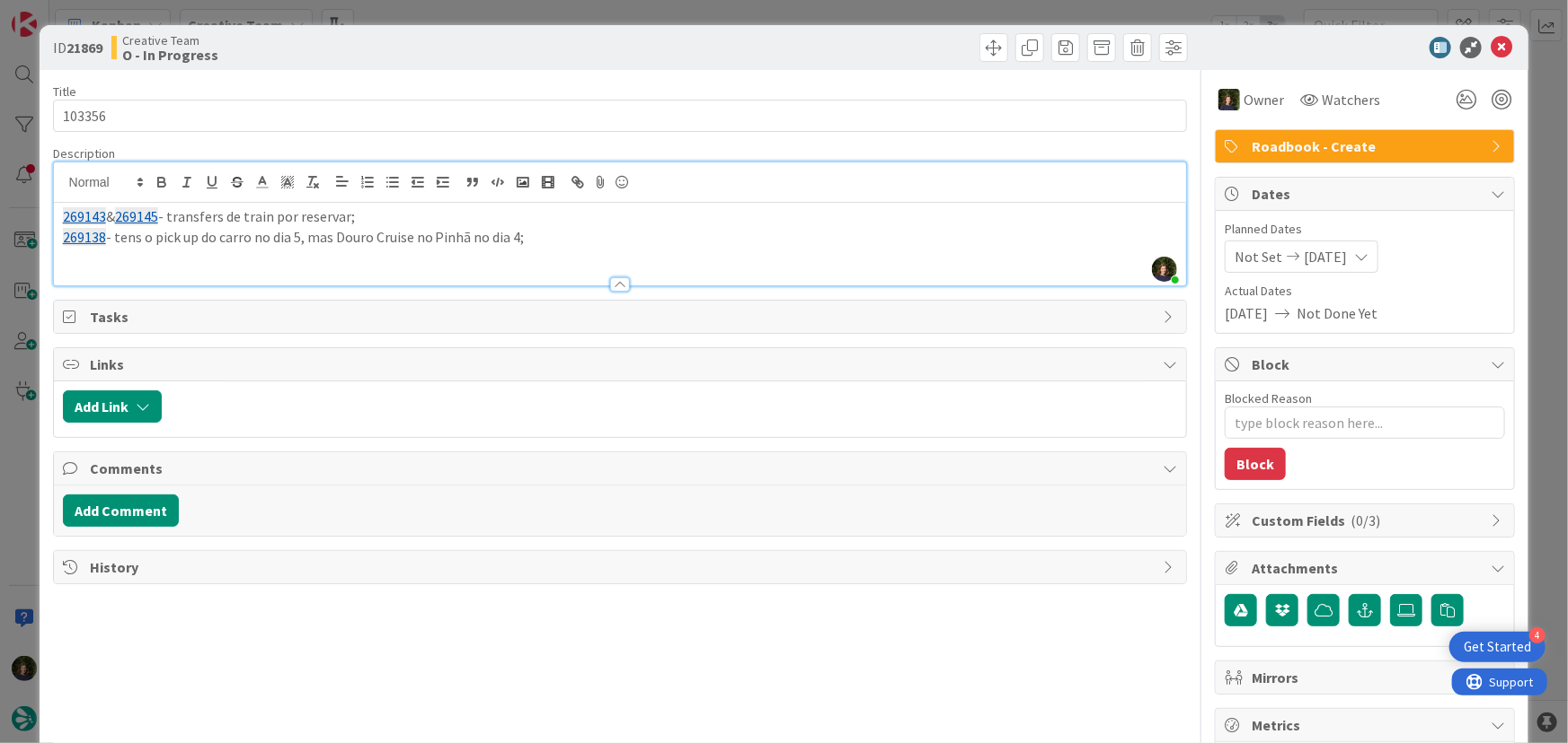
drag, startPoint x: 547, startPoint y: 234, endPoint x: 41, endPoint y: 213, distance: 506.4
click at [41, 213] on div "ID 21869 Creative Team O - In Progress Title 6 / 128 103356 Description [PERSON…" at bounding box center [784, 543] width 1490 height 1037
copy div "269143 & 269145 - transfers de train por reservar; 269138 - tens o pick up do c…"
click at [1492, 46] on icon at bounding box center [1502, 47] width 22 height 22
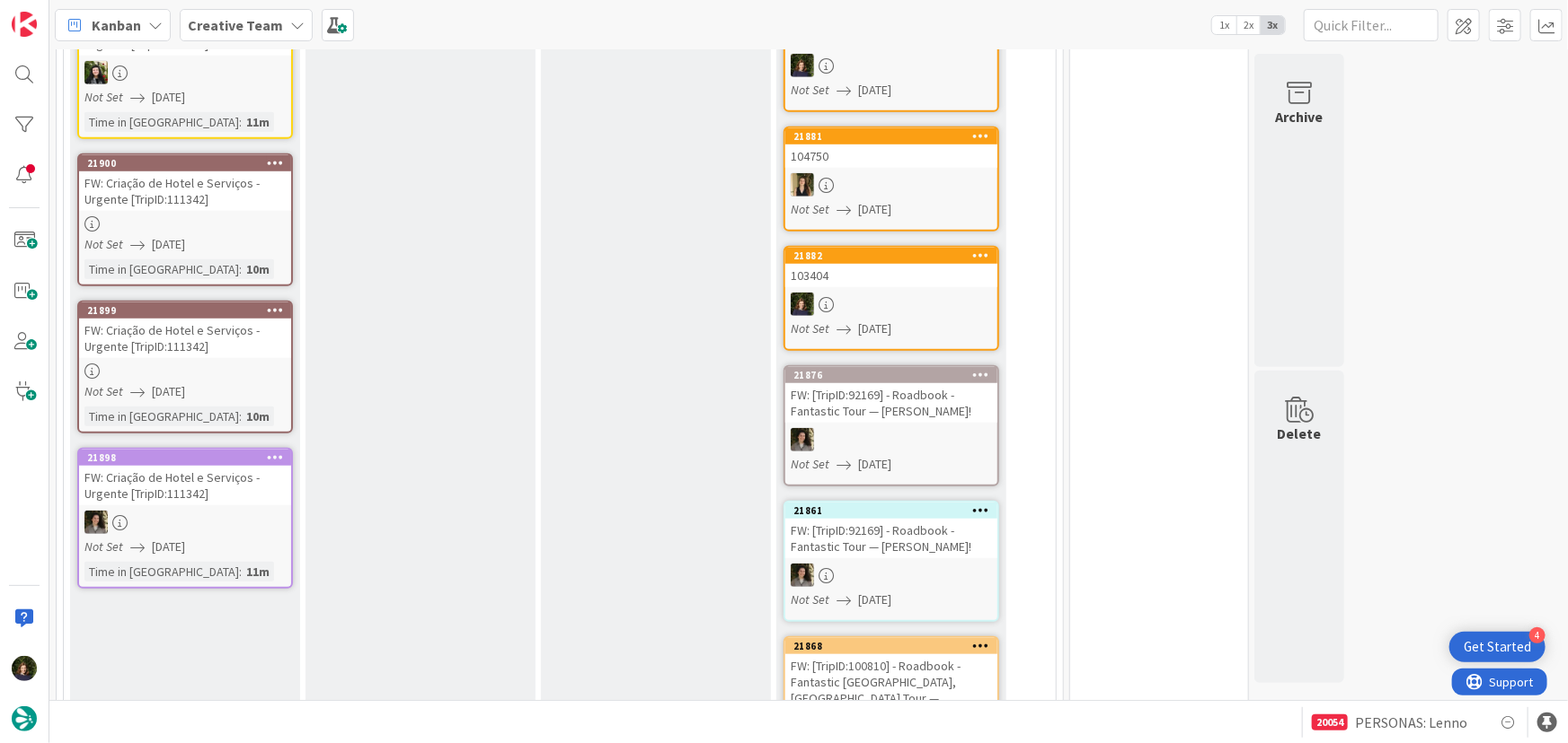
scroll to position [571, 0]
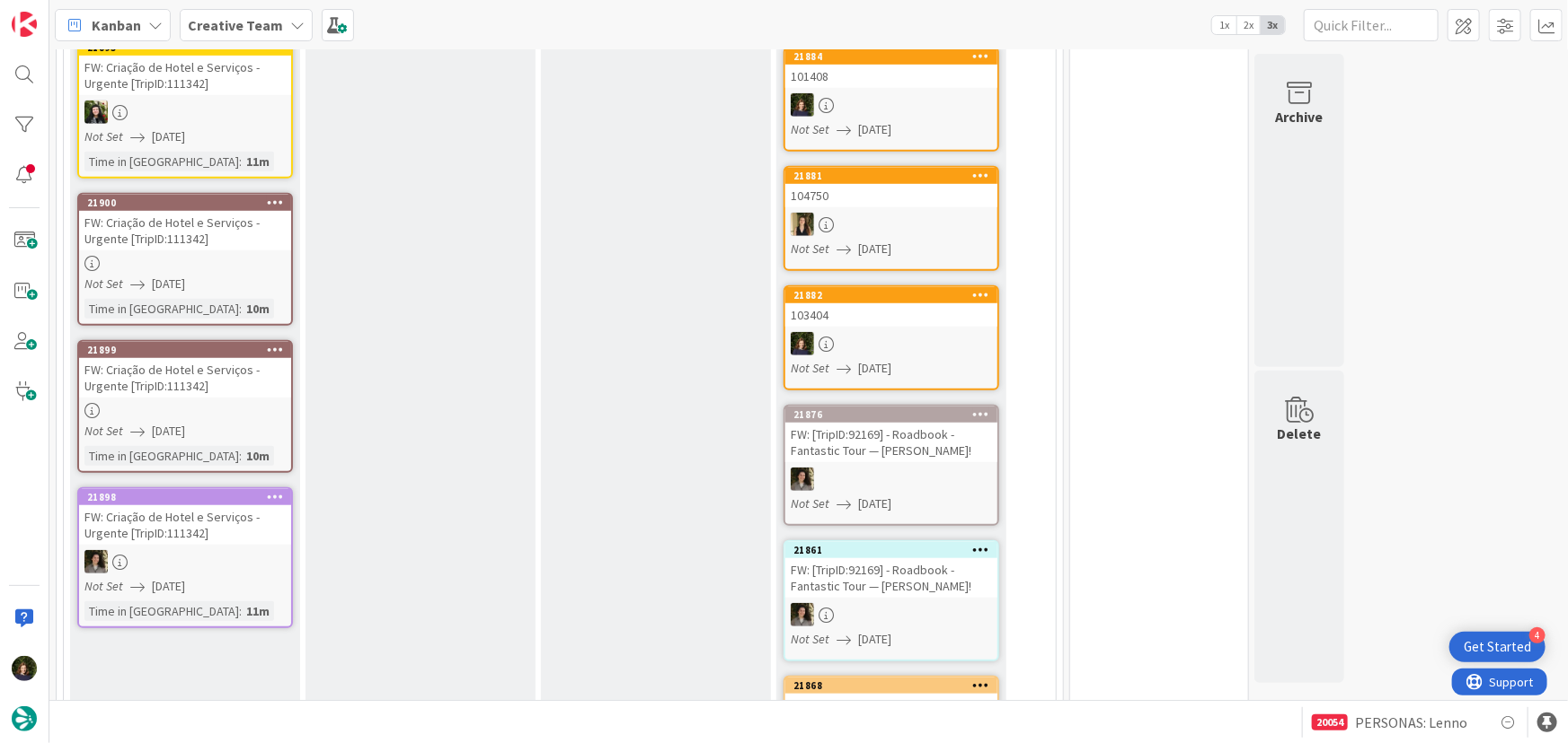
click at [153, 233] on div "FW: Criação de Hotel e Serviços - Urgente [TripID:111342]" at bounding box center [185, 231] width 212 height 40
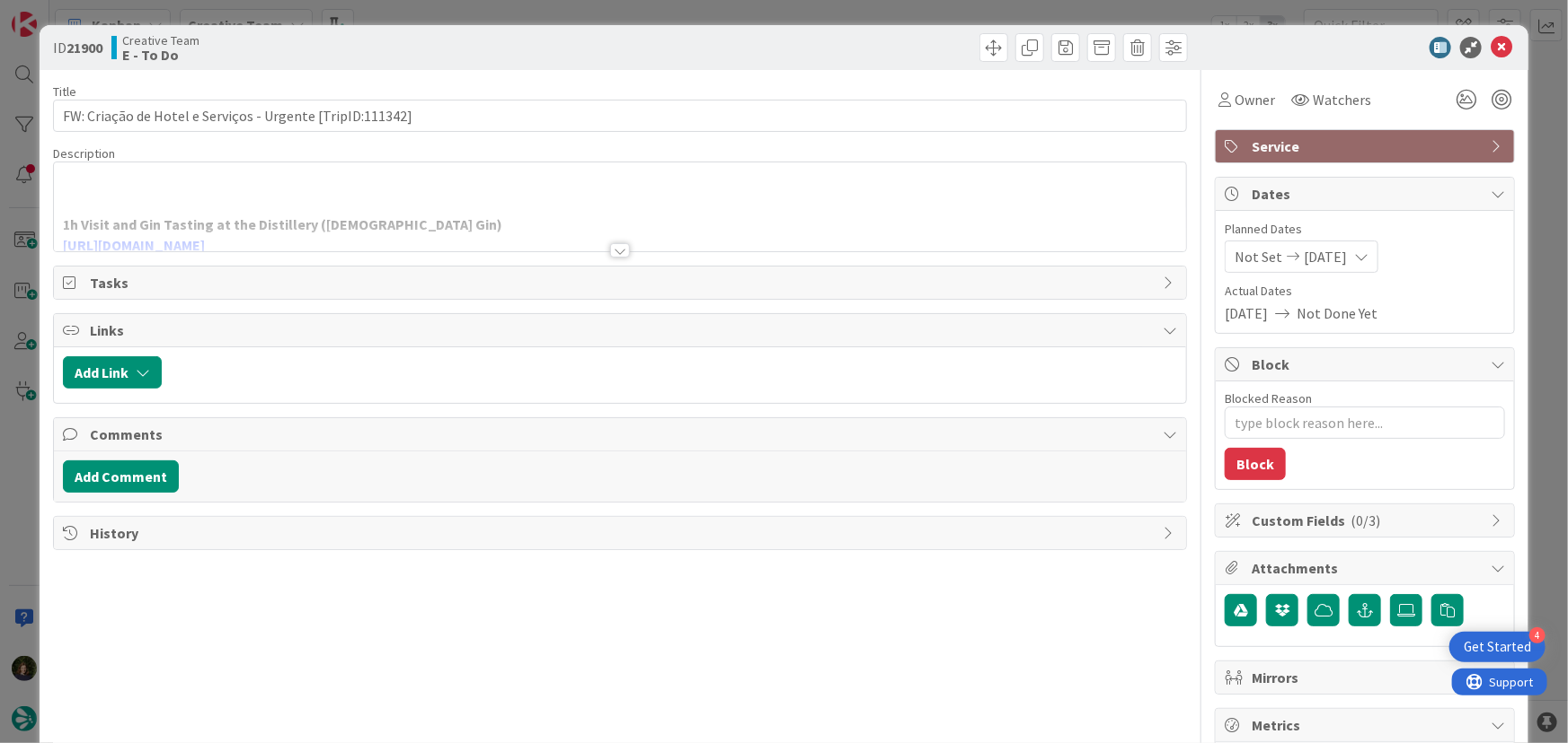
click at [618, 246] on div at bounding box center [620, 250] width 20 height 15
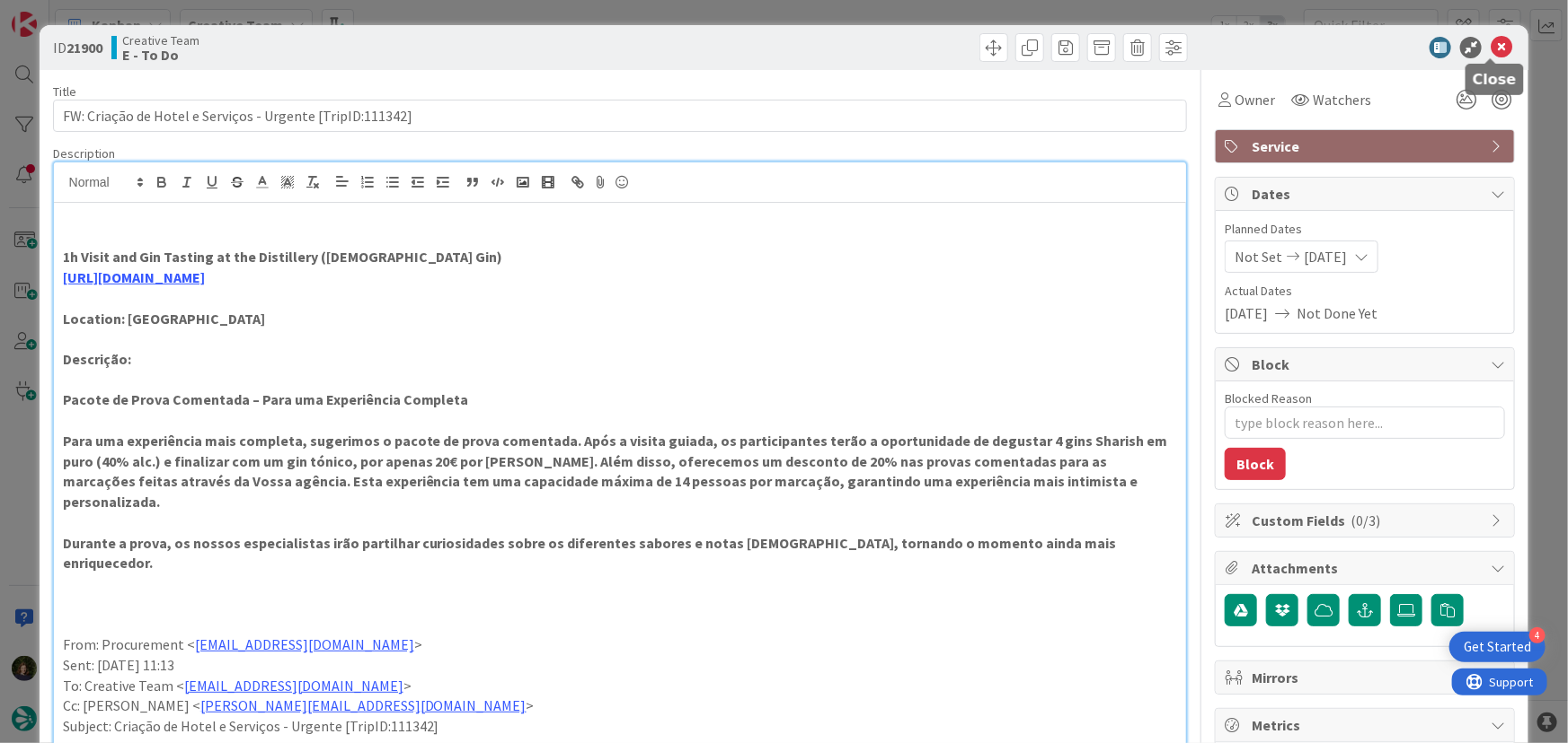
click at [1491, 51] on icon at bounding box center [1502, 47] width 22 height 22
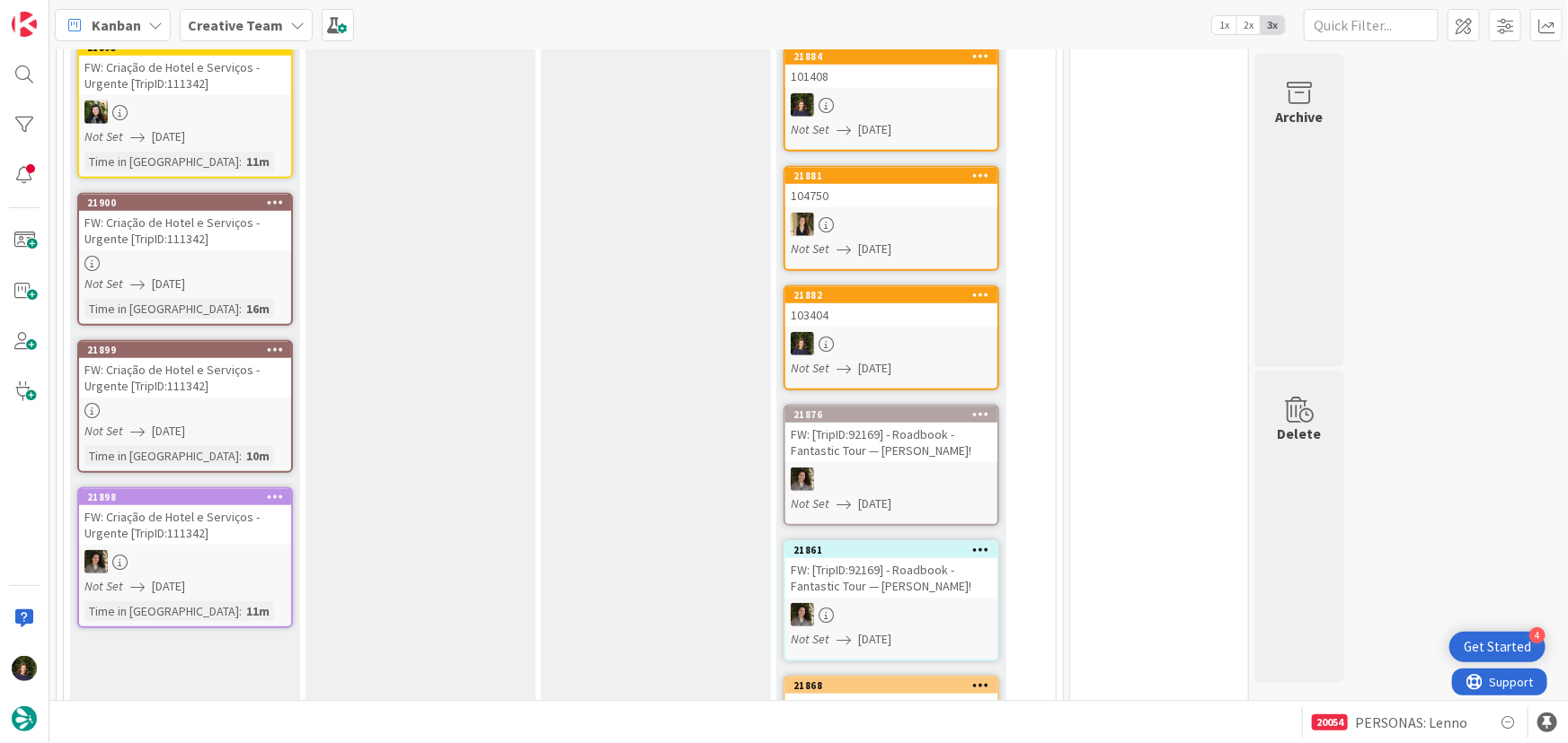
click at [190, 256] on div at bounding box center [185, 263] width 212 height 15
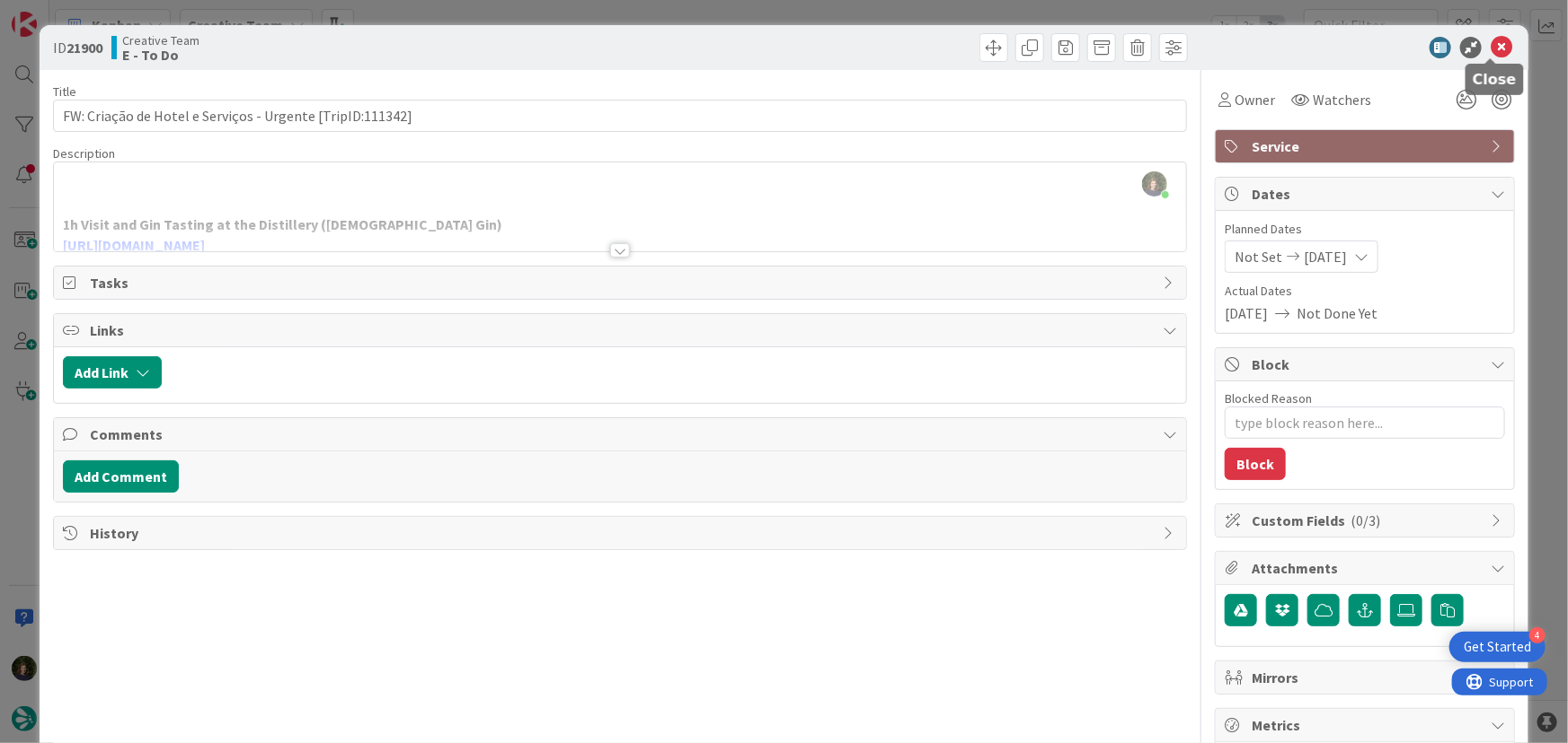
click at [1493, 46] on icon at bounding box center [1502, 47] width 22 height 22
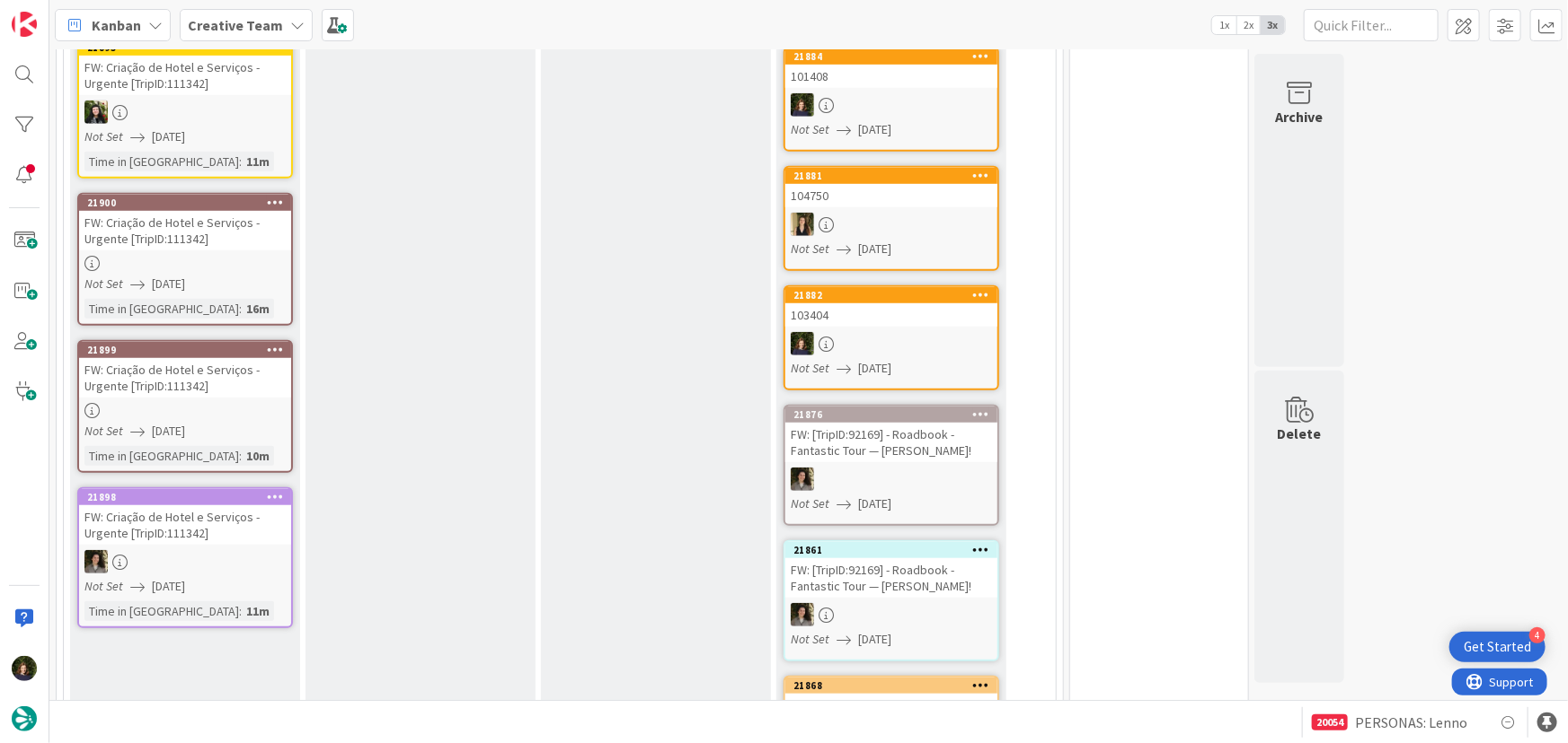
click at [163, 418] on link "21899 FW: Criação de Hotel e Serviços - Urgente [TripID:111342] Not Set [DATE] …" at bounding box center [185, 407] width 216 height 133
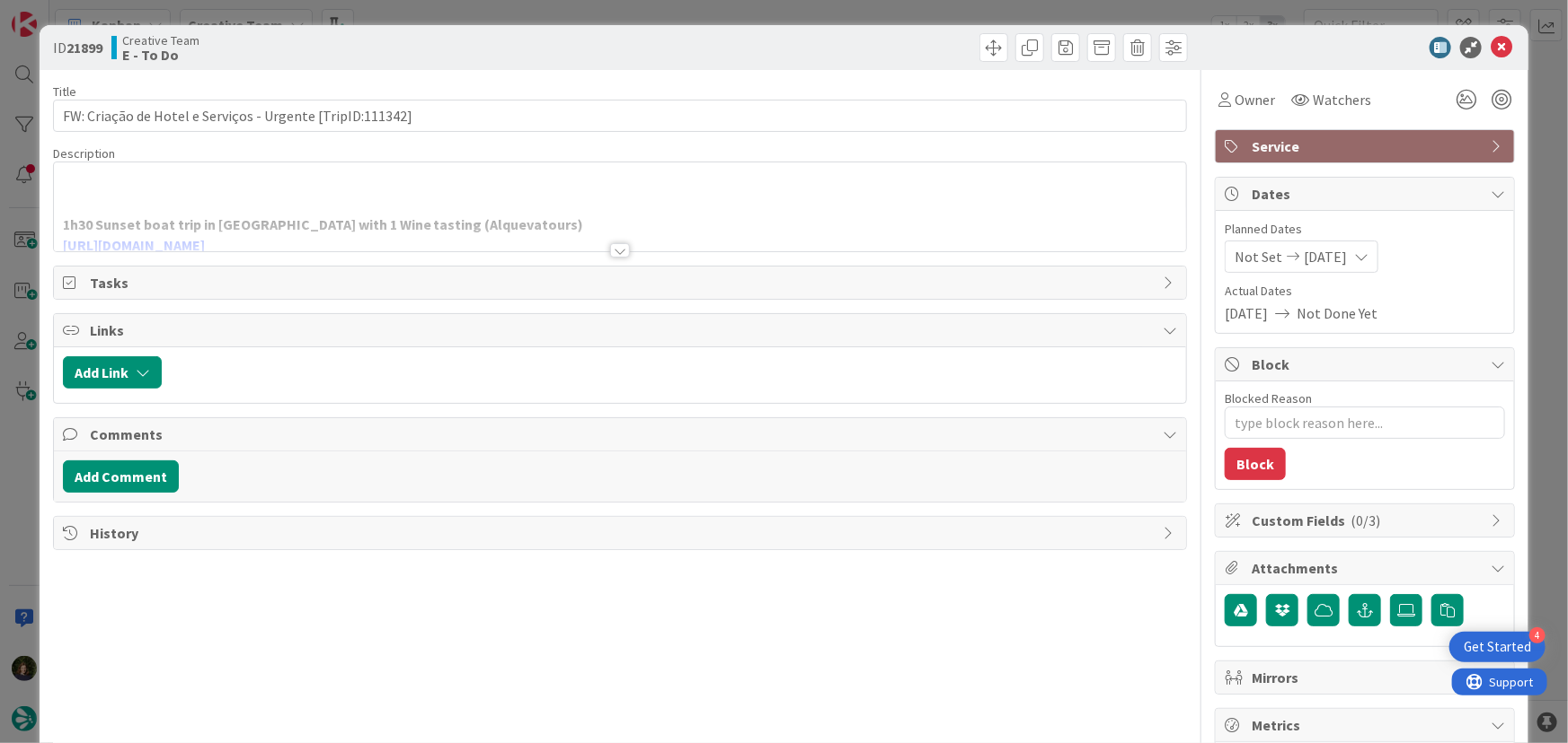
click at [616, 252] on div at bounding box center [620, 250] width 20 height 15
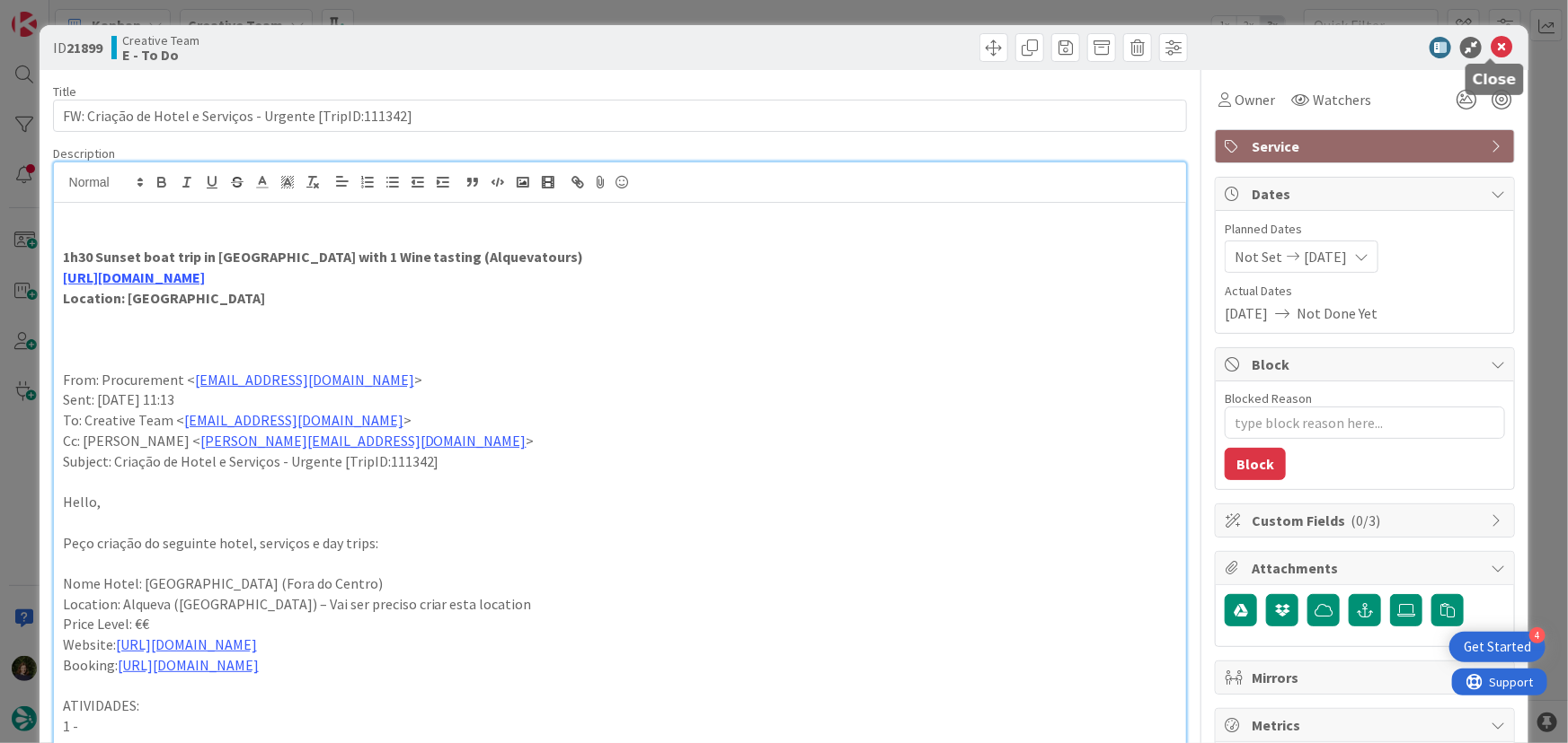
click at [1492, 52] on icon at bounding box center [1502, 47] width 22 height 22
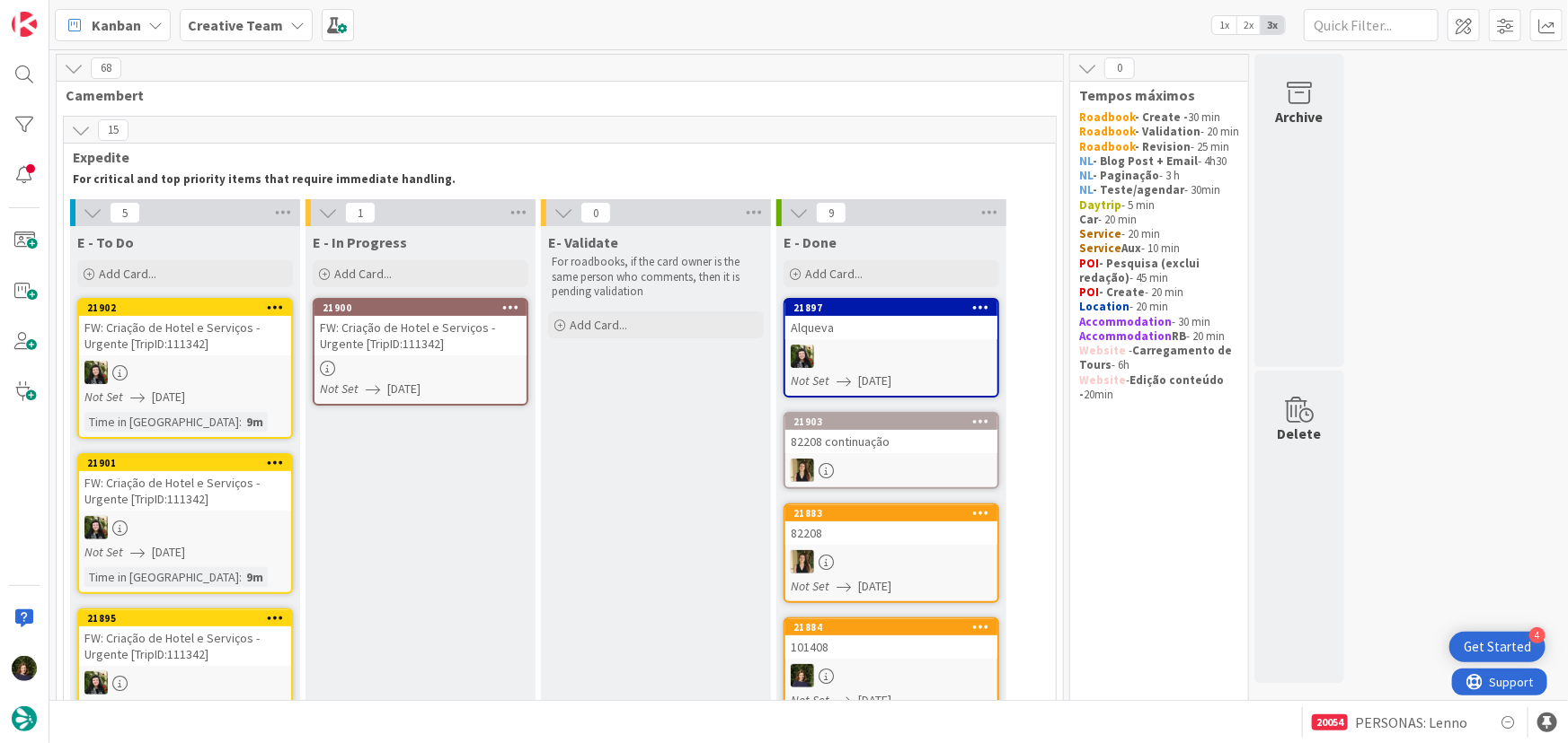
click at [456, 368] on div at bounding box center [421, 368] width 212 height 15
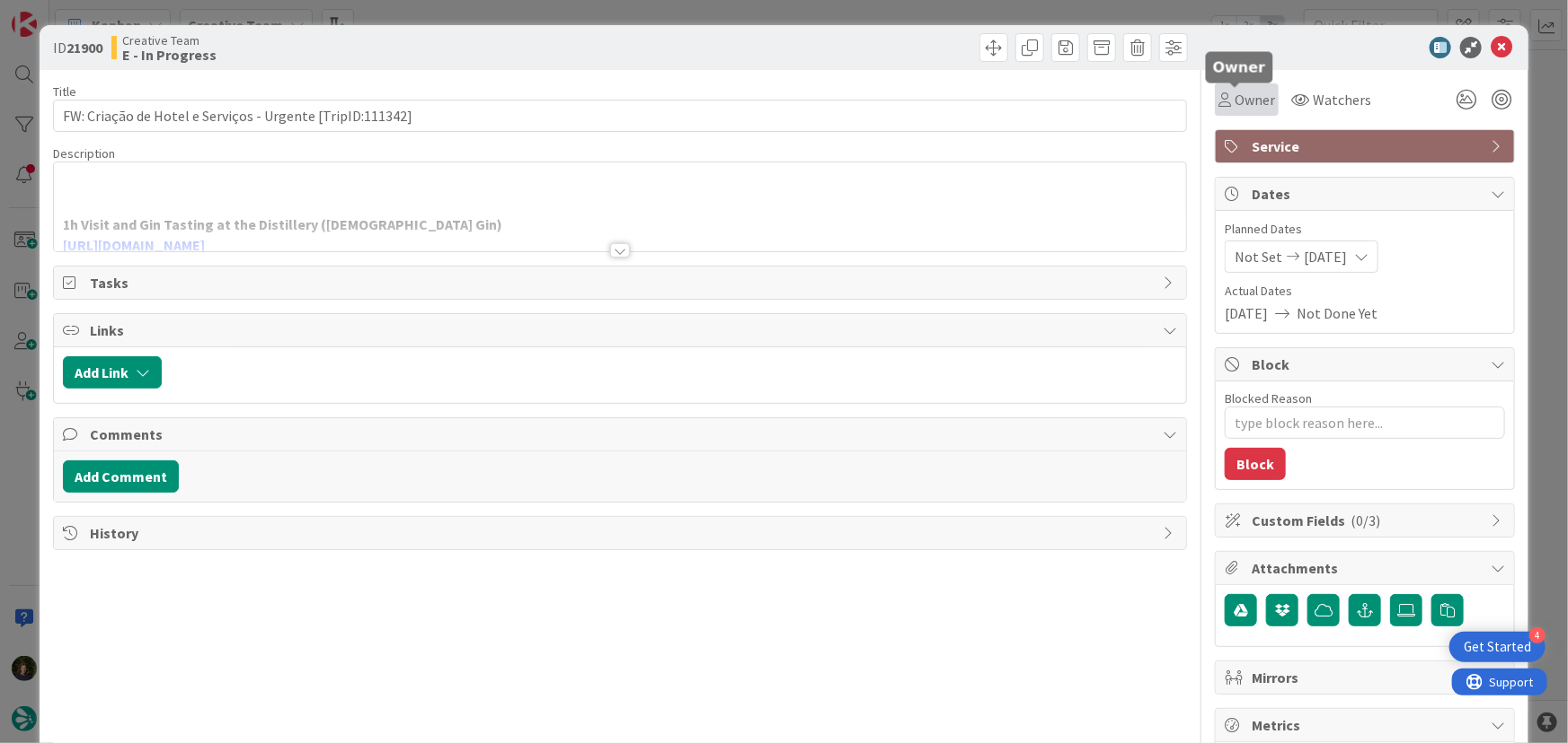
click at [1239, 102] on span "Owner" at bounding box center [1254, 100] width 41 height 22
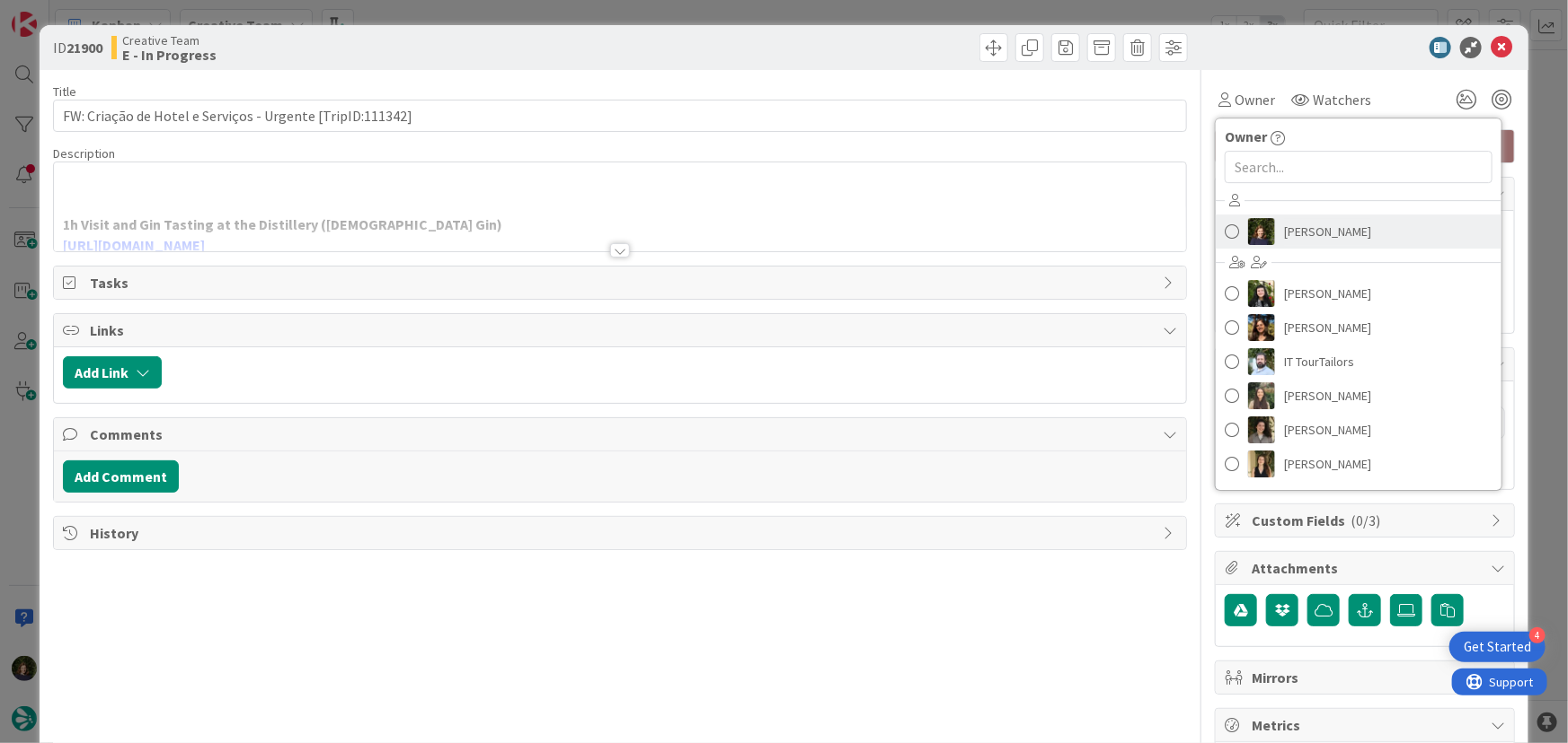
click at [1308, 224] on span "[PERSON_NAME]" at bounding box center [1327, 232] width 87 height 27
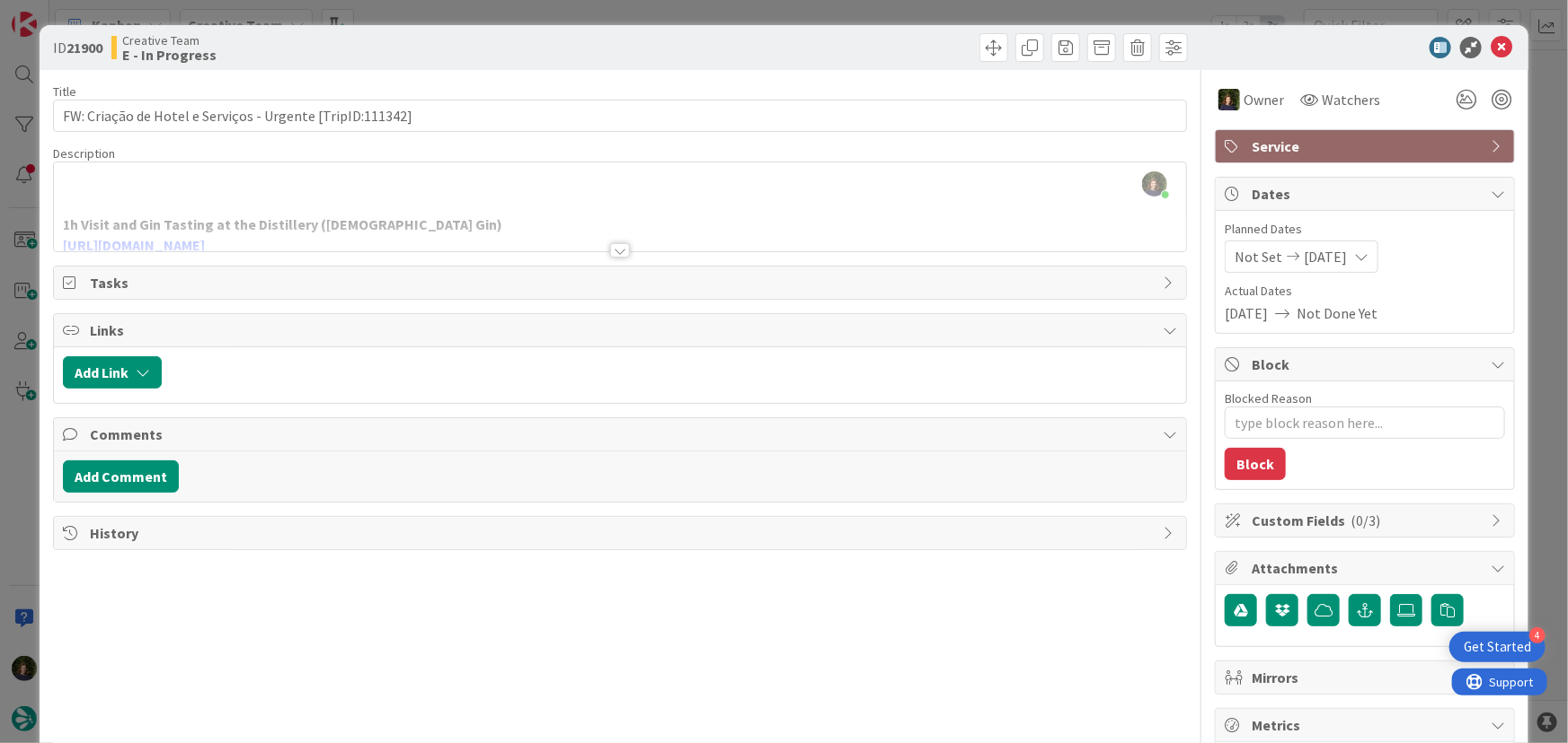
click at [611, 248] on div at bounding box center [620, 250] width 20 height 15
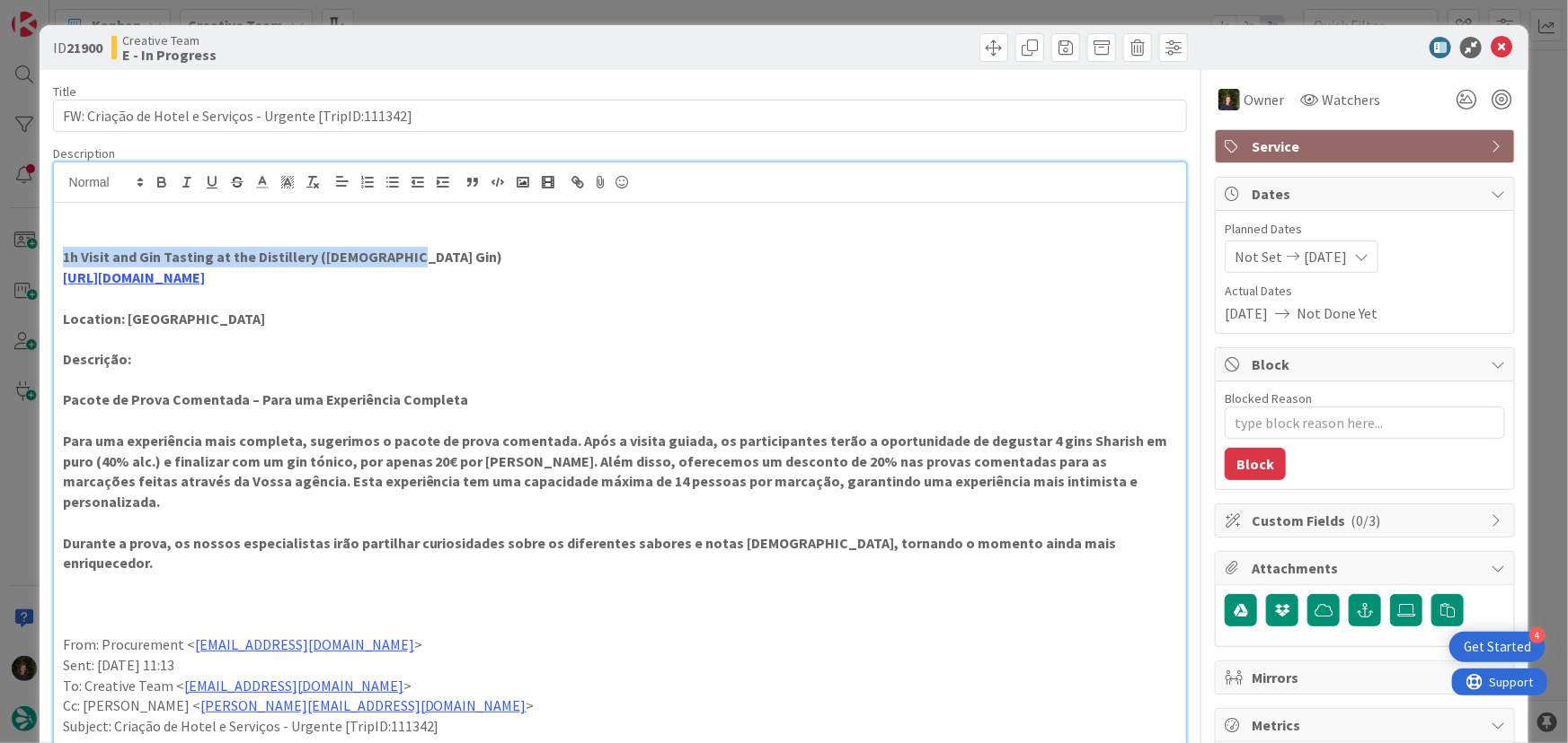
drag, startPoint x: 59, startPoint y: 256, endPoint x: 424, endPoint y: 263, distance: 365.1
click at [424, 263] on div "1h Visit and Gin Tasting at the Distillery ([PERSON_NAME]) [URL][DOMAIN_NAME] L…" at bounding box center [620, 744] width 1132 height 1082
copy strong "1h Visit and Gin Tasting at the Distillery ([DEMOGRAPHIC_DATA] Gin)"
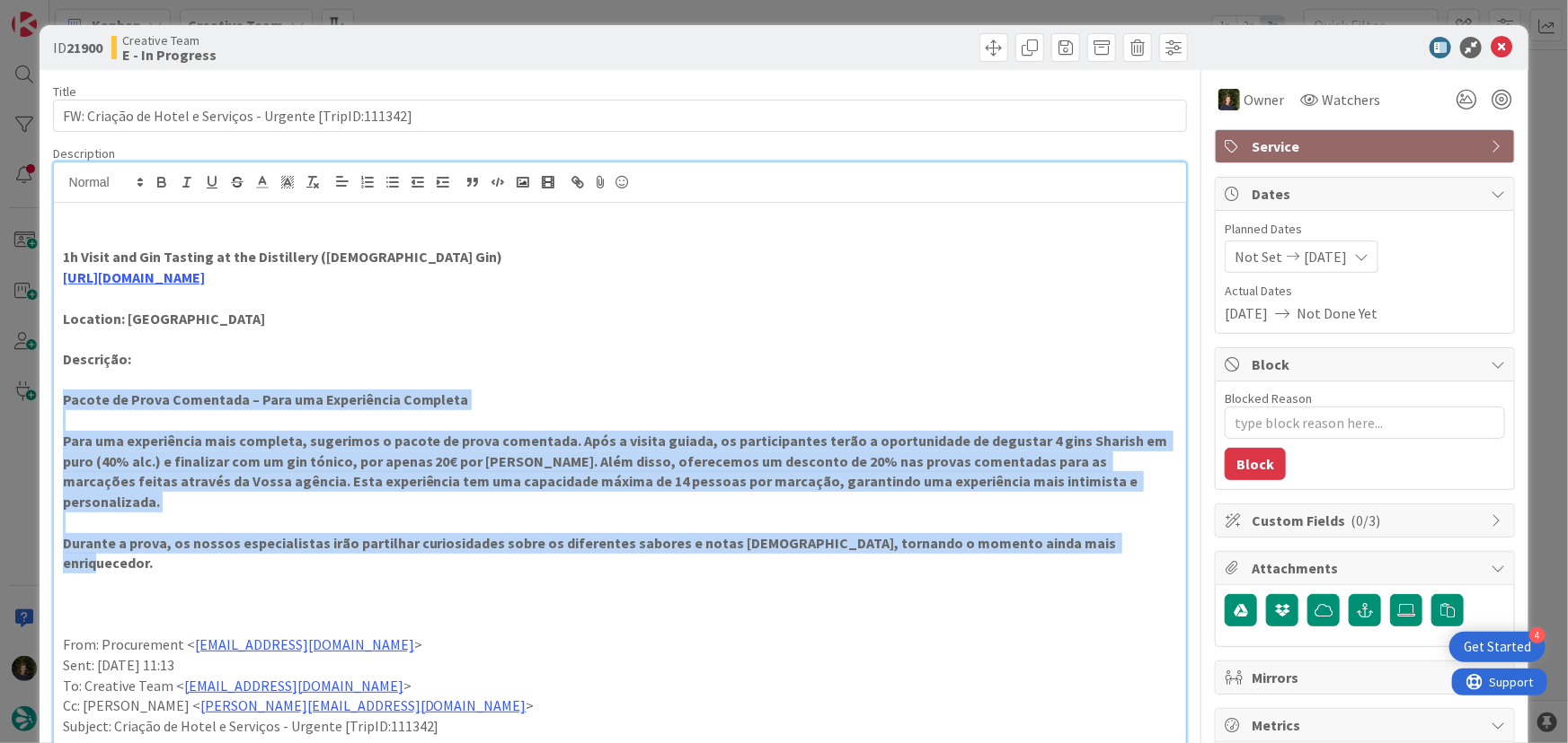
drag, startPoint x: 1065, startPoint y: 515, endPoint x: 124, endPoint y: 443, distance: 943.8
copy div "Pacote de Prova Comentada – Para uma Experiência Completa Para uma experiência …"
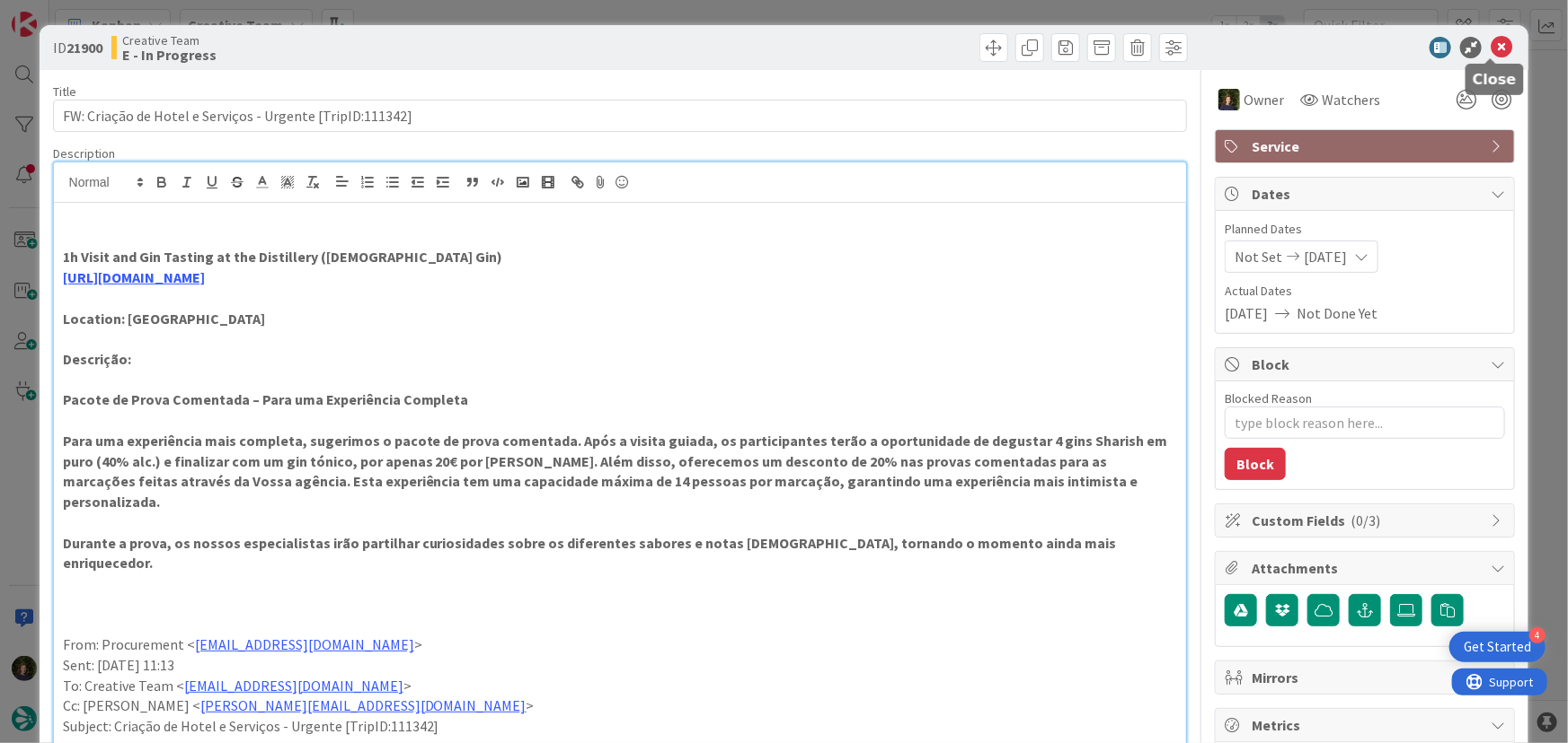
click at [1491, 53] on icon at bounding box center [1502, 47] width 22 height 22
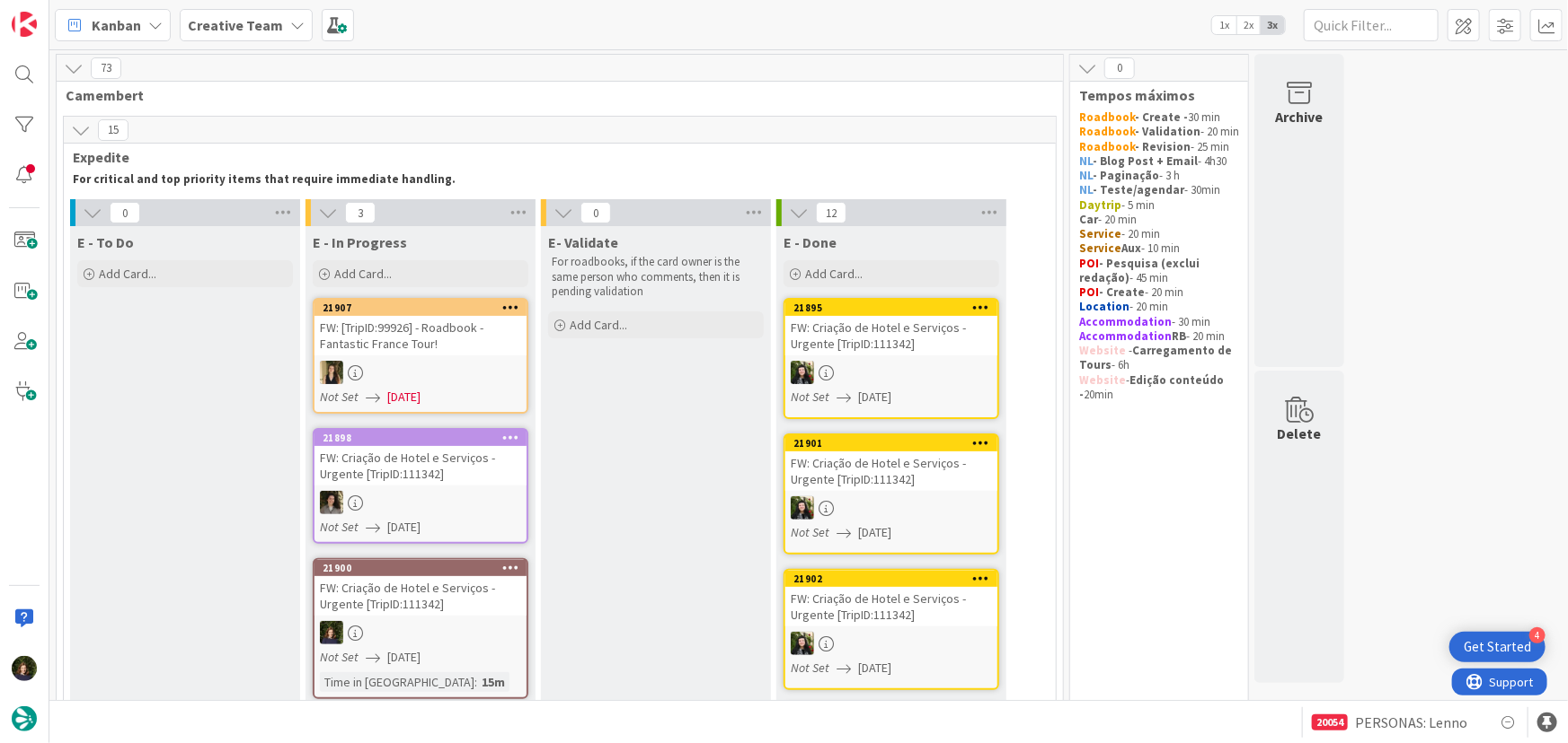
click at [481, 598] on div "FW: Criação de Hotel e Serviços - Urgente [TripID:111342]" at bounding box center [421, 597] width 212 height 40
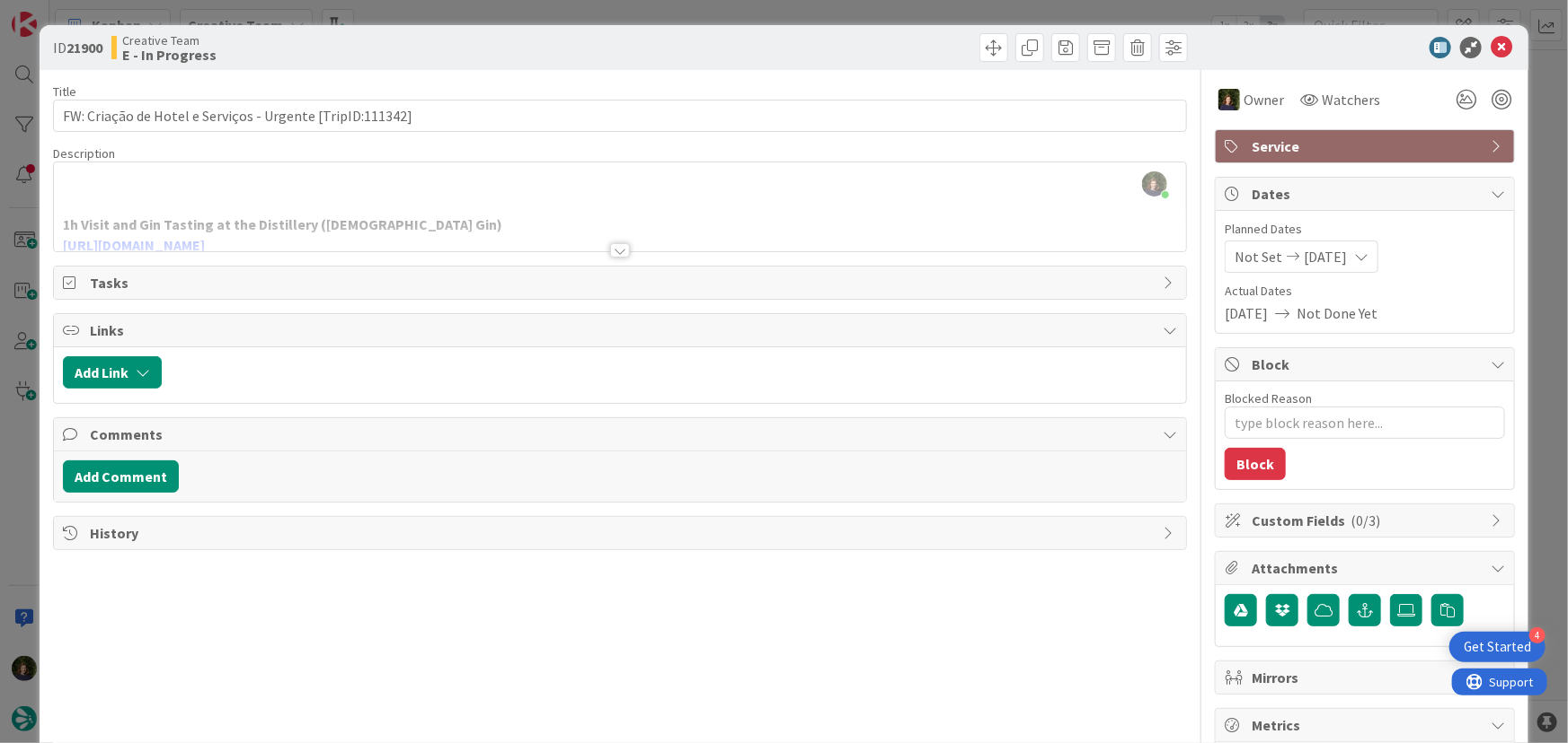
click at [614, 247] on div at bounding box center [620, 250] width 20 height 15
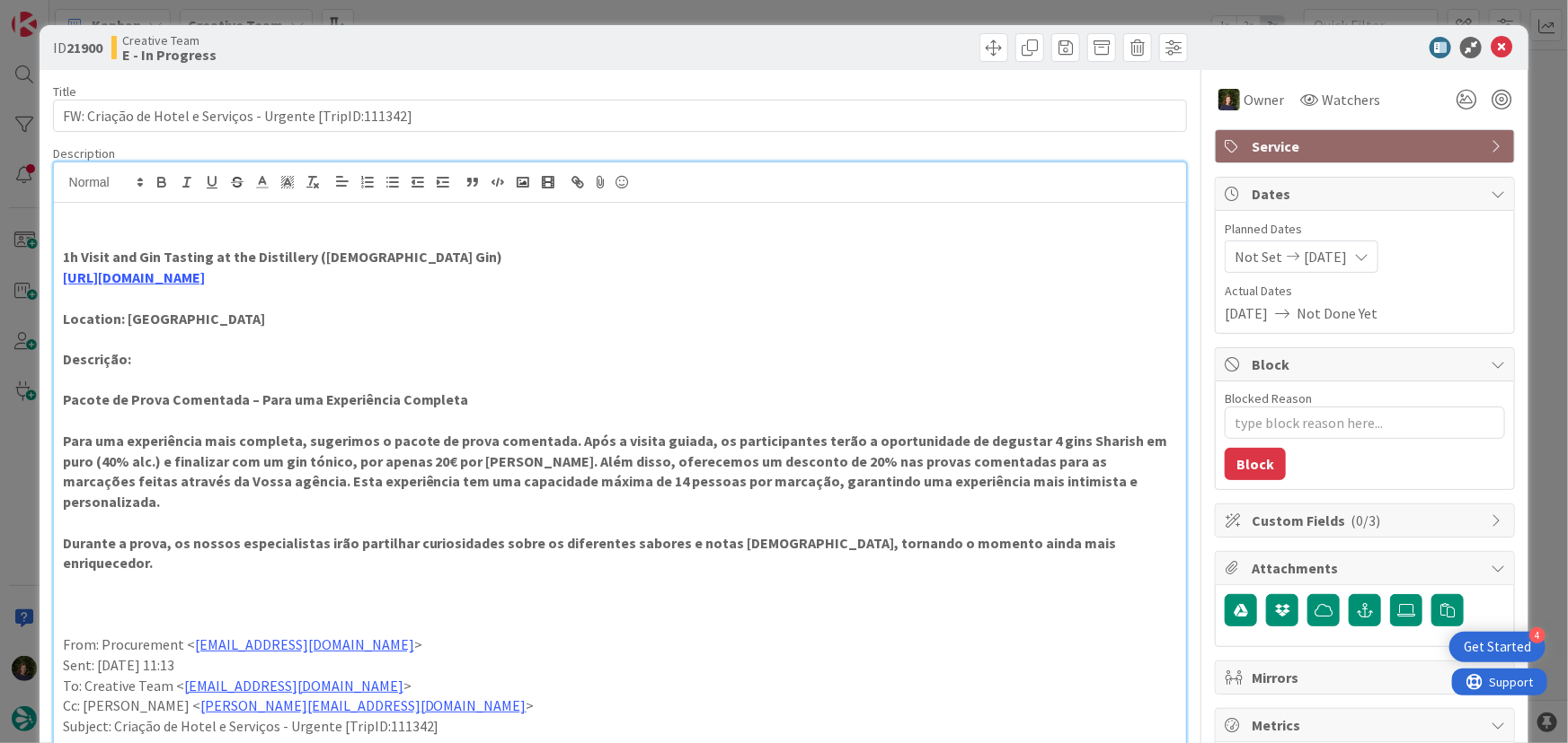
scroll to position [81, 0]
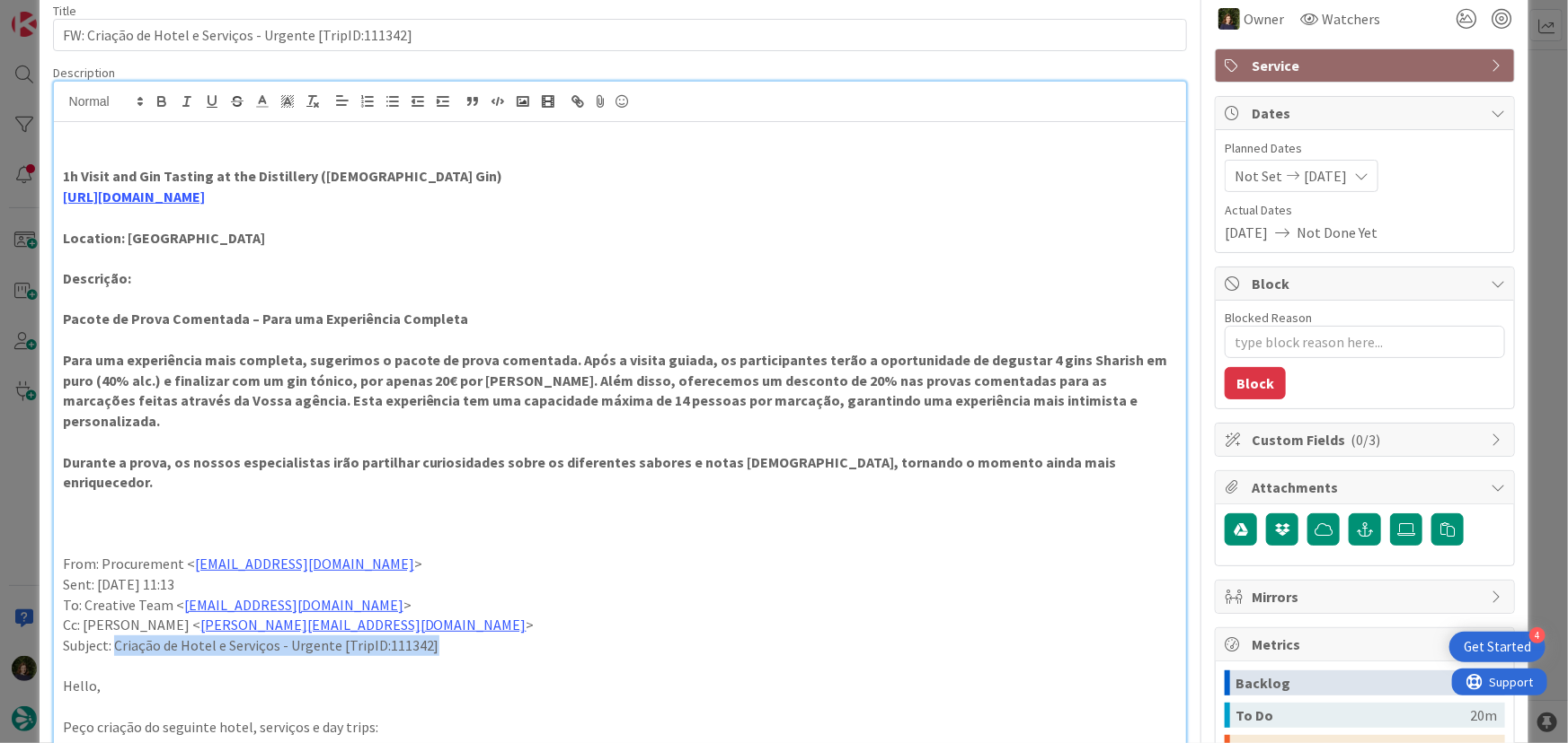
drag, startPoint x: 452, startPoint y: 604, endPoint x: 114, endPoint y: 609, distance: 338.0
click at [114, 636] on p "Subject: Criação de Hotel e Serviços - Urgente [TripID:111342]" at bounding box center [621, 646] width 1115 height 21
copy p "Criação de Hotel e Serviços - Urgente [TripID:111342]"
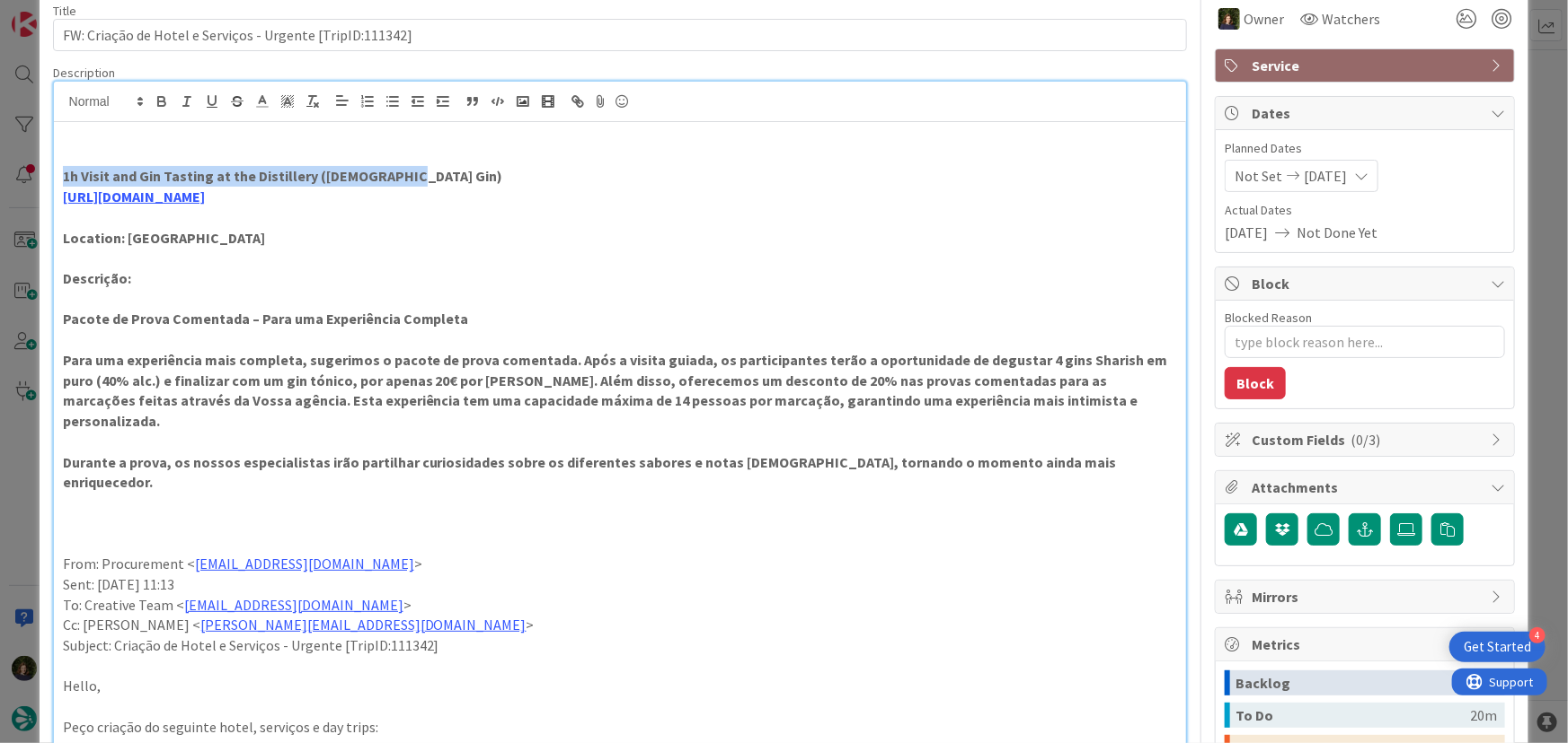
drag, startPoint x: 54, startPoint y: 170, endPoint x: 400, endPoint y: 184, distance: 346.3
click at [404, 179] on div "1h Visit and Gin Tasting at the Distillery ([PERSON_NAME]) [URL][DOMAIN_NAME] L…" at bounding box center [620, 663] width 1132 height 1082
copy strong "1h Visit and Gin Tasting at the Distillery ([DEMOGRAPHIC_DATA] Gin)"
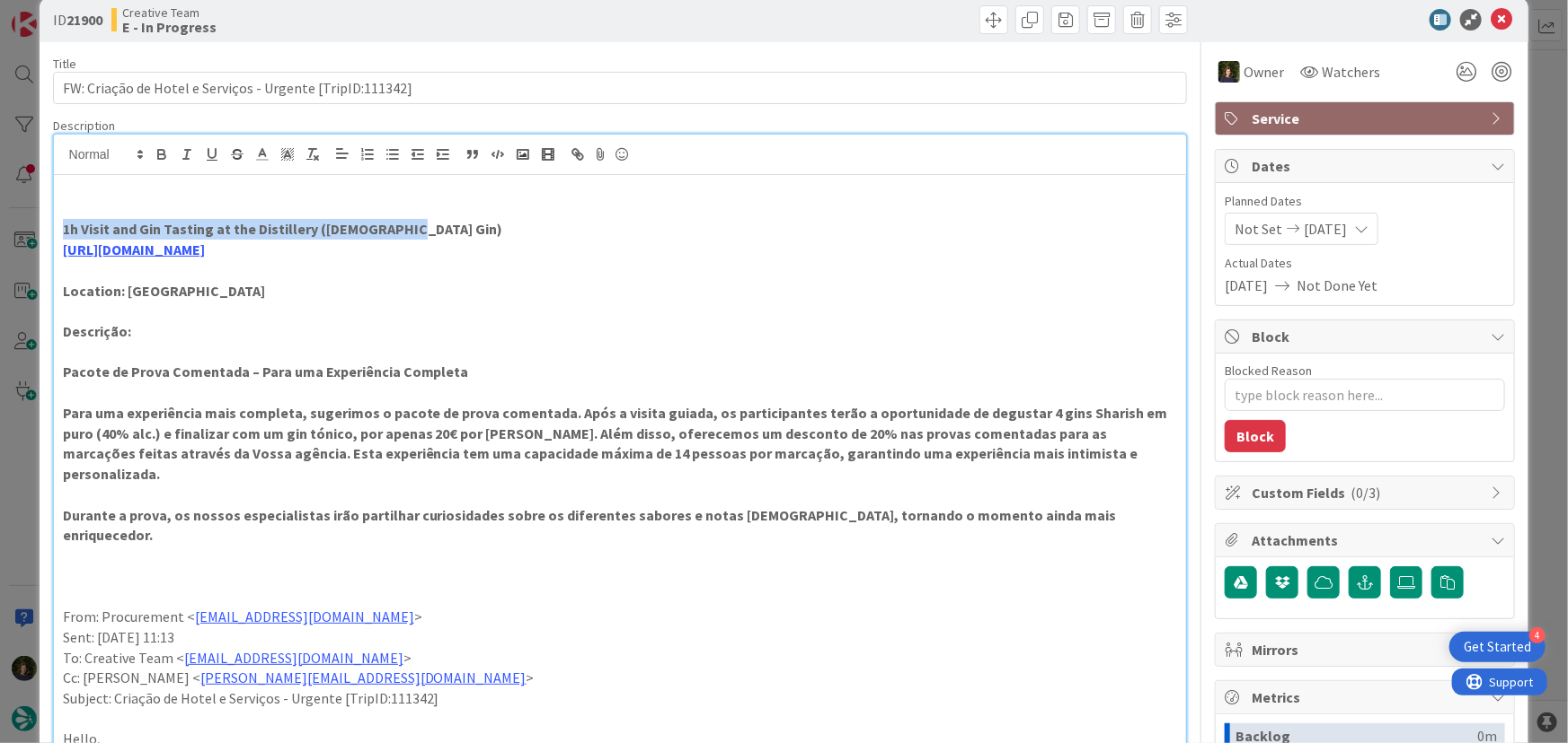
scroll to position [0, 0]
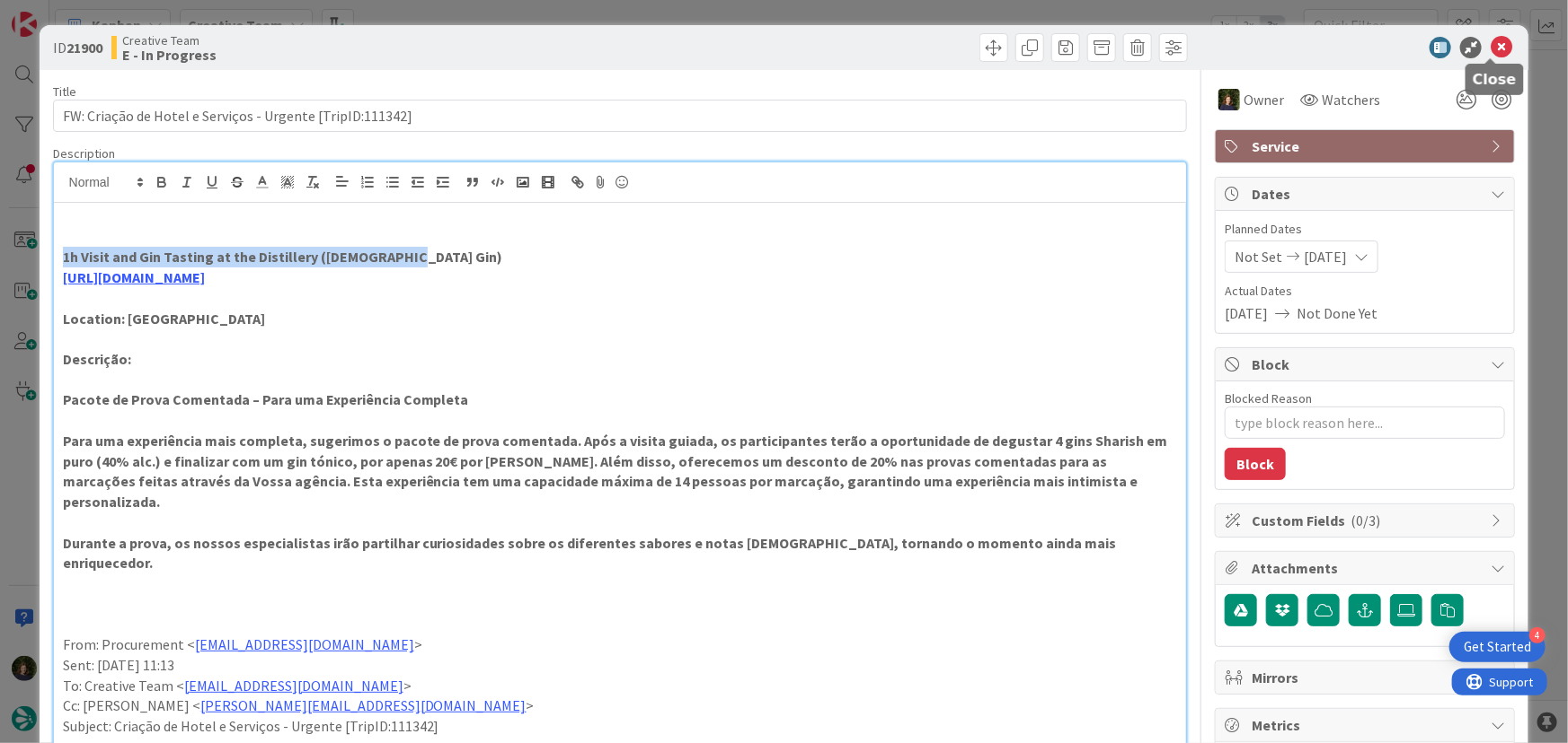
click at [1491, 50] on icon at bounding box center [1502, 47] width 22 height 22
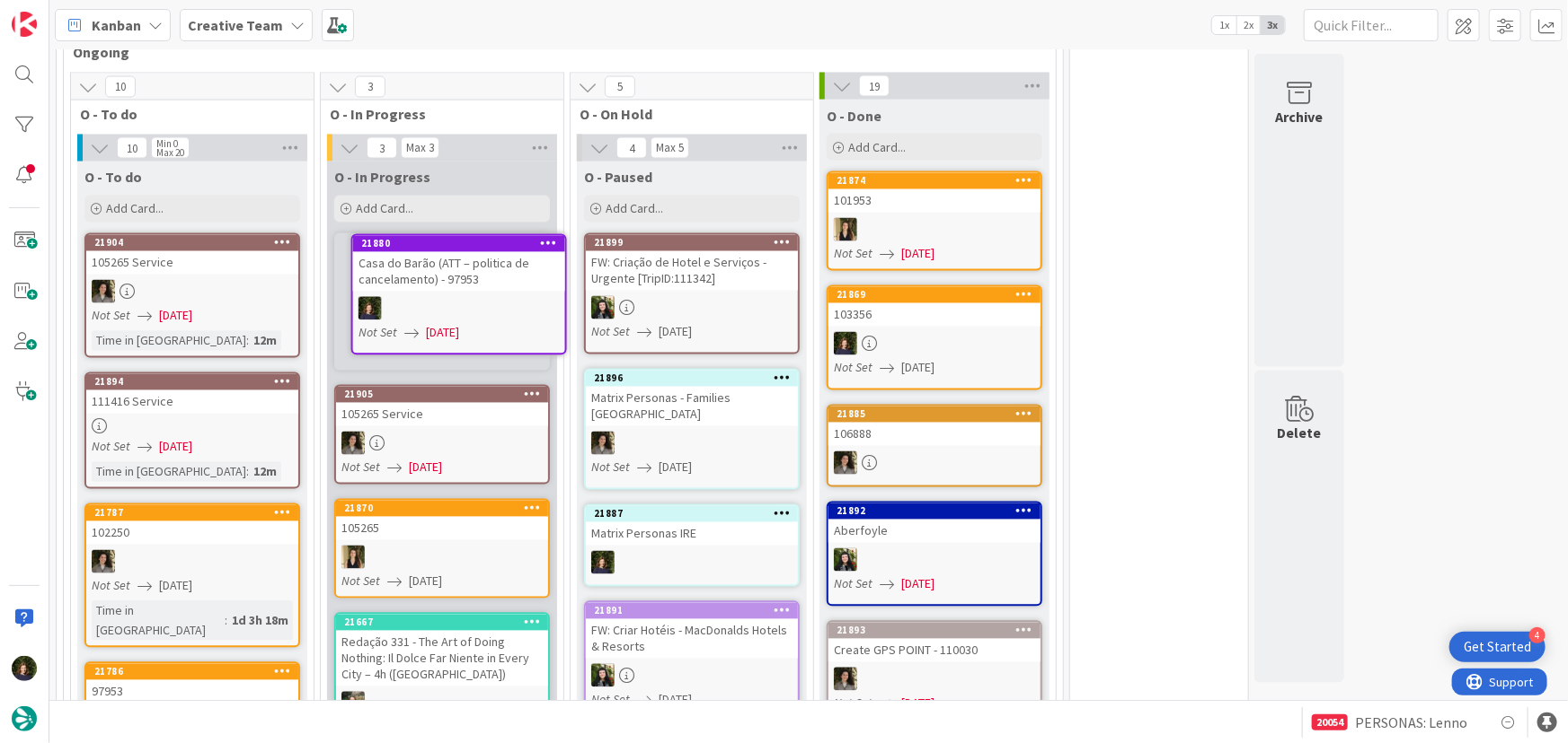
scroll to position [1589, 0]
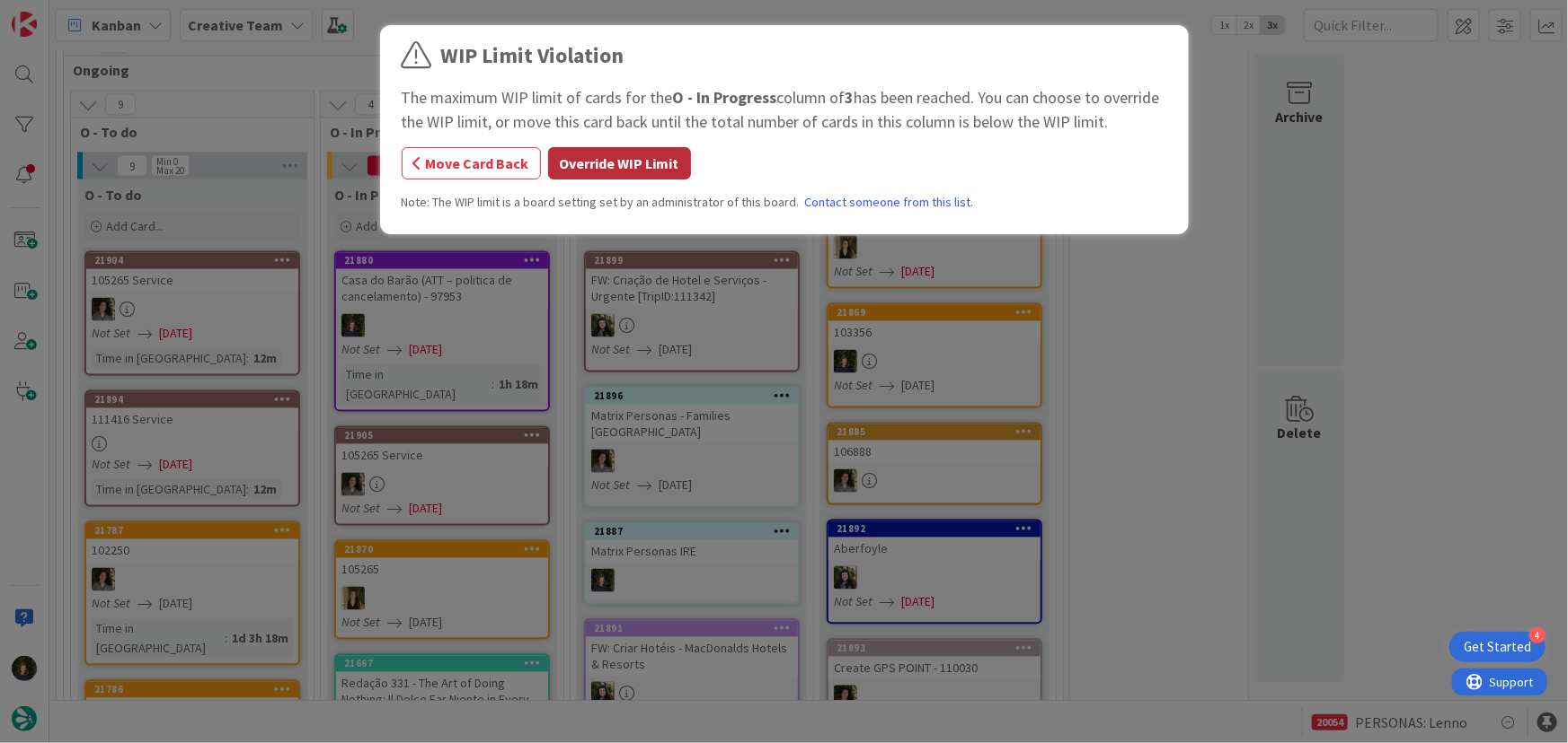
click at [594, 171] on button "Override WIP Limit" at bounding box center [620, 163] width 143 height 33
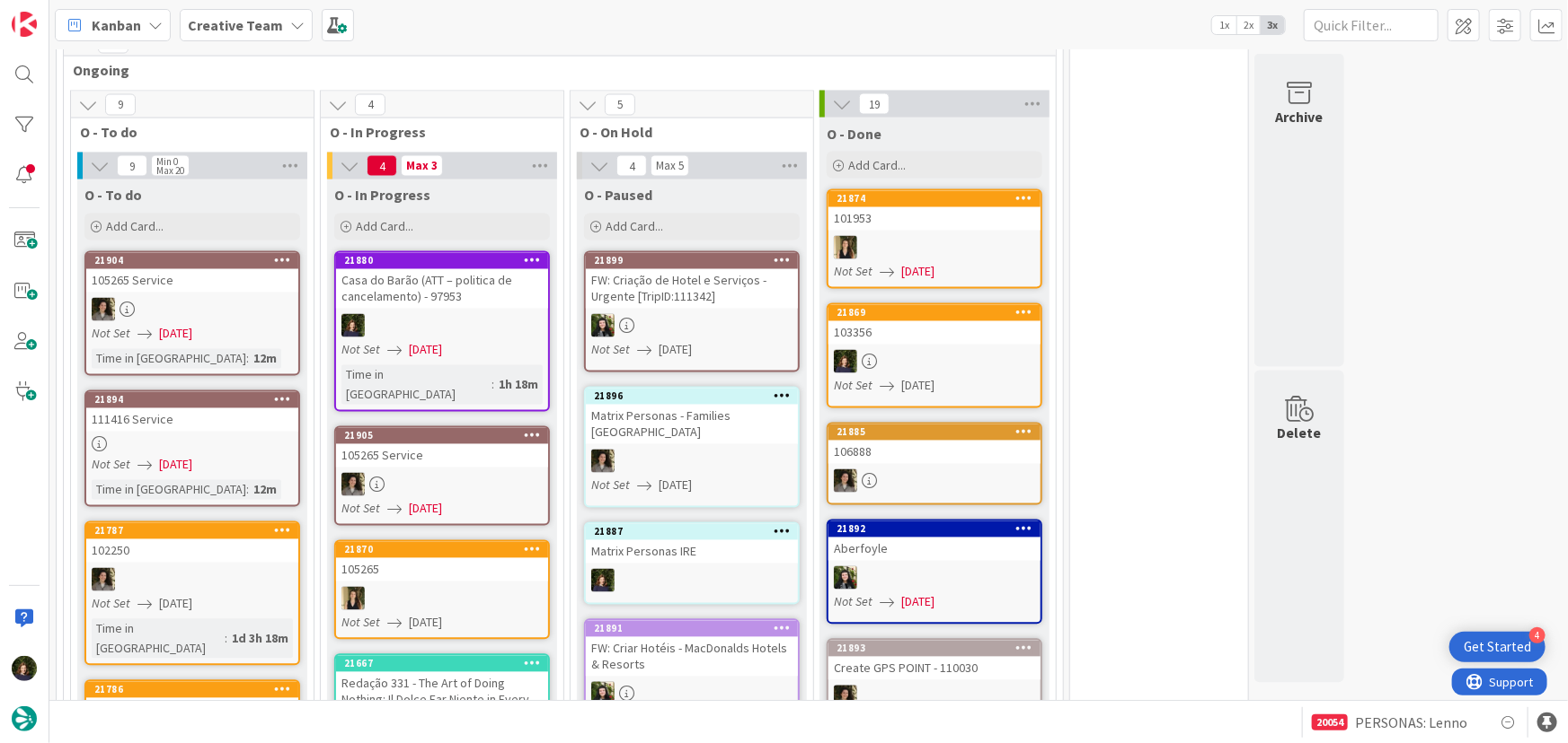
click at [420, 297] on div "Casa do Barão (ATT – politica de cancelamento) - 97953" at bounding box center [441, 289] width 212 height 40
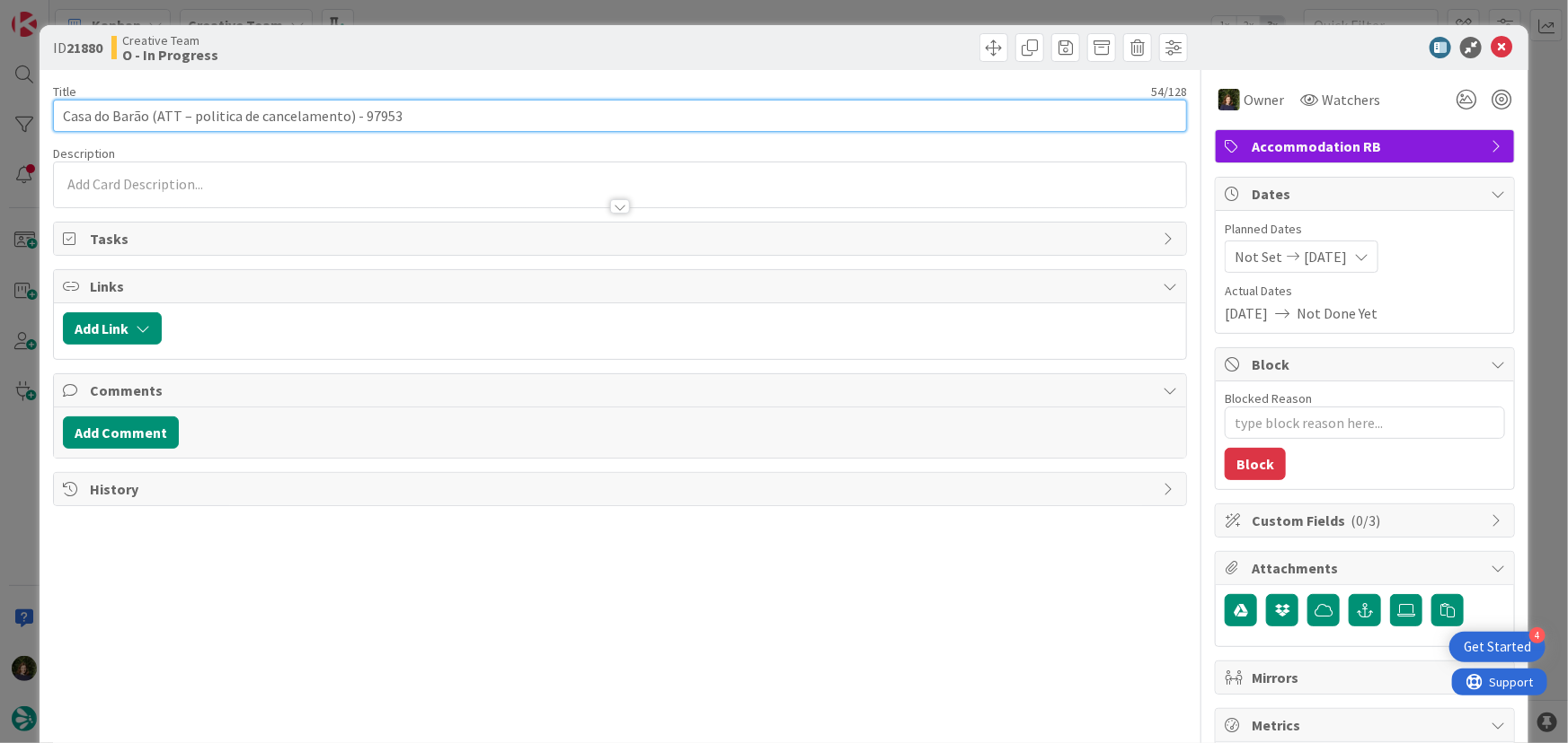
drag, startPoint x: 59, startPoint y: 119, endPoint x: 147, endPoint y: 113, distance: 88.2
click at [147, 113] on input "Casa do Barão (ATT – politica de cancelamento) - 97953" at bounding box center [621, 116] width 1134 height 33
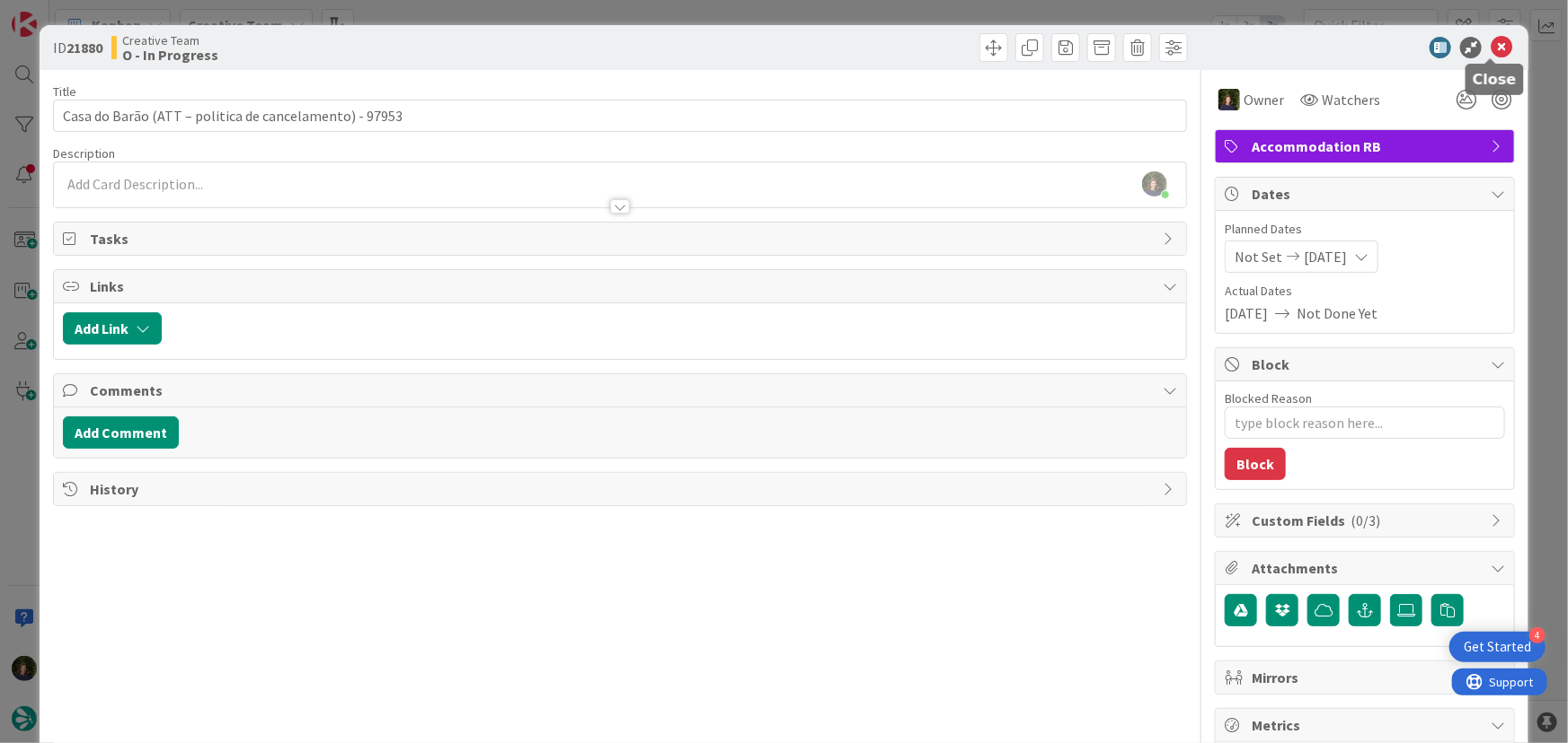
click at [1498, 49] on icon at bounding box center [1502, 47] width 22 height 22
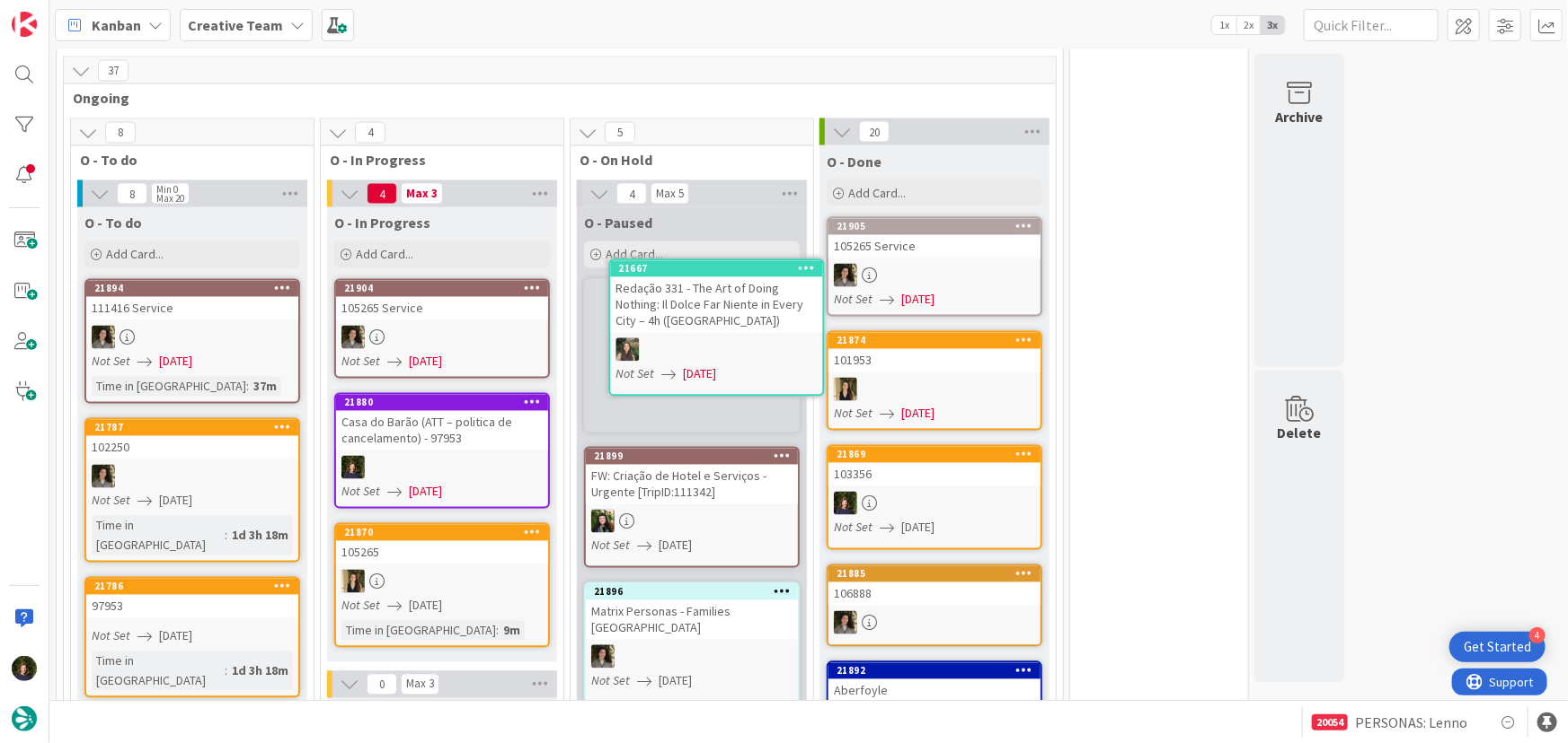
scroll to position [1525, 0]
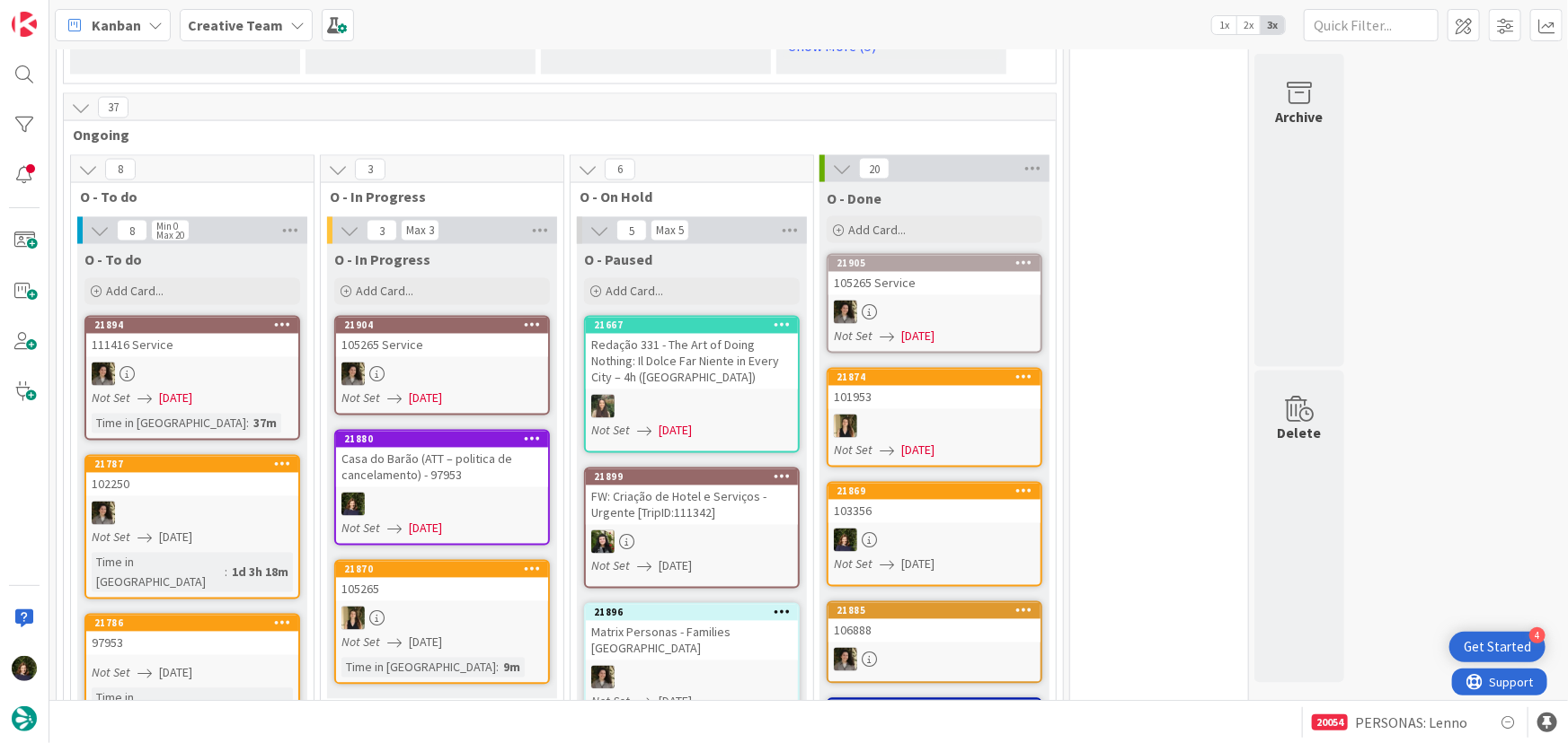
click at [711, 366] on div "Redação 331 - The Art of Doing Nothing: Il Dolce Far Niente in Every City – 4h …" at bounding box center [692, 362] width 212 height 55
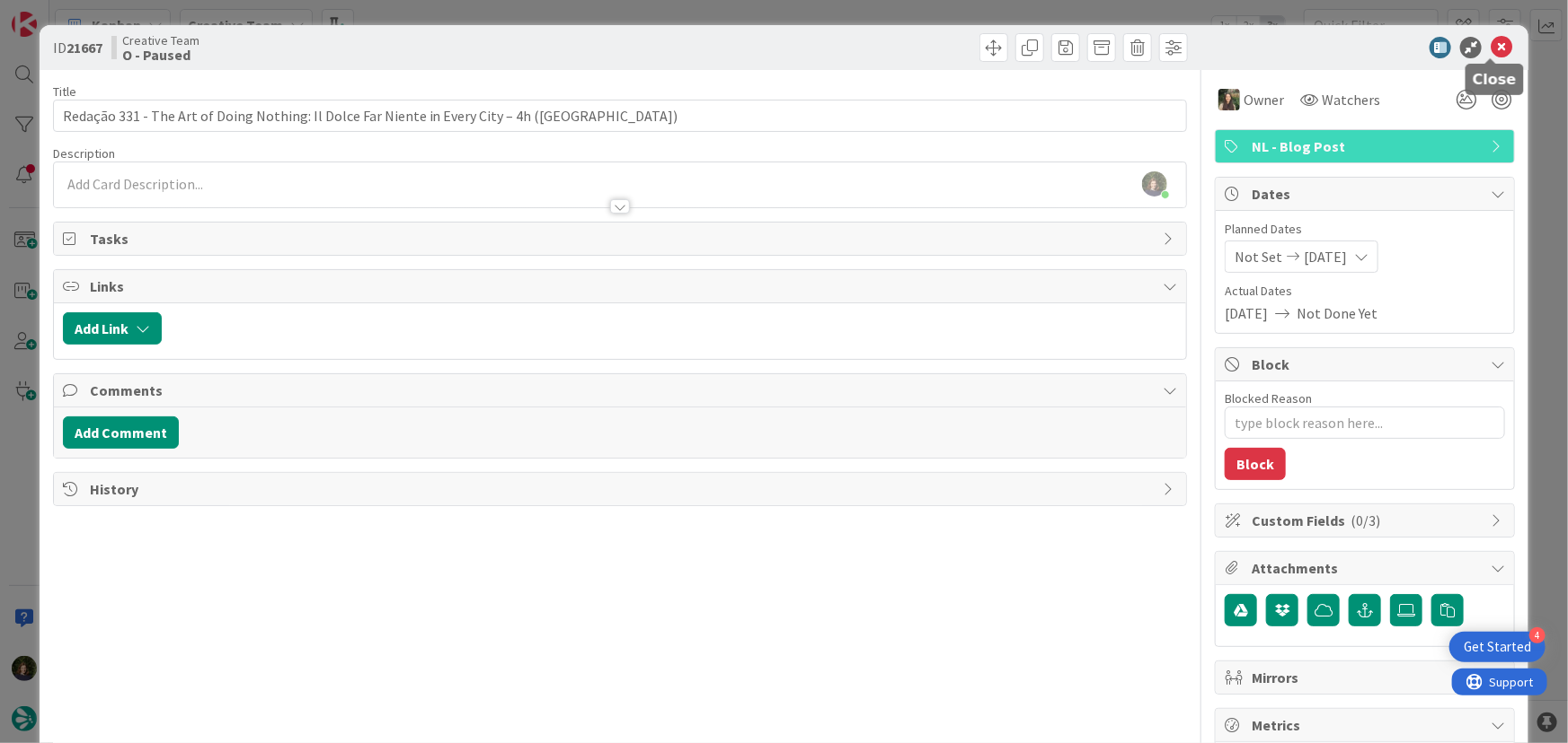
click at [1497, 45] on icon at bounding box center [1502, 47] width 22 height 22
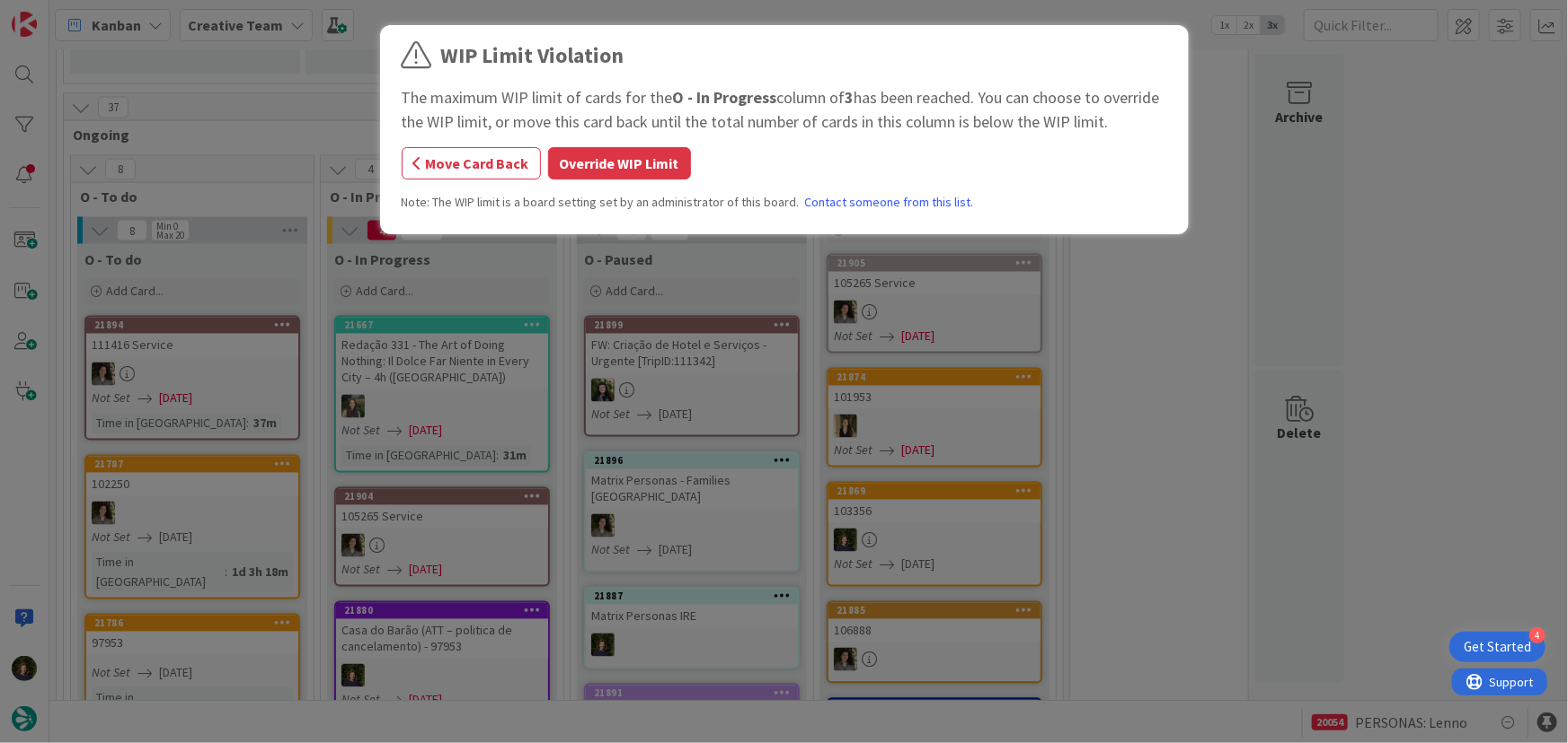
click at [607, 167] on button "Override WIP Limit" at bounding box center [620, 163] width 143 height 33
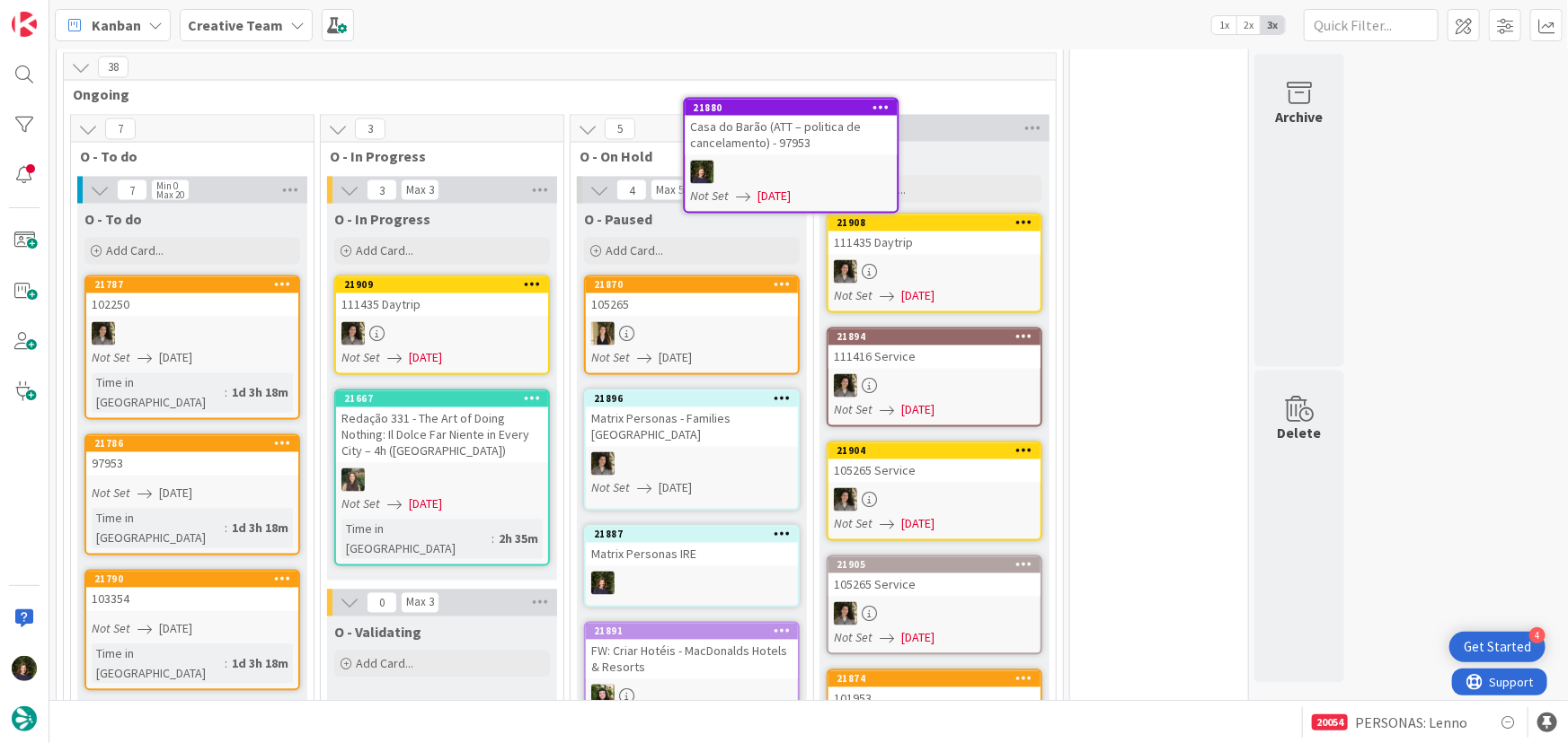
scroll to position [1495, 0]
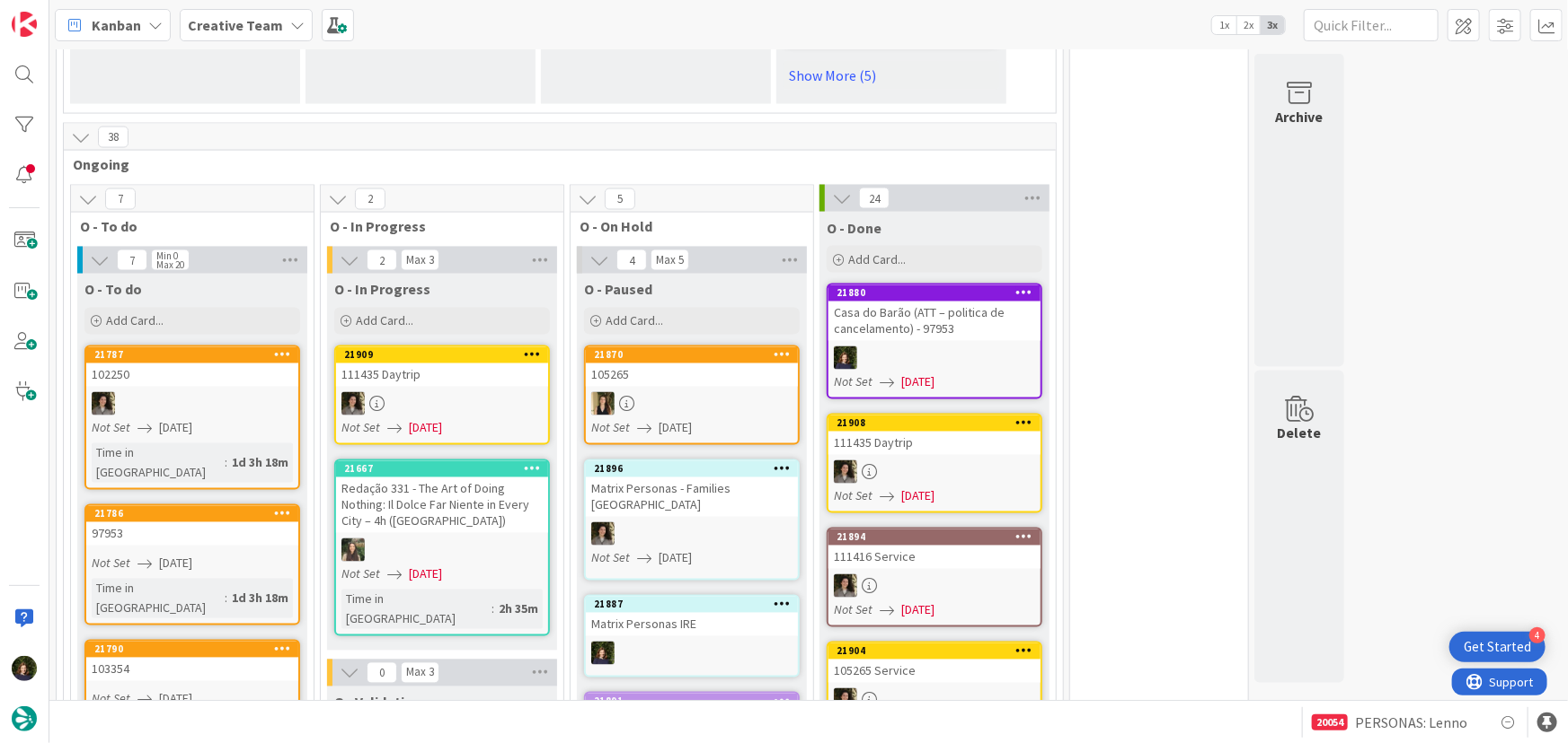
drag, startPoint x: 471, startPoint y: 565, endPoint x: 921, endPoint y: 313, distance: 515.8
click at [921, 313] on div "Casa do Barão (ATT – politica de cancelamento) - 97953" at bounding box center [934, 322] width 212 height 40
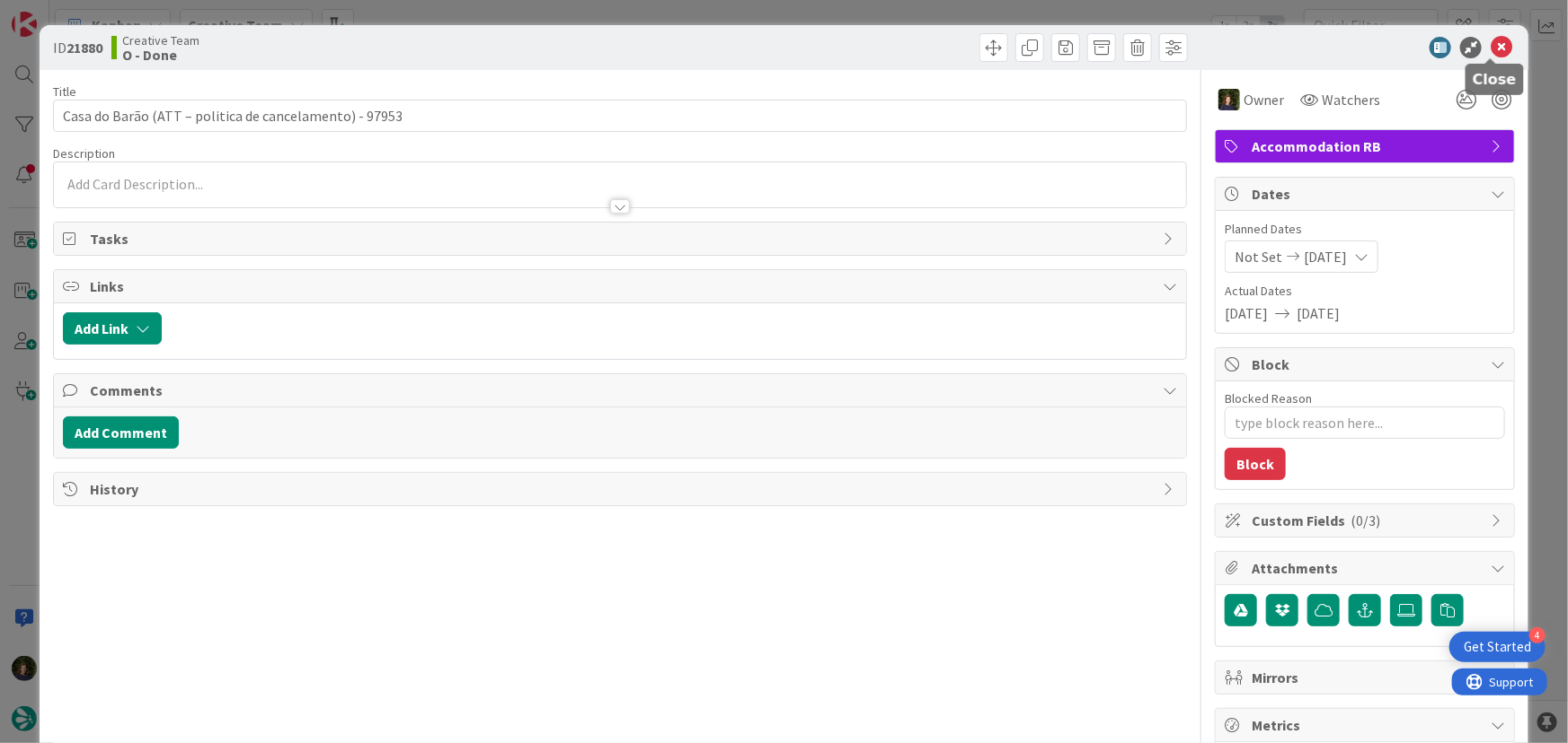
click at [1491, 45] on icon at bounding box center [1502, 47] width 22 height 22
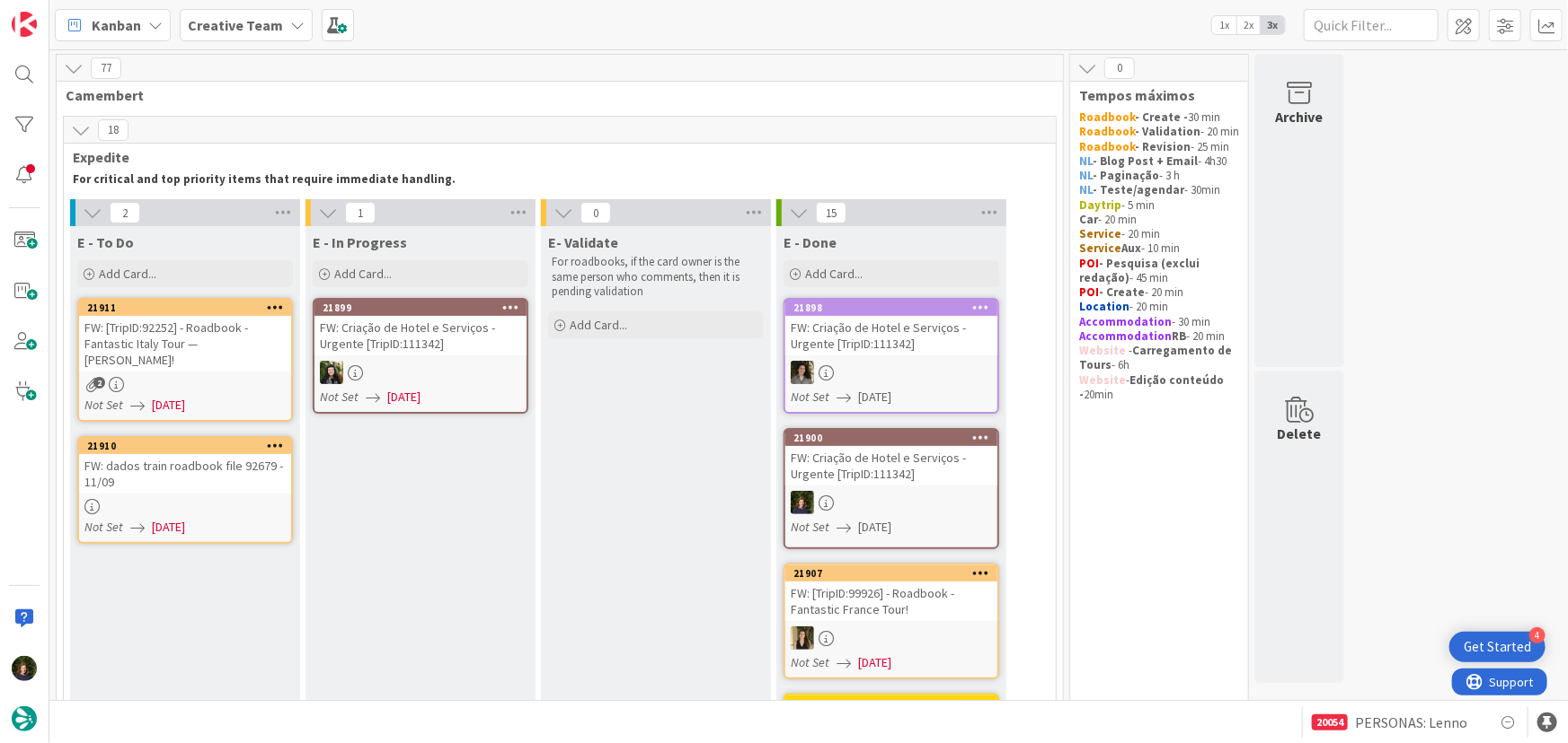
click at [144, 477] on link "21910 FW: dados train roadbook file 92679 - 11/09 Not Set [DATE]" at bounding box center [185, 490] width 216 height 108
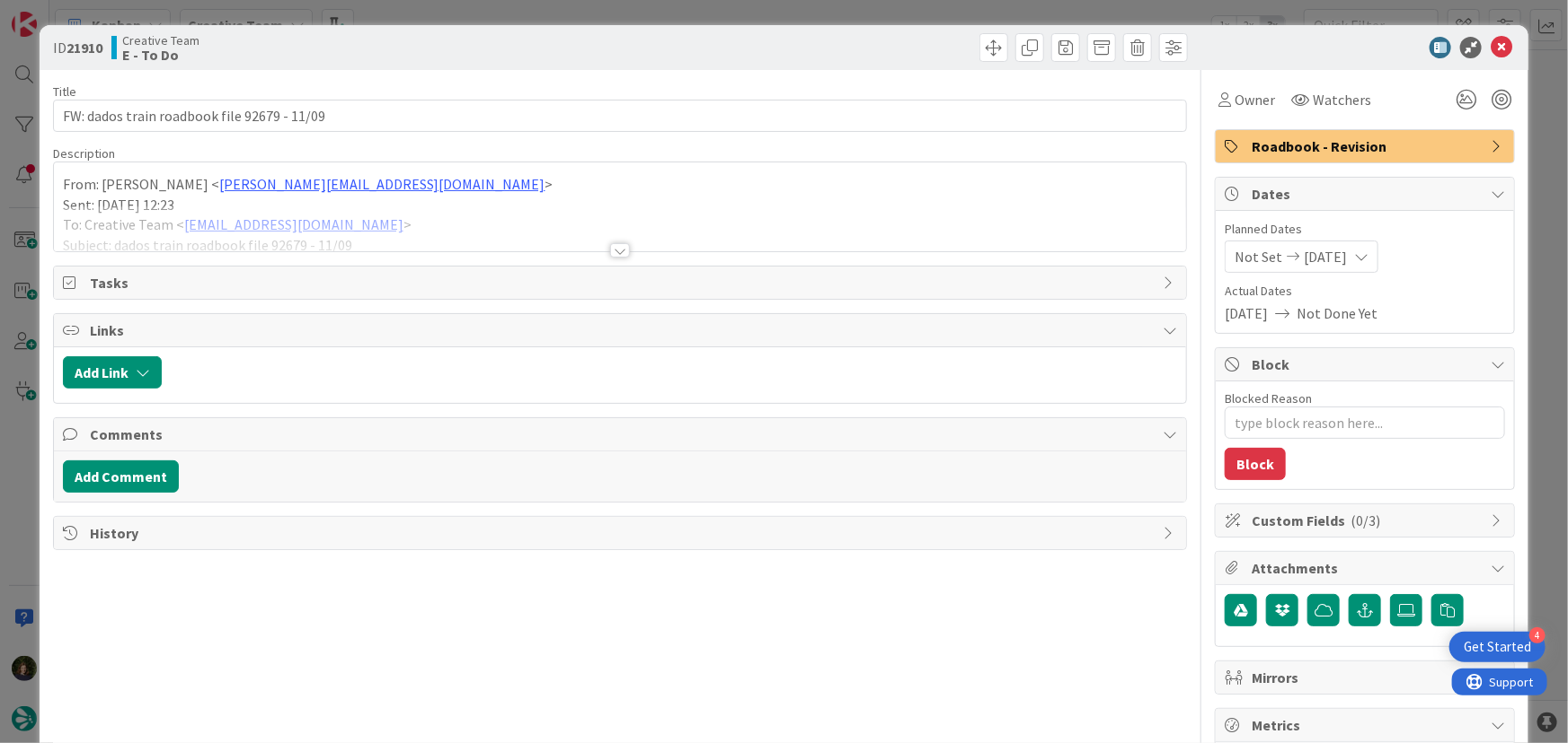
click at [620, 246] on div at bounding box center [620, 250] width 20 height 15
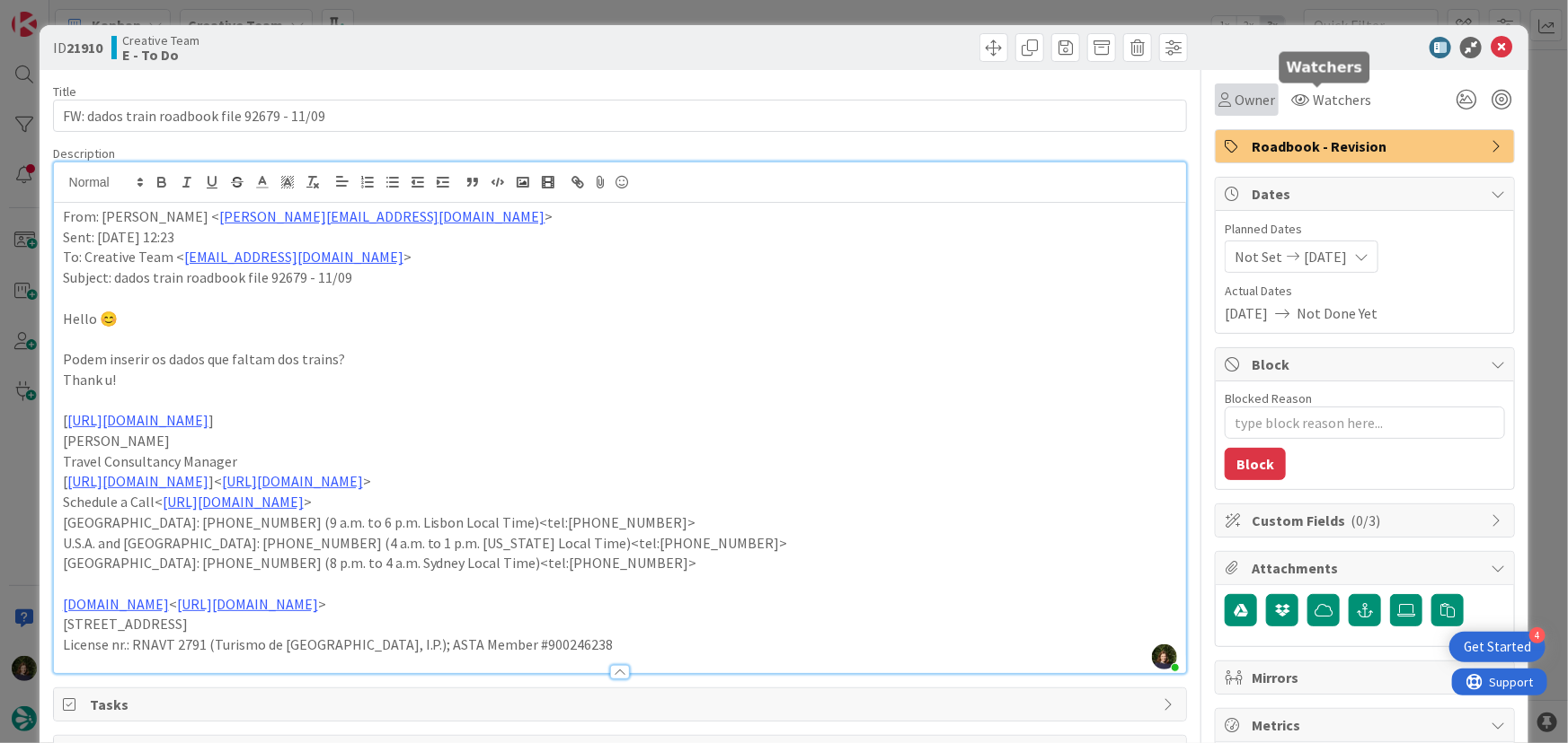
click at [1256, 96] on span "Owner" at bounding box center [1254, 100] width 41 height 22
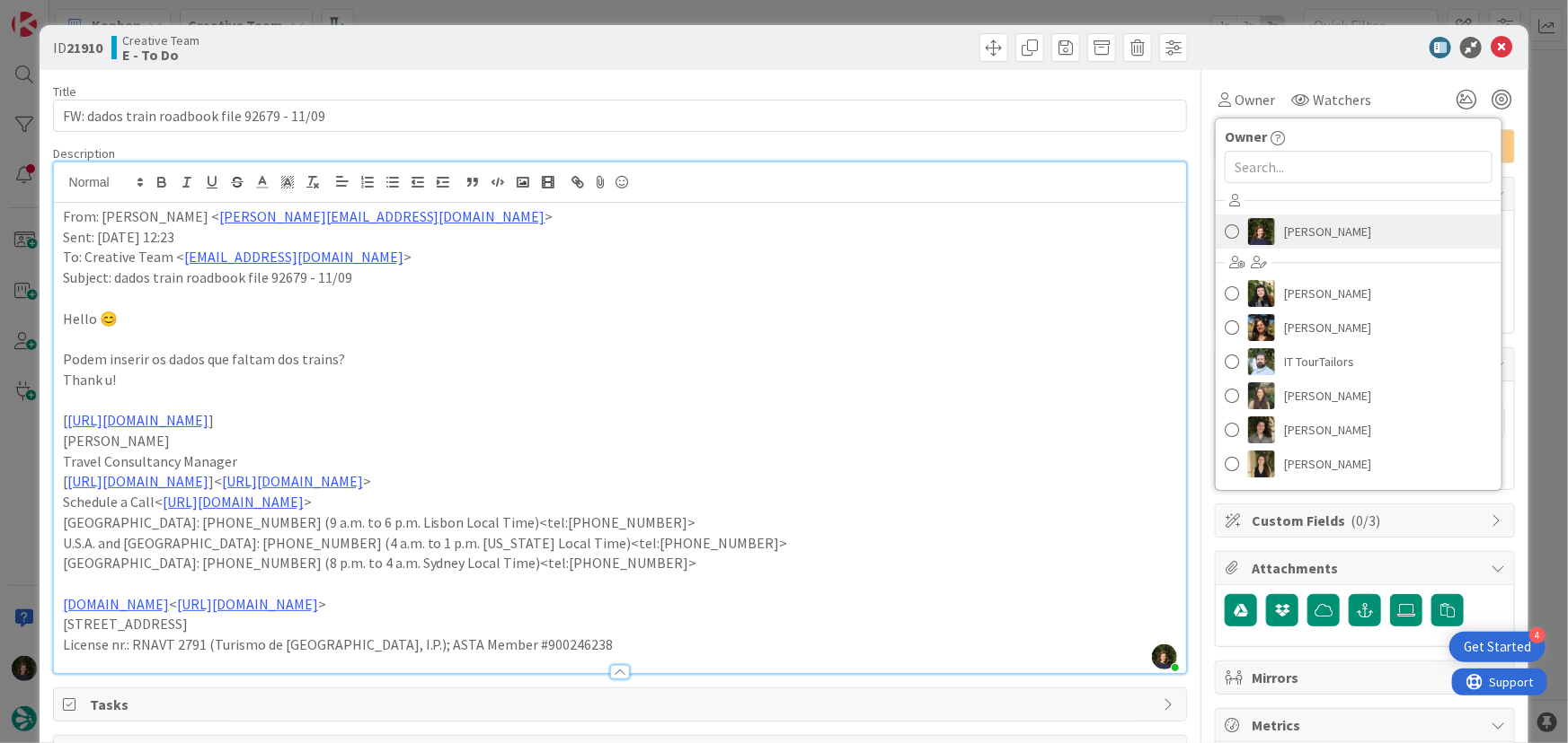
click at [1291, 247] on link "[PERSON_NAME]" at bounding box center [1358, 232] width 286 height 34
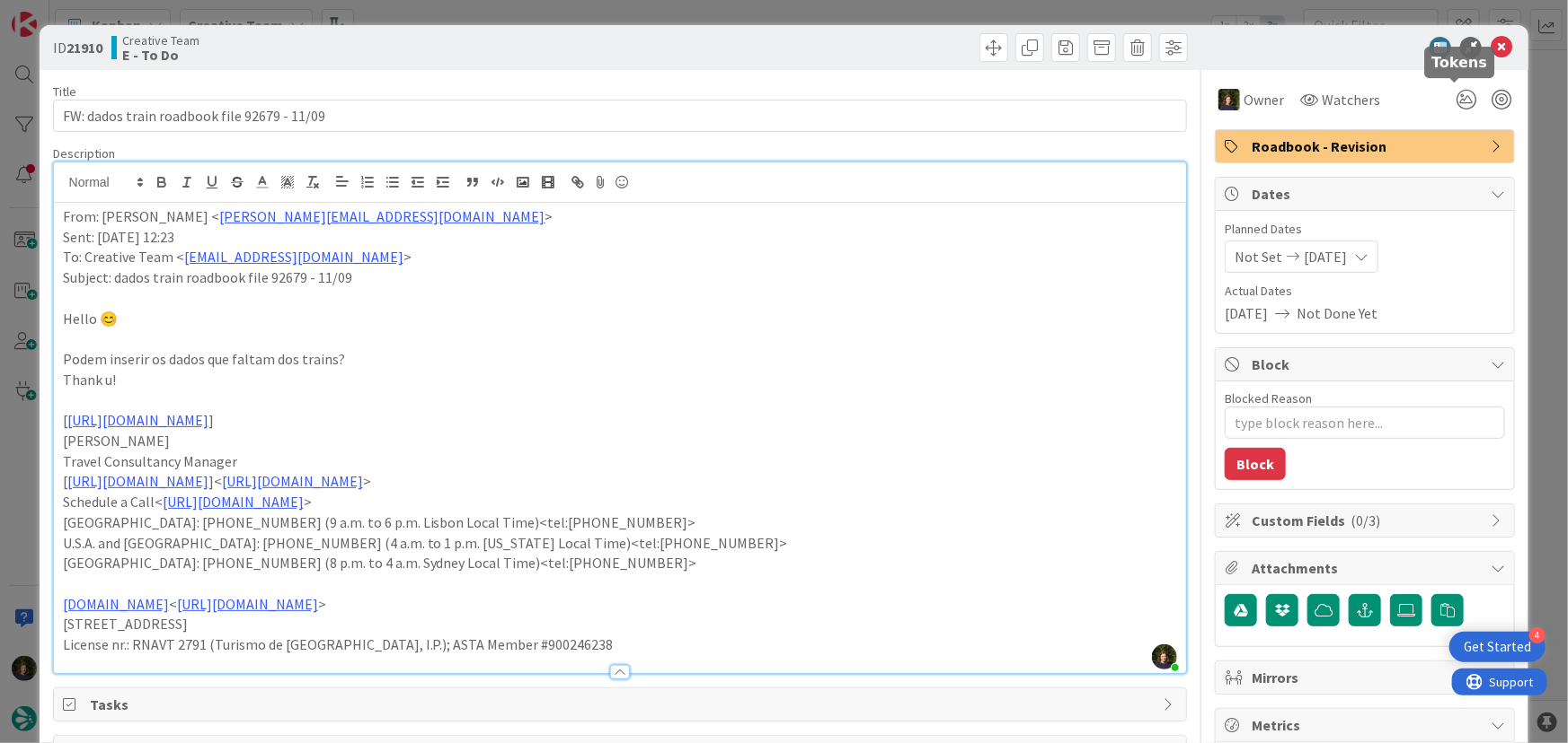
type textarea "x"
drag, startPoint x: 1497, startPoint y: 46, endPoint x: 1392, endPoint y: 99, distance: 117.6
click at [1492, 46] on icon at bounding box center [1502, 47] width 22 height 22
